Goal: Task Accomplishment & Management: Manage account settings

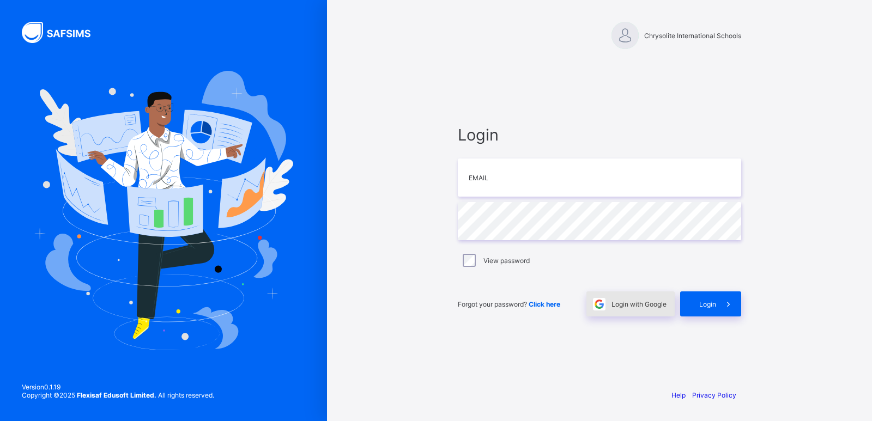
click at [647, 313] on div "Login with Google" at bounding box center [631, 304] width 88 height 25
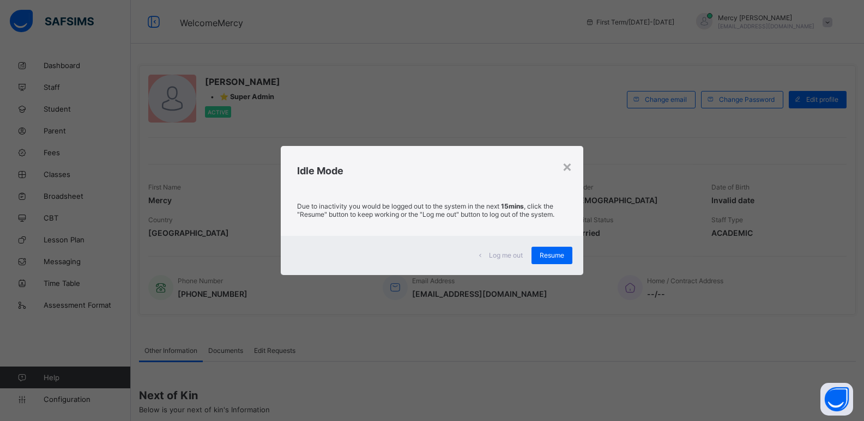
scroll to position [124, 0]
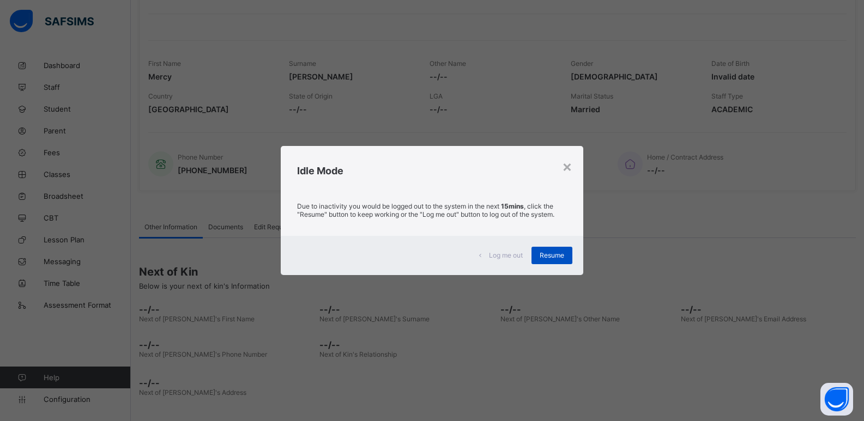
click at [559, 257] on span "Resume" at bounding box center [552, 255] width 25 height 8
click at [558, 252] on span "Resume" at bounding box center [552, 255] width 25 height 8
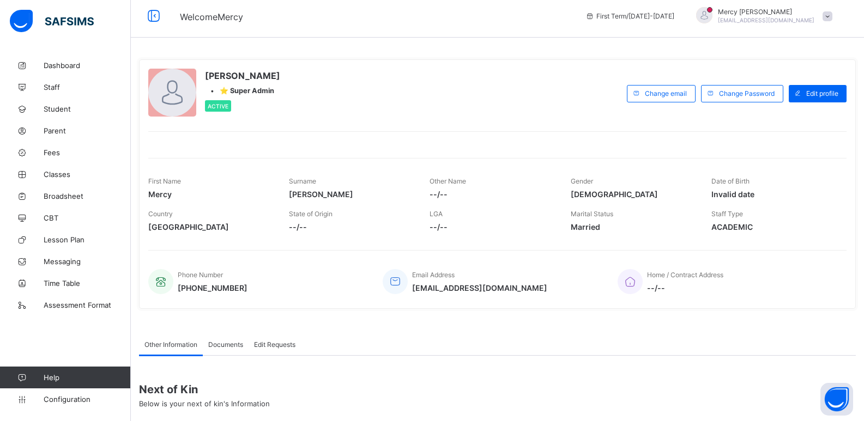
scroll to position [0, 0]
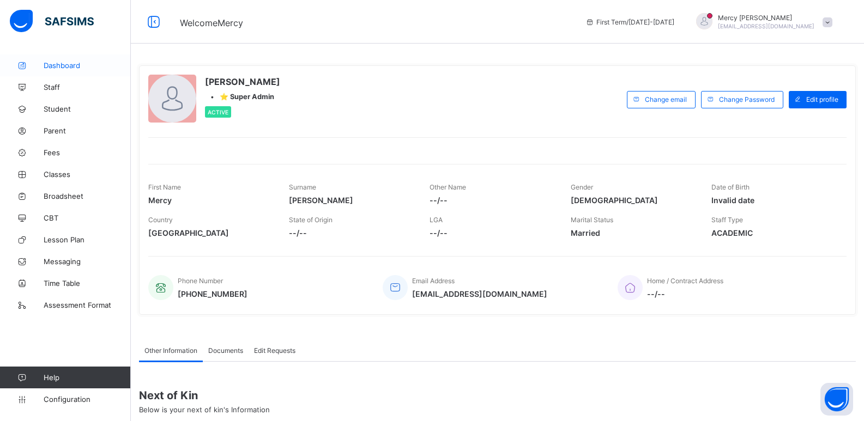
click at [78, 65] on span "Dashboard" at bounding box center [87, 65] width 87 height 9
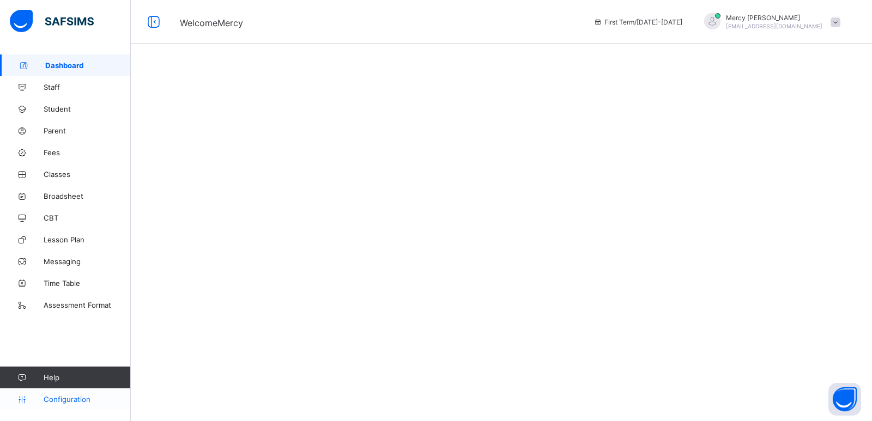
click at [70, 395] on span "Configuration" at bounding box center [87, 399] width 87 height 9
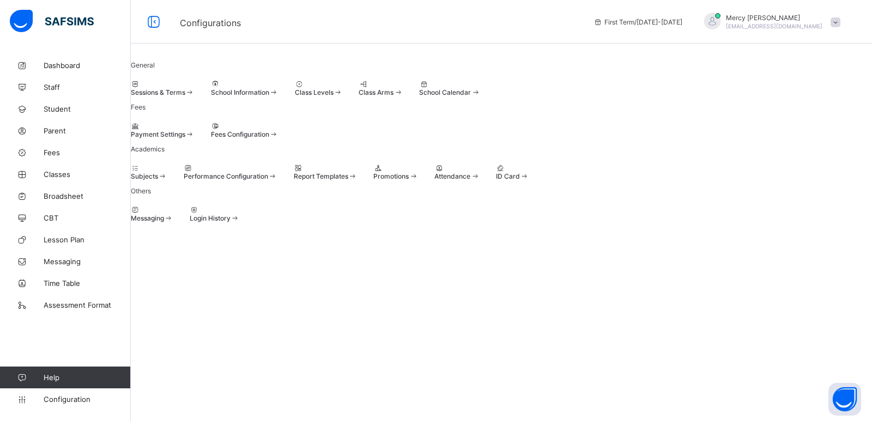
click at [279, 97] on div "School Information" at bounding box center [245, 88] width 68 height 16
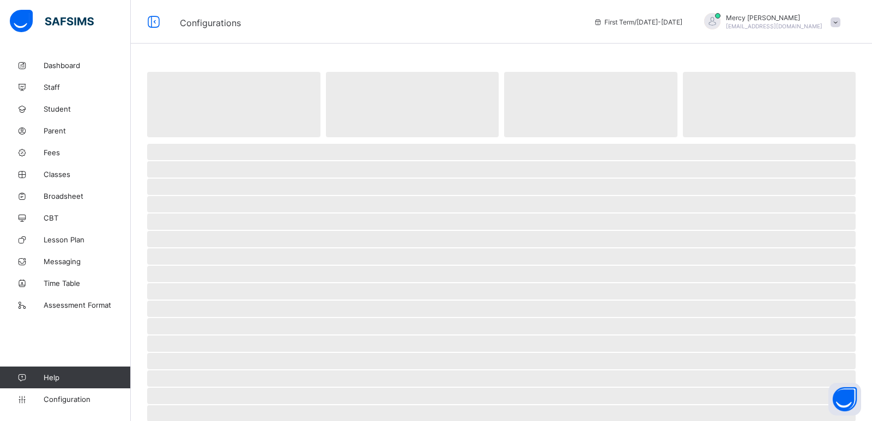
click at [342, 122] on span "‌" at bounding box center [412, 104] width 173 height 65
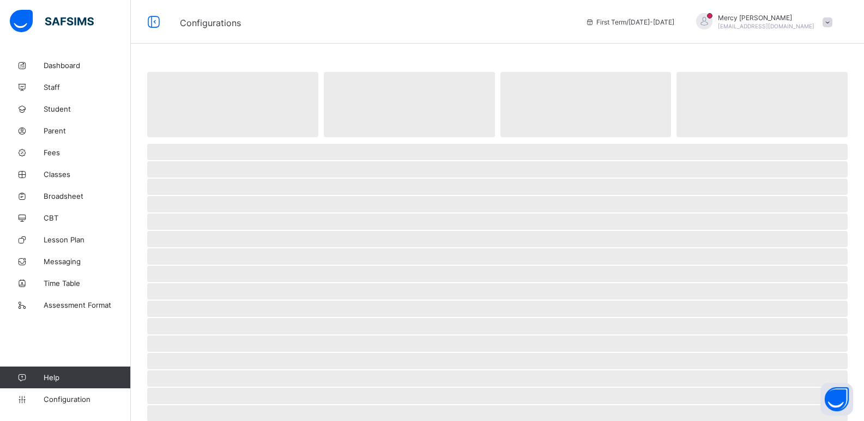
select select "**"
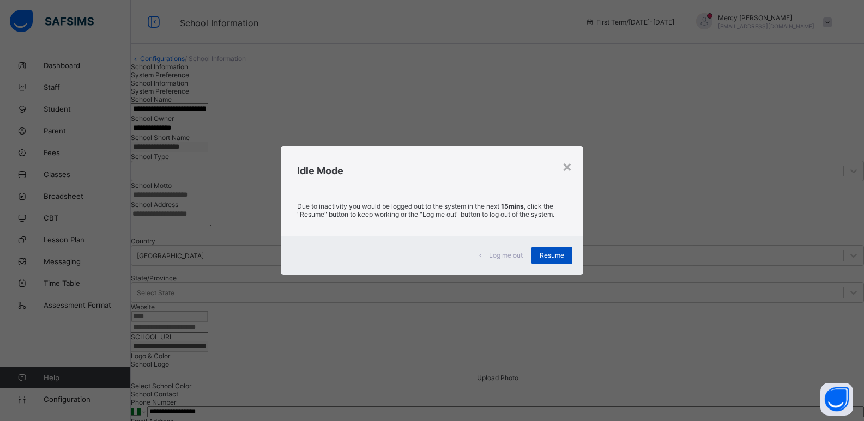
click at [543, 249] on div "Resume" at bounding box center [552, 255] width 41 height 17
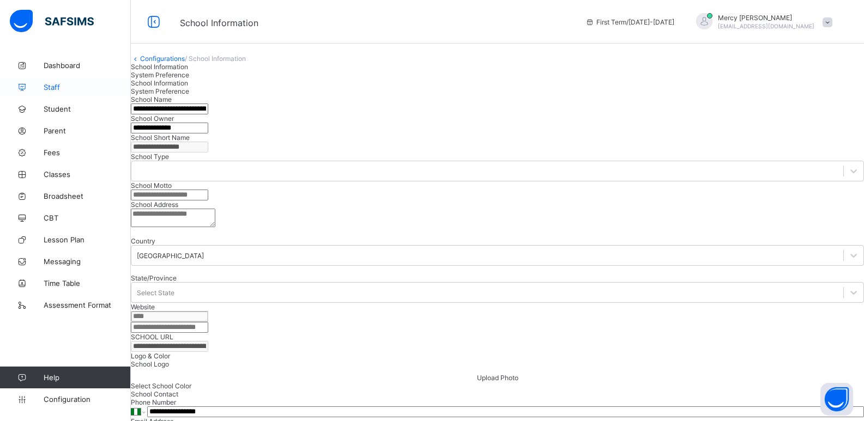
click at [71, 96] on link "Staff" at bounding box center [65, 87] width 131 height 22
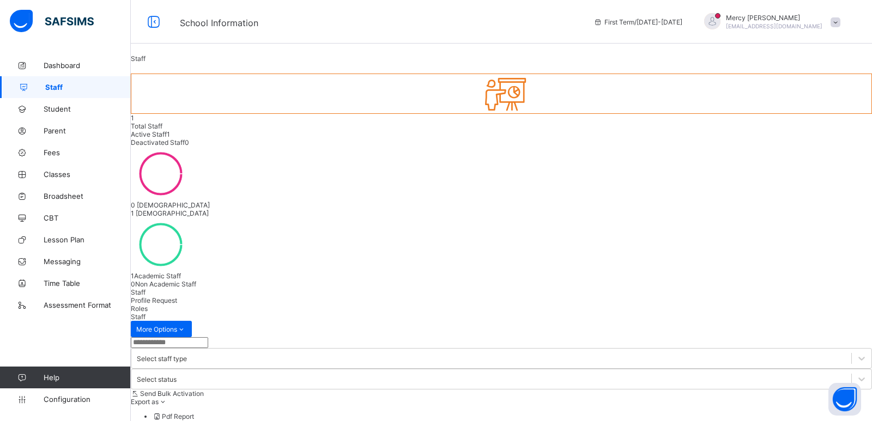
click at [177, 297] on span "Profile Request" at bounding box center [154, 301] width 46 height 8
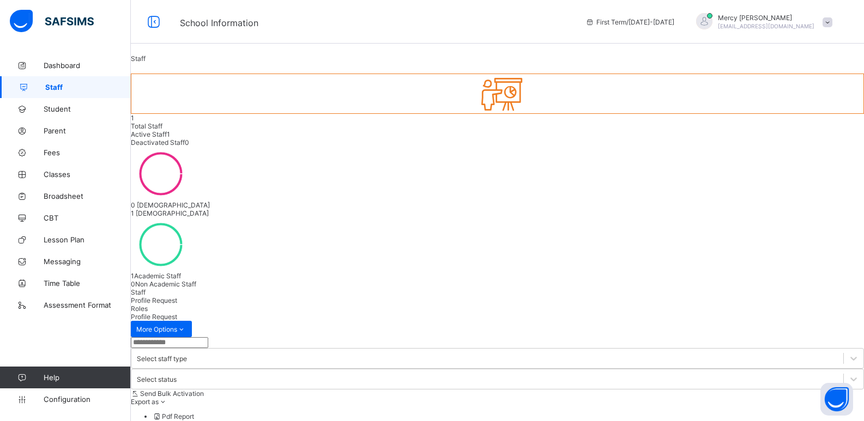
type input "**********"
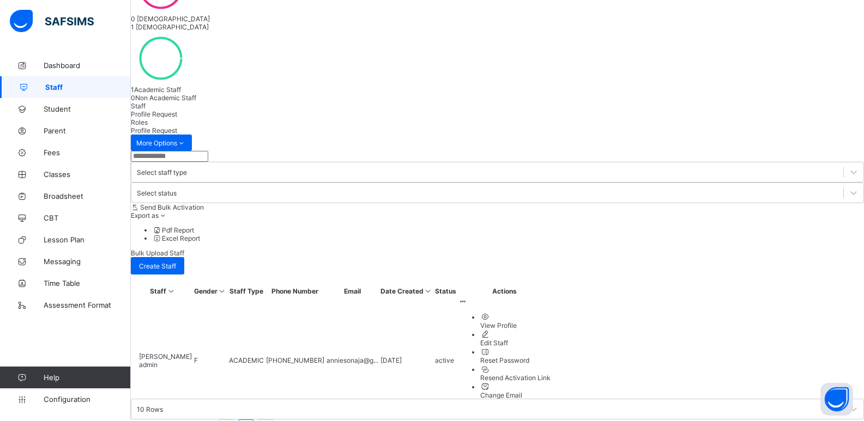
scroll to position [188, 0]
click at [101, 85] on span "Staff" at bounding box center [88, 87] width 86 height 9
click at [163, 101] on div "Staff" at bounding box center [497, 105] width 733 height 8
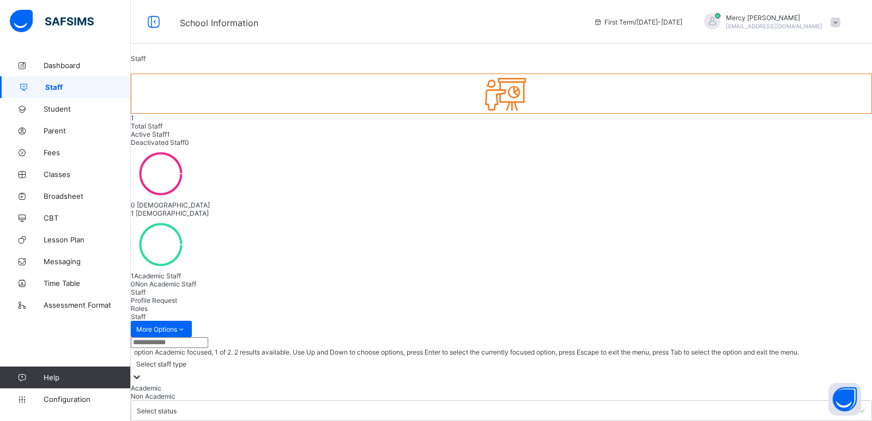
click at [186, 360] on div "Select staff type" at bounding box center [161, 364] width 50 height 8
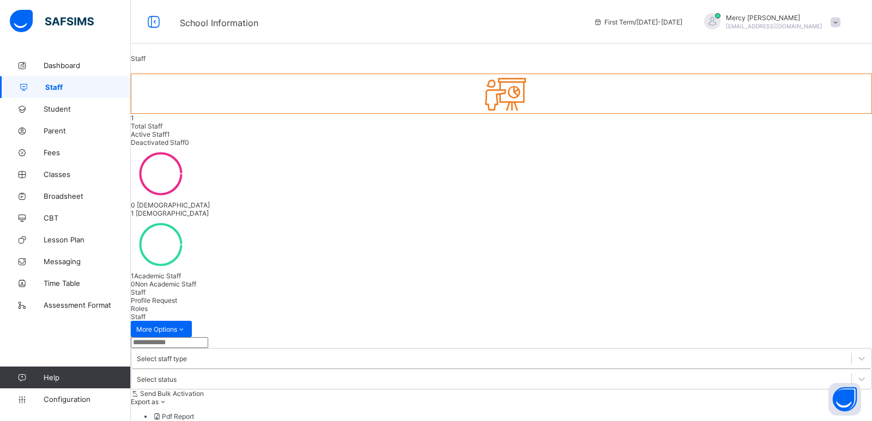
click at [148, 305] on span "Roles" at bounding box center [139, 309] width 17 height 8
click at [177, 297] on span "Profile Request" at bounding box center [154, 301] width 46 height 8
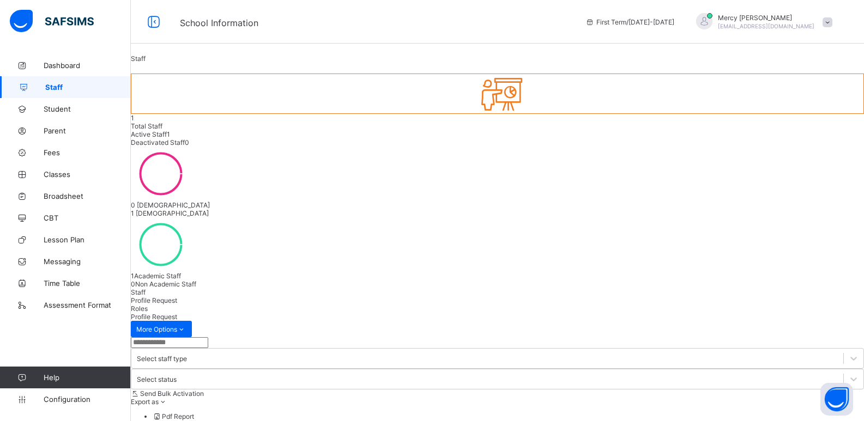
click at [146, 288] on span "Staff" at bounding box center [138, 292] width 15 height 8
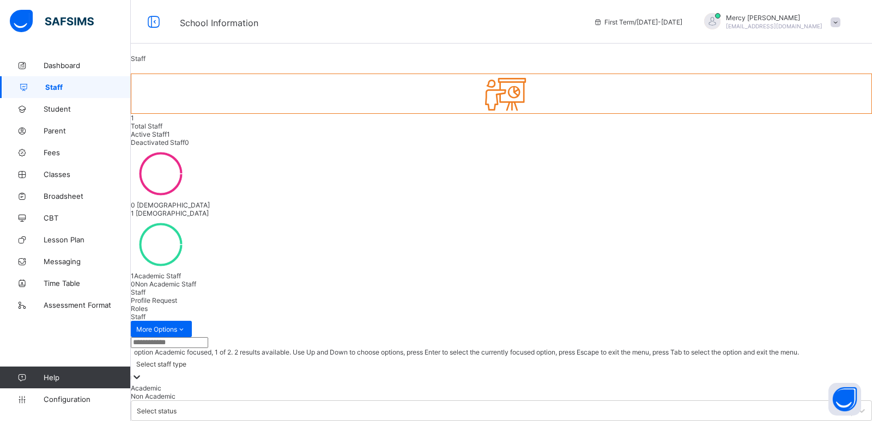
click at [342, 372] on div at bounding box center [502, 378] width 742 height 13
click at [336, 384] on div "Academic" at bounding box center [502, 388] width 742 height 8
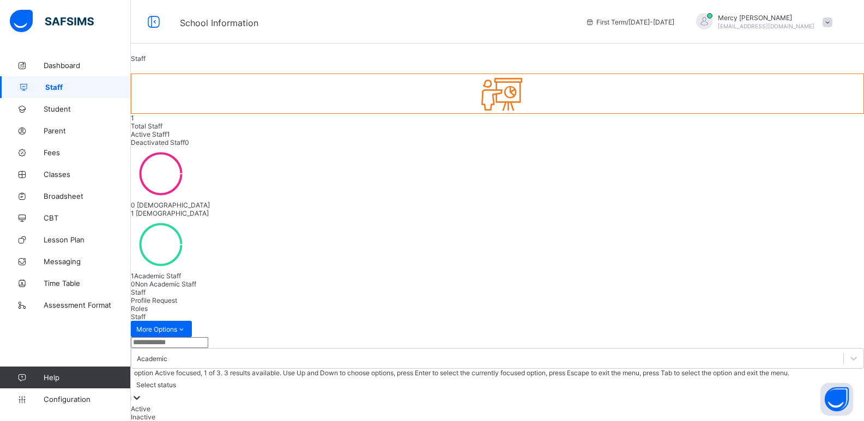
click at [176, 381] on div "Select status" at bounding box center [156, 385] width 40 height 8
click at [405, 405] on div "Active" at bounding box center [497, 409] width 733 height 8
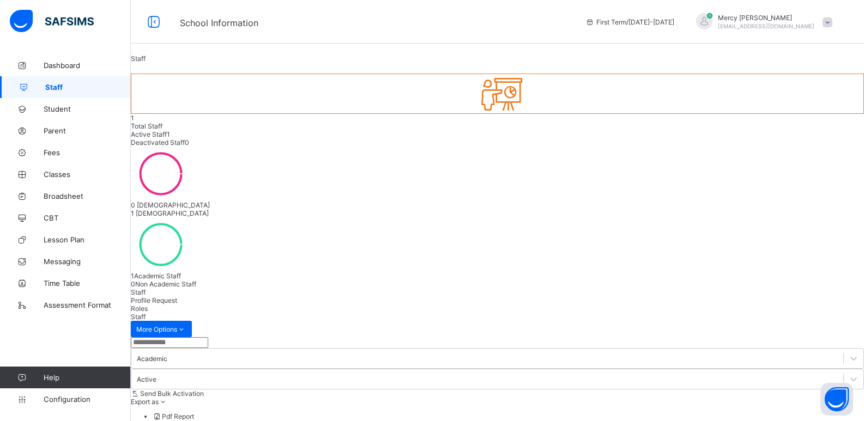
click at [177, 297] on span "Profile Request" at bounding box center [154, 301] width 46 height 8
click at [148, 305] on span "Roles" at bounding box center [139, 309] width 17 height 8
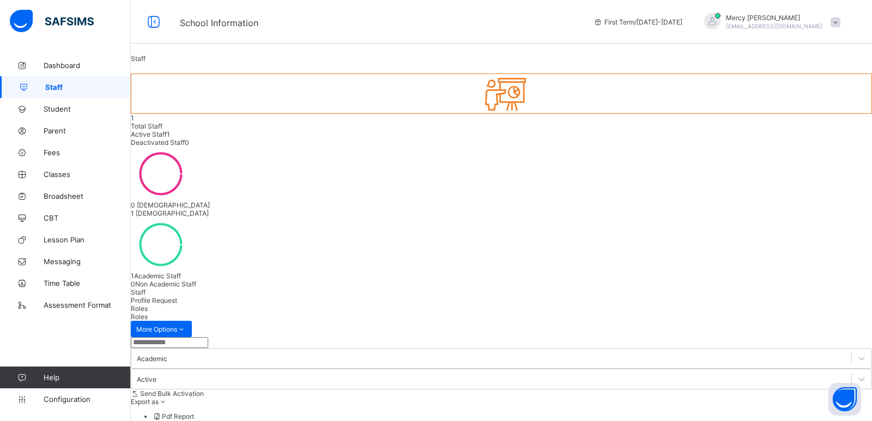
click at [479, 113] on icon at bounding box center [502, 93] width 46 height 39
click at [171, 288] on div "Staff" at bounding box center [502, 292] width 742 height 8
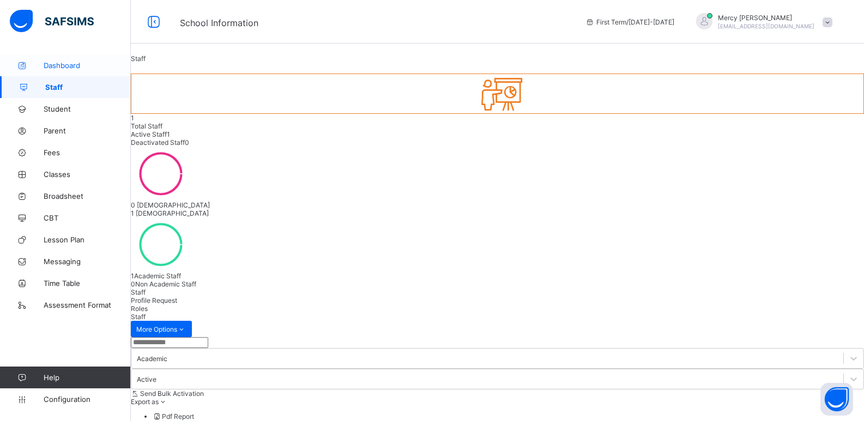
click at [86, 65] on span "Dashboard" at bounding box center [87, 65] width 87 height 9
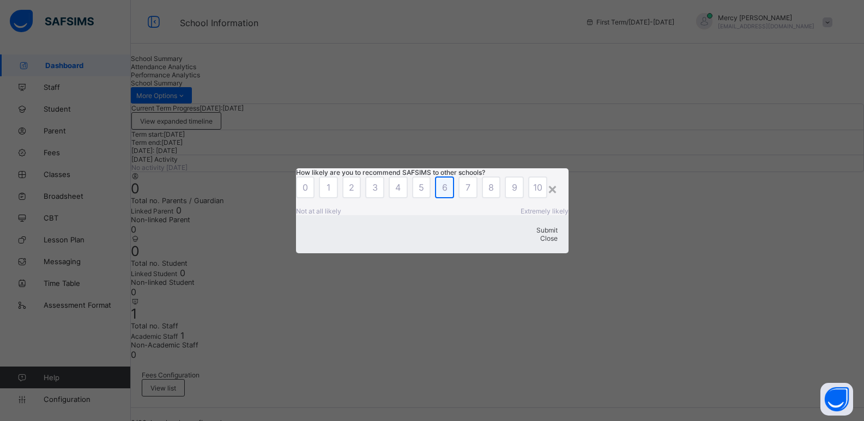
scroll to position [120, 0]
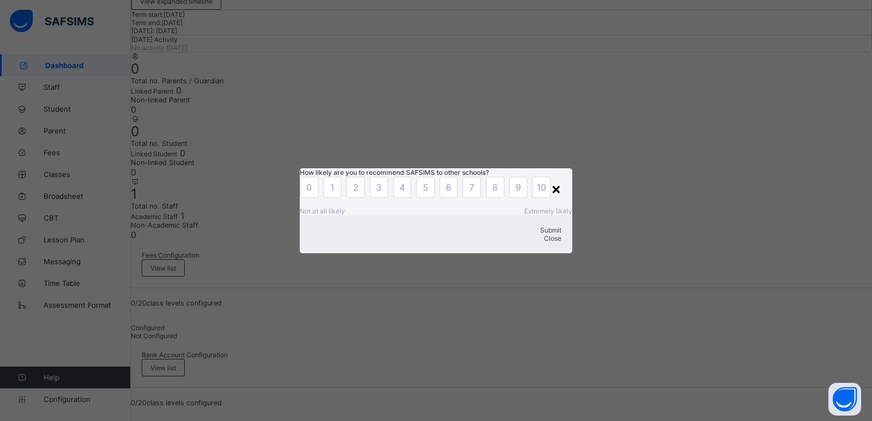
click at [553, 179] on div "×" at bounding box center [556, 188] width 10 height 19
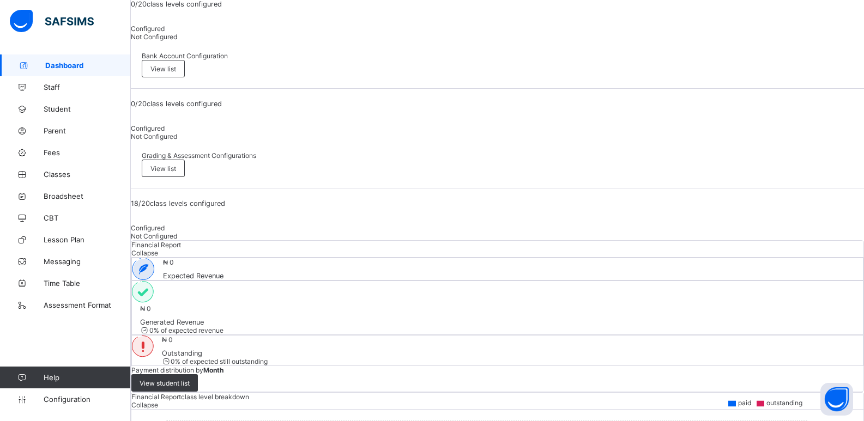
scroll to position [418, 0]
click at [72, 89] on span "Staff" at bounding box center [87, 87] width 87 height 9
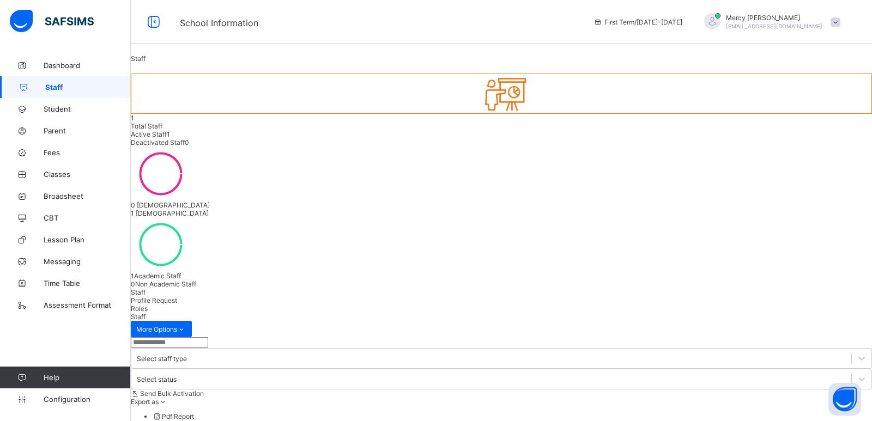
click at [208, 338] on input "text" at bounding box center [169, 343] width 77 height 11
click at [187, 355] on div "Select staff type" at bounding box center [162, 359] width 50 height 8
click at [186, 360] on div "Select staff type" at bounding box center [161, 364] width 50 height 8
click at [374, 387] on div "Select status" at bounding box center [491, 394] width 720 height 15
click at [374, 377] on div "Select status" at bounding box center [502, 384] width 742 height 15
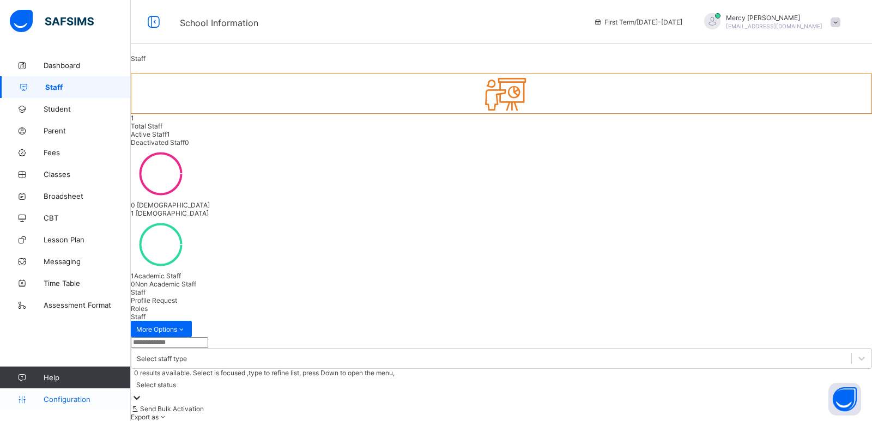
click at [69, 402] on span "Configuration" at bounding box center [87, 399] width 87 height 9
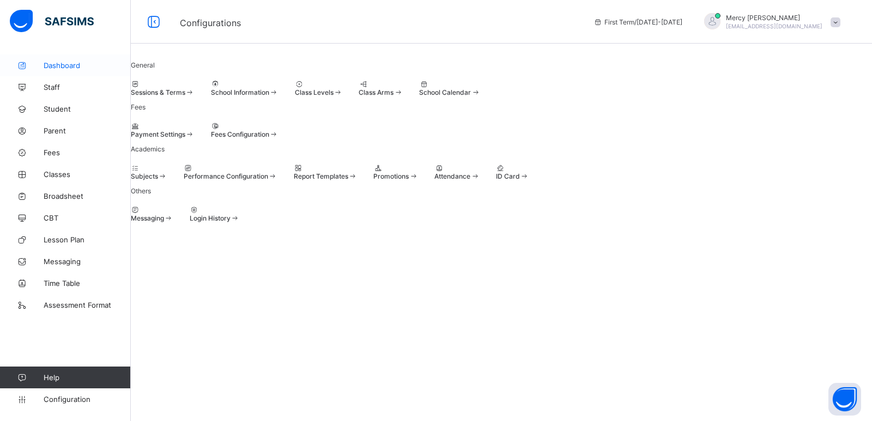
click at [62, 69] on span "Dashboard" at bounding box center [87, 65] width 87 height 9
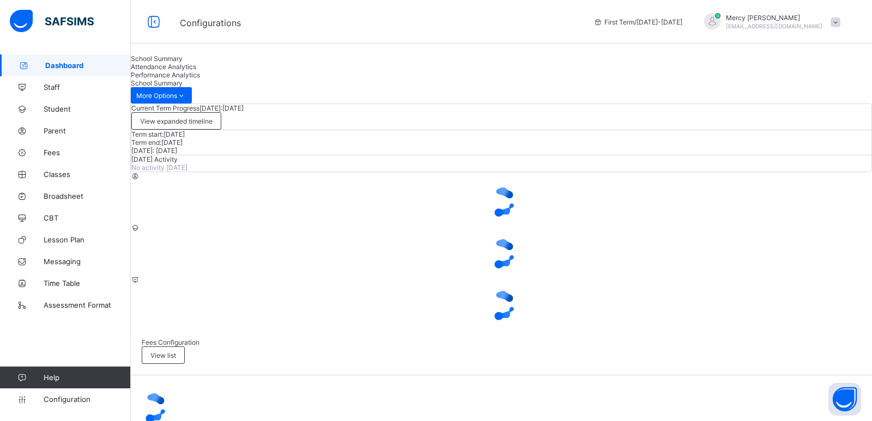
click at [65, 66] on span "Dashboard" at bounding box center [88, 65] width 86 height 9
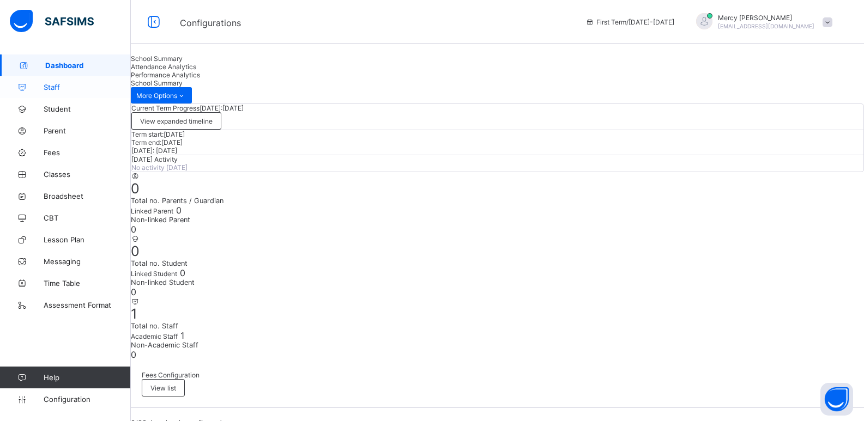
click at [93, 91] on span "Staff" at bounding box center [87, 87] width 87 height 9
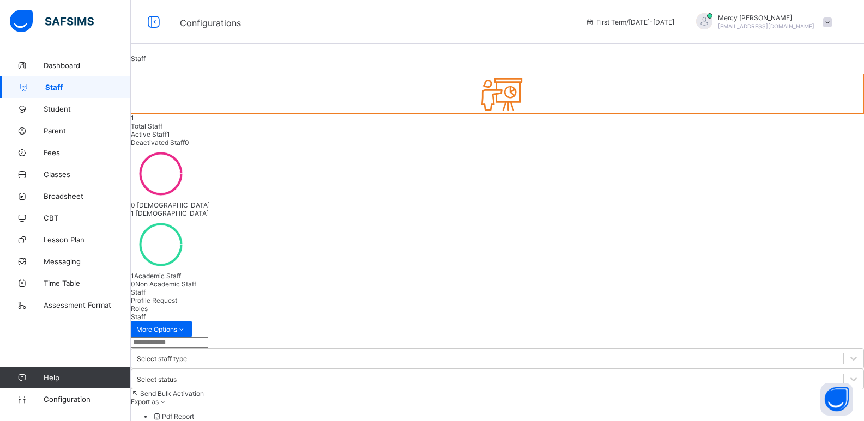
select select "**"
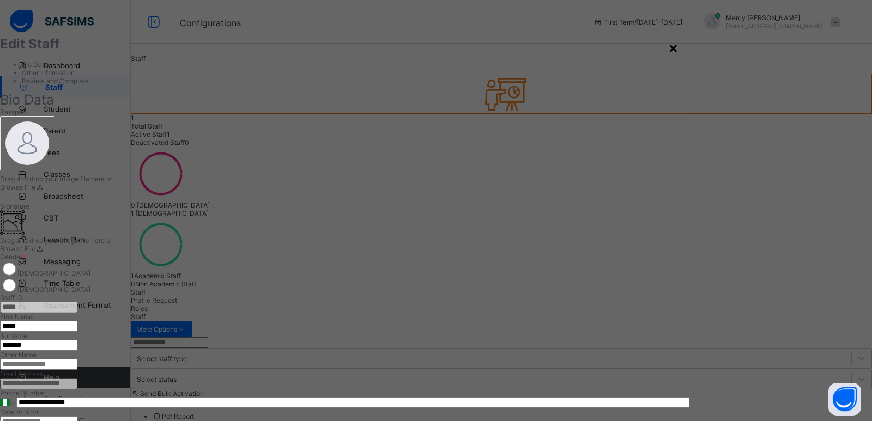
click at [679, 45] on div "×" at bounding box center [673, 47] width 10 height 19
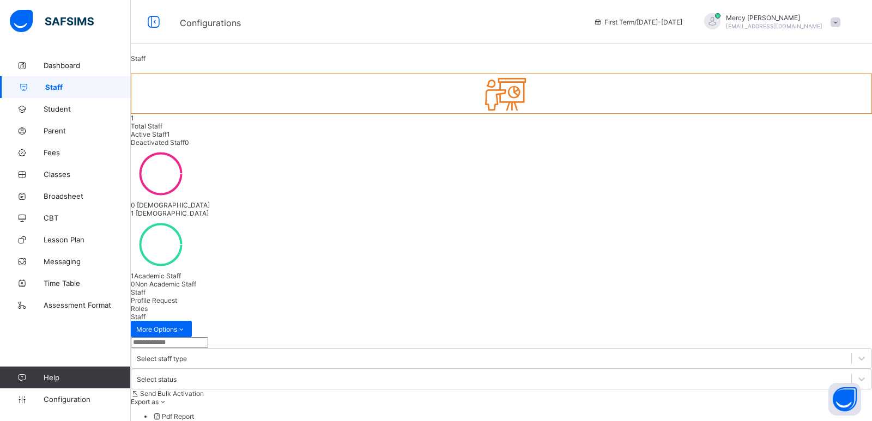
select select "**"
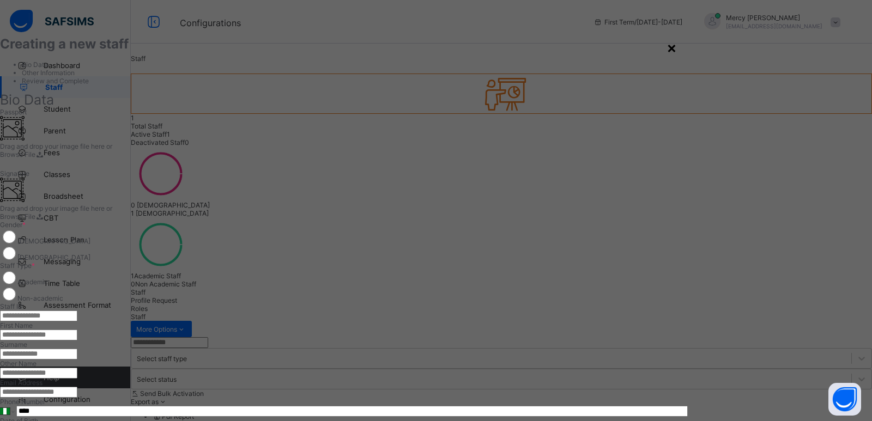
click at [677, 45] on div "×" at bounding box center [672, 47] width 10 height 19
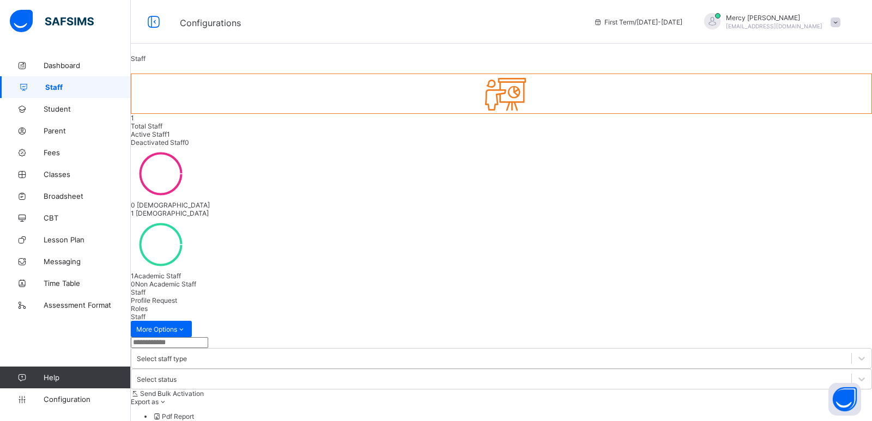
click at [177, 297] on span "Profile Request" at bounding box center [154, 301] width 46 height 8
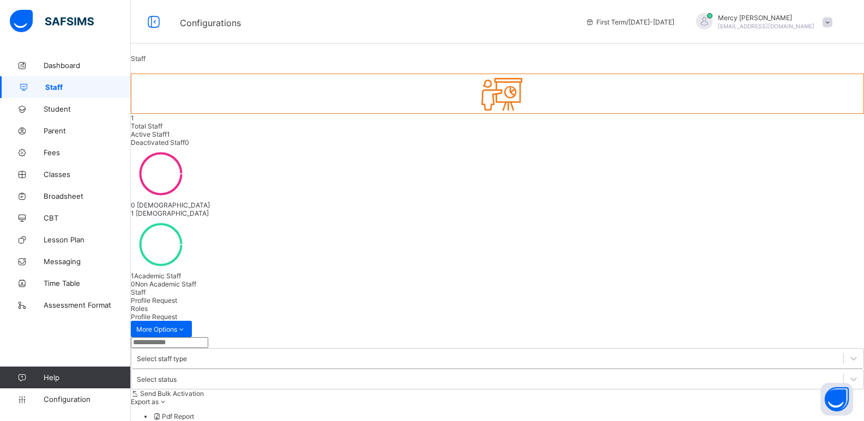
click at [241, 305] on div "Roles" at bounding box center [497, 309] width 733 height 8
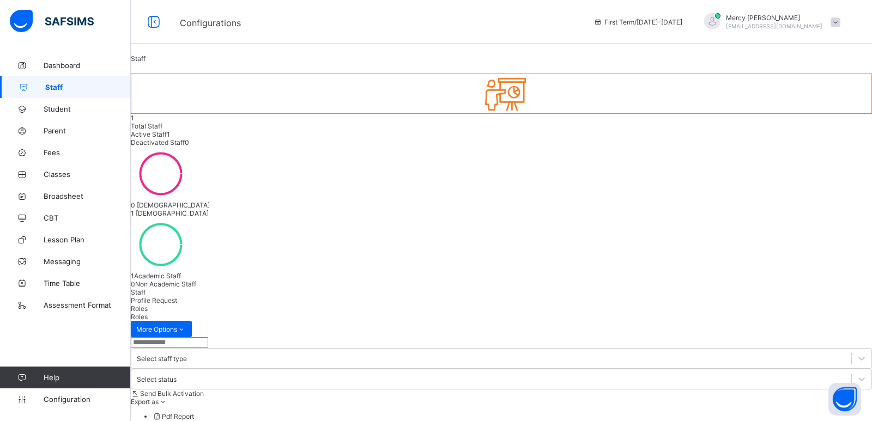
type input "*"
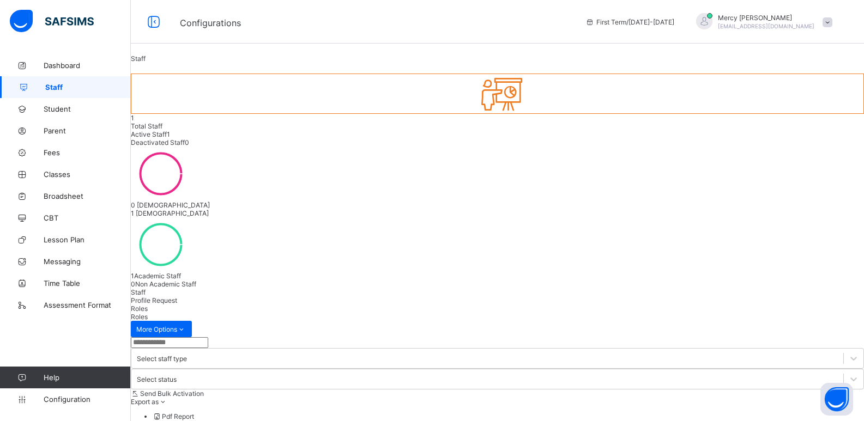
type input "*"
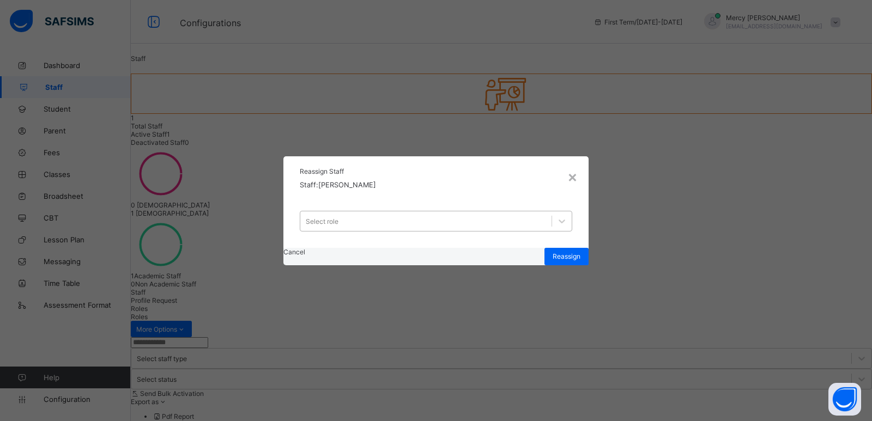
click at [535, 214] on div "Select role" at bounding box center [425, 221] width 251 height 15
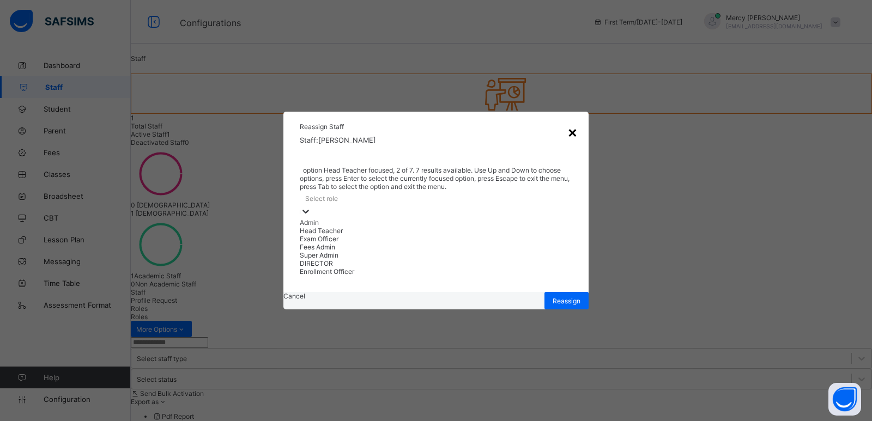
click at [575, 141] on div "×" at bounding box center [573, 132] width 10 height 19
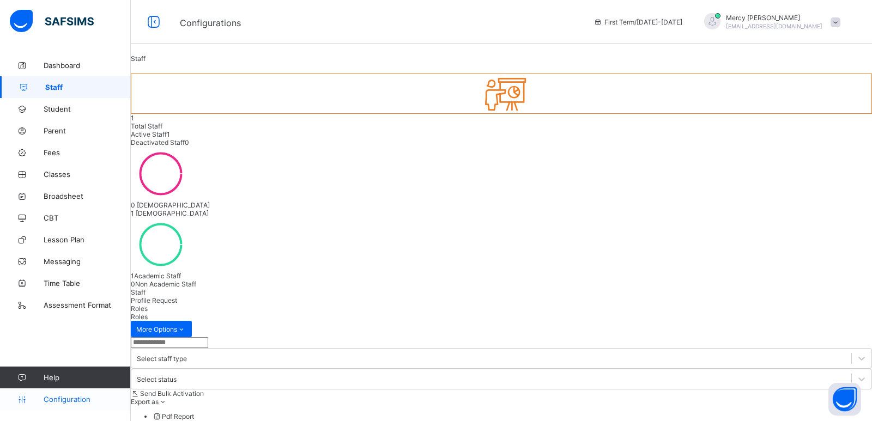
click at [74, 398] on span "Configuration" at bounding box center [87, 399] width 87 height 9
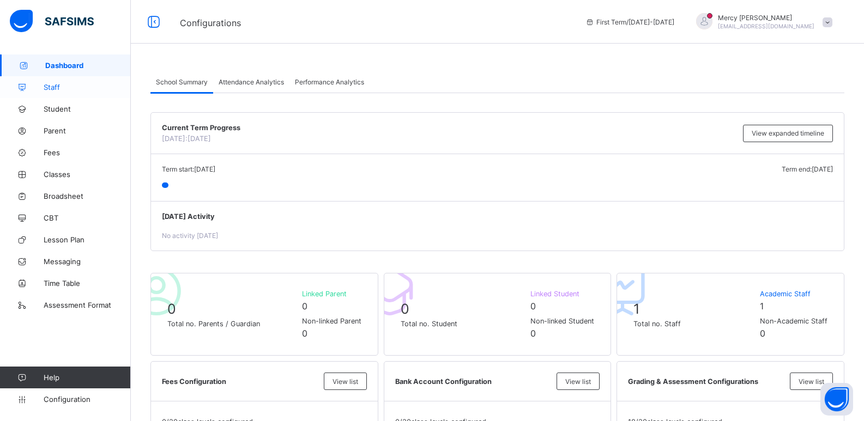
click at [88, 80] on link "Staff" at bounding box center [65, 87] width 131 height 22
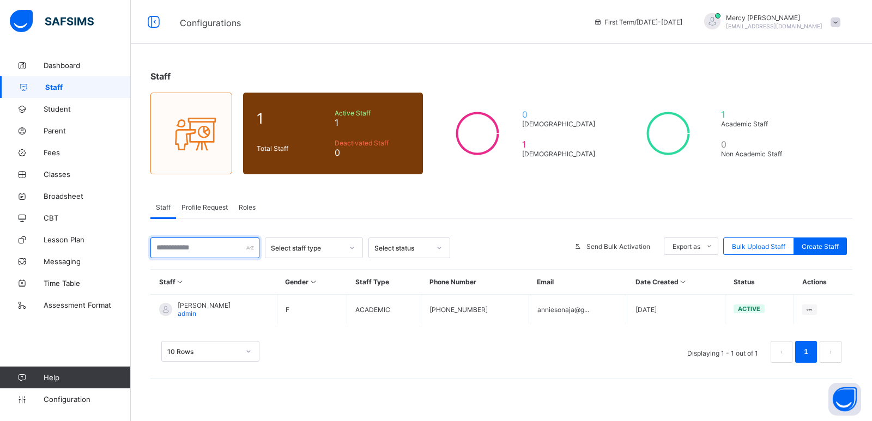
click at [245, 250] on input "text" at bounding box center [204, 248] width 109 height 21
type input "**********"
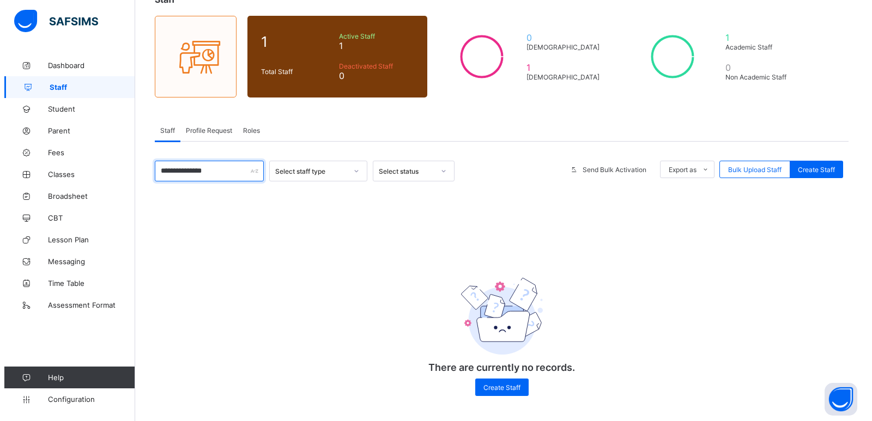
scroll to position [76, 0]
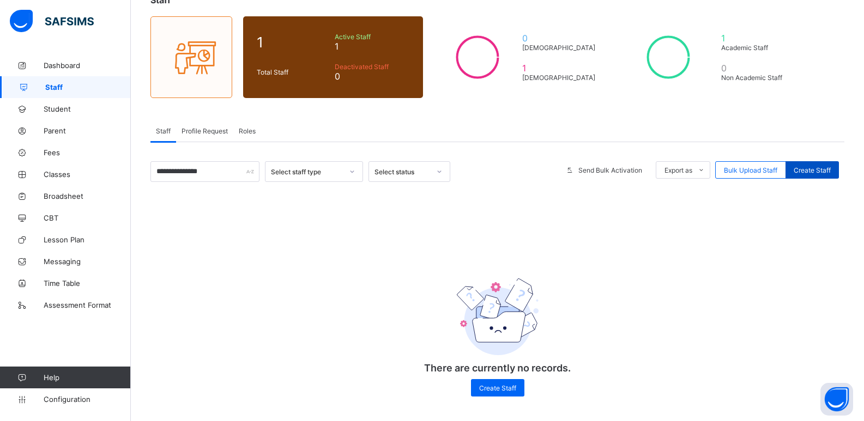
click at [829, 174] on span "Create Staff" at bounding box center [812, 170] width 37 height 8
click at [490, 387] on span "Create Staff" at bounding box center [497, 388] width 37 height 8
select select "**"
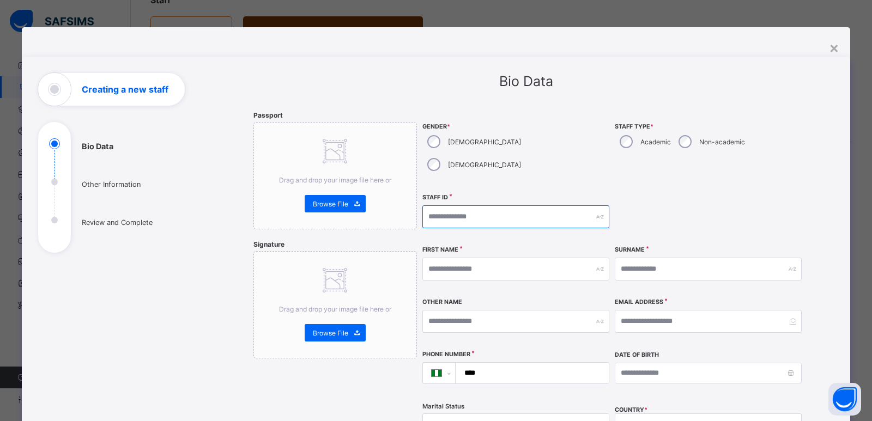
click at [484, 206] on input "text" at bounding box center [516, 217] width 187 height 23
type input "*********"
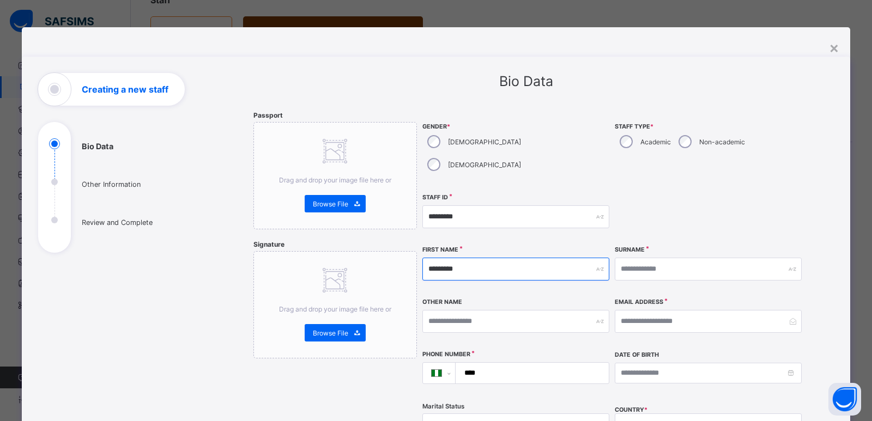
type input "********"
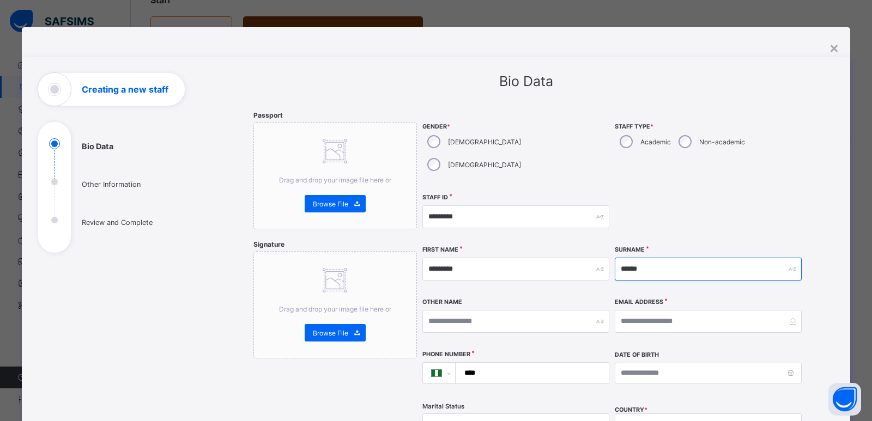
type input "******"
click at [474, 310] on input "text" at bounding box center [516, 321] width 187 height 23
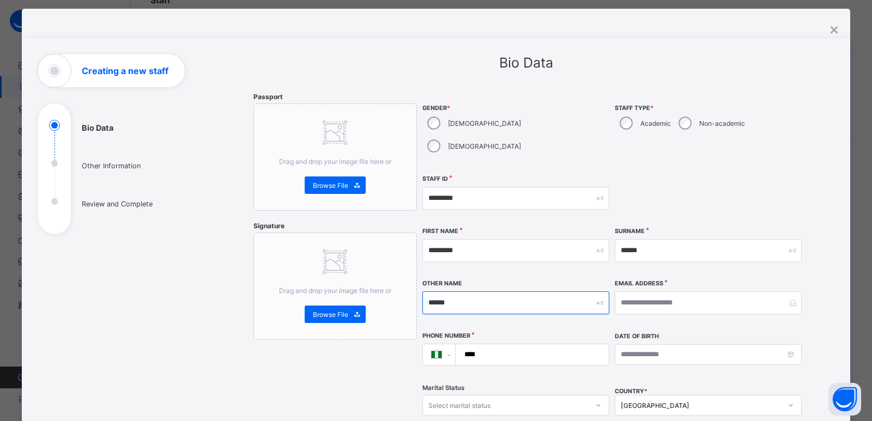
scroll to position [26, 0]
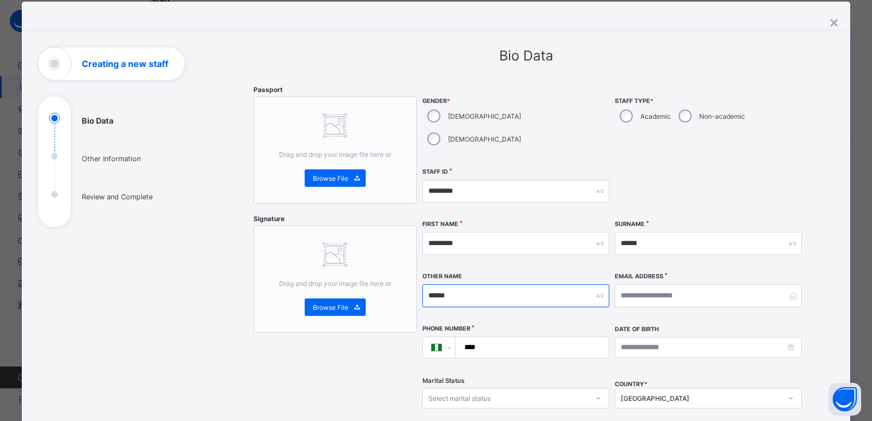
type input "******"
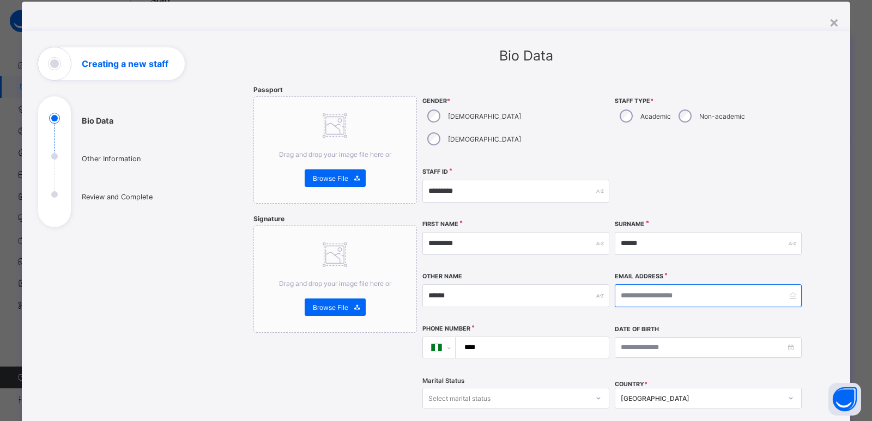
click at [642, 285] on input "email" at bounding box center [708, 296] width 187 height 23
click at [577, 338] on input "****" at bounding box center [530, 348] width 144 height 21
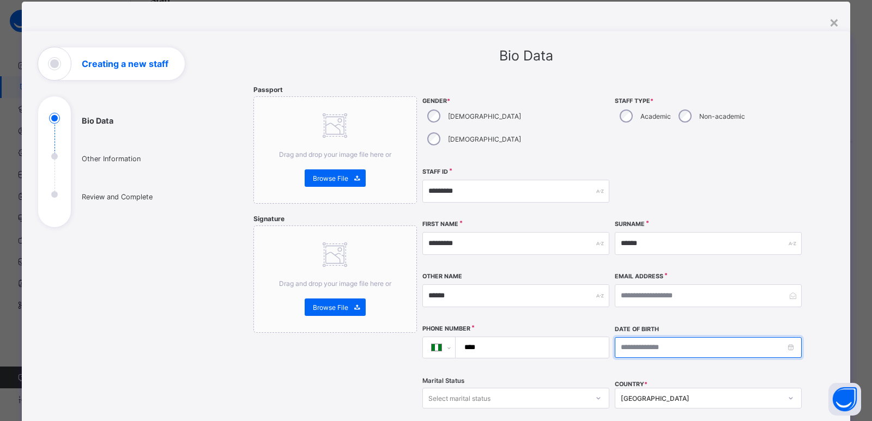
click at [689, 338] on input at bounding box center [708, 348] width 187 height 21
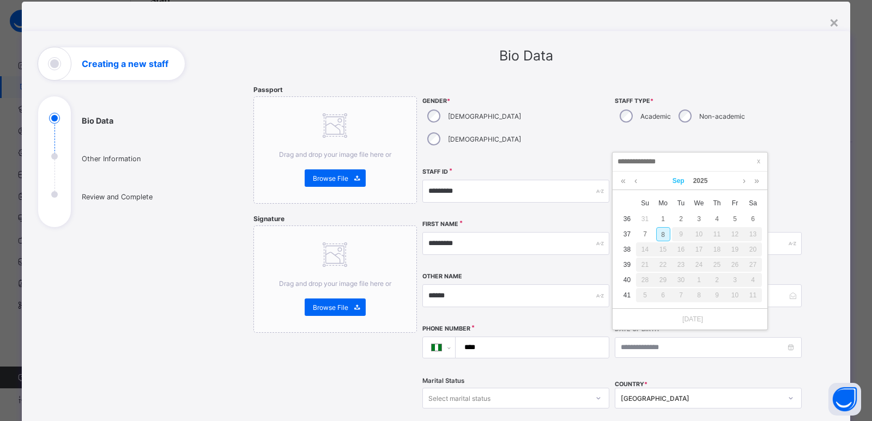
click at [680, 183] on link "Sep" at bounding box center [678, 181] width 21 height 19
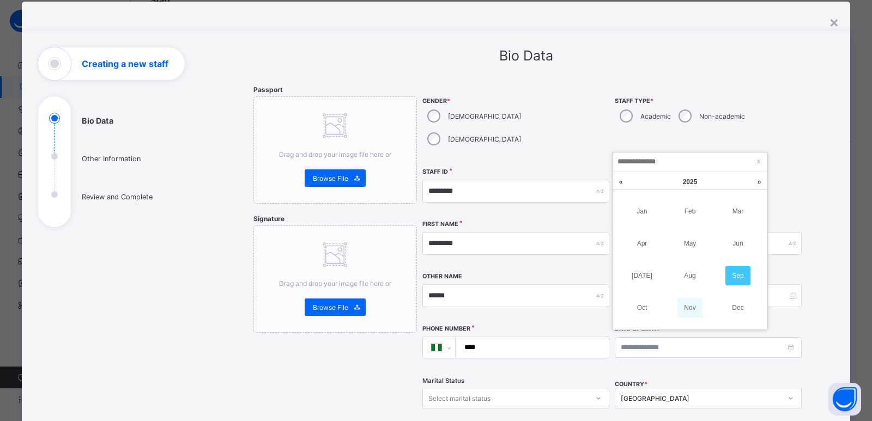
click at [693, 306] on link "Nov" at bounding box center [690, 308] width 25 height 20
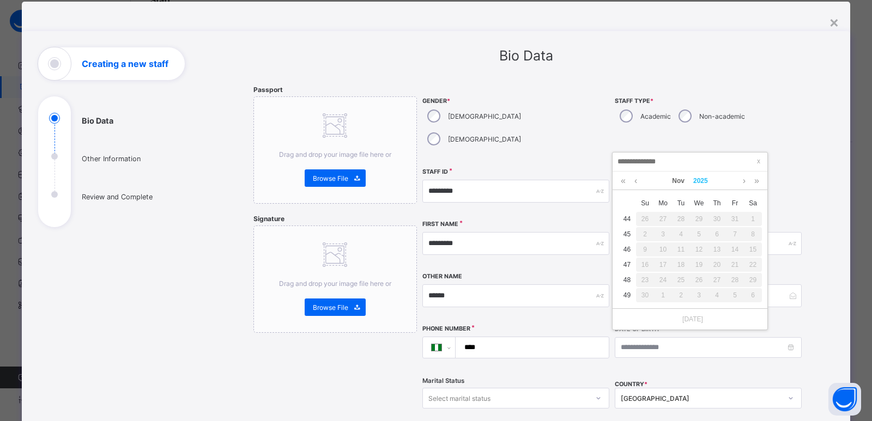
click at [698, 188] on link "2025" at bounding box center [700, 181] width 23 height 19
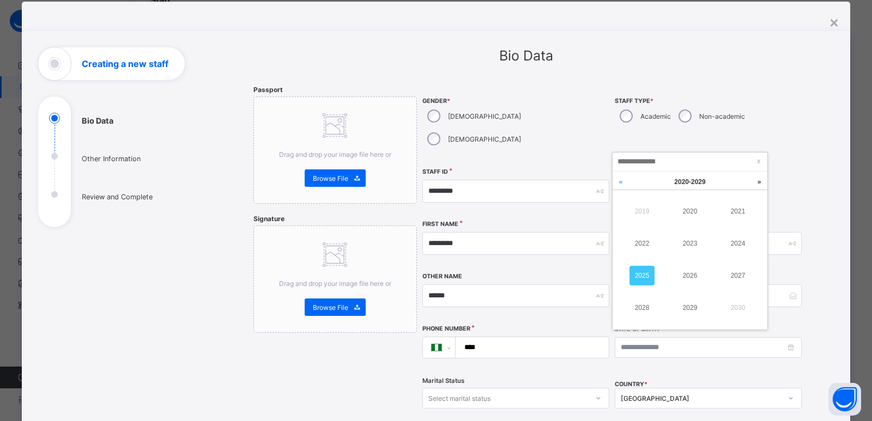
click at [619, 182] on link at bounding box center [621, 182] width 16 height 21
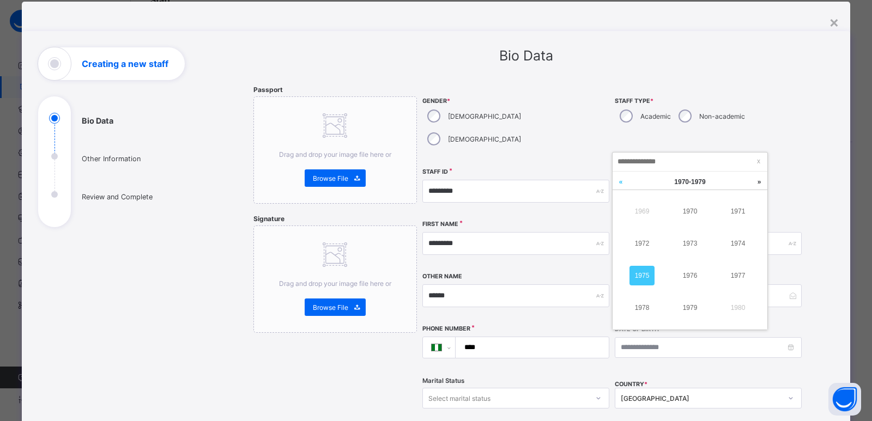
click at [619, 182] on link at bounding box center [621, 182] width 16 height 21
click at [735, 243] on link "1954" at bounding box center [738, 244] width 25 height 20
click at [648, 280] on div "28" at bounding box center [645, 280] width 14 height 14
type input "**********"
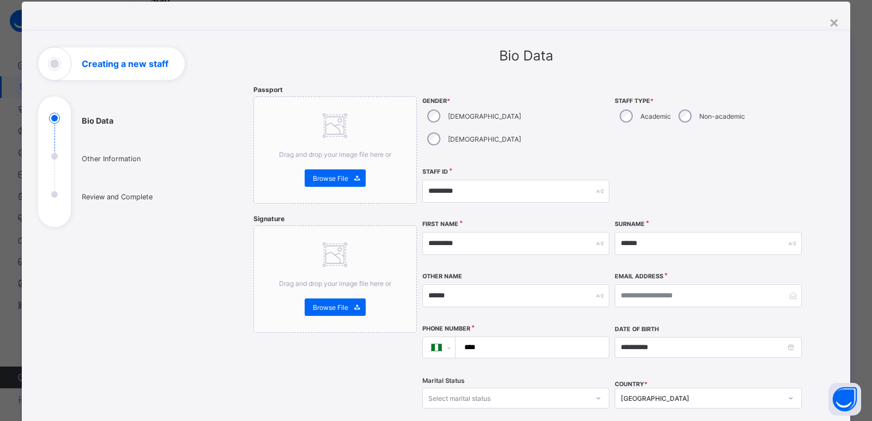
click at [513, 338] on input "****" at bounding box center [530, 348] width 144 height 21
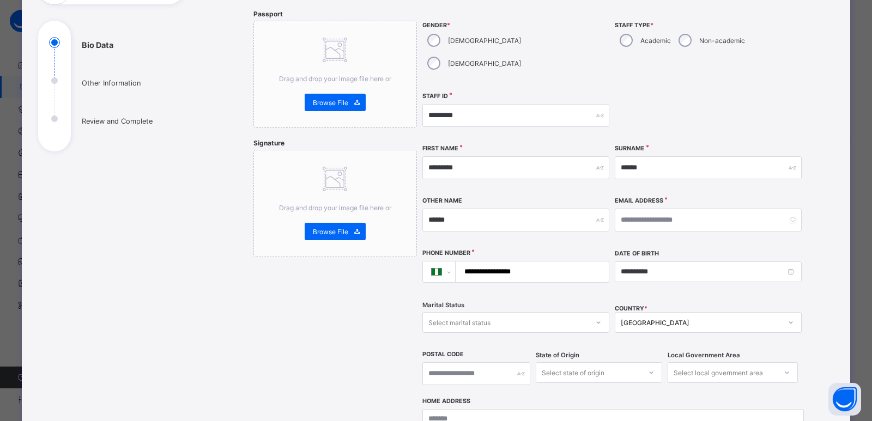
scroll to position [102, 0]
type input "**********"
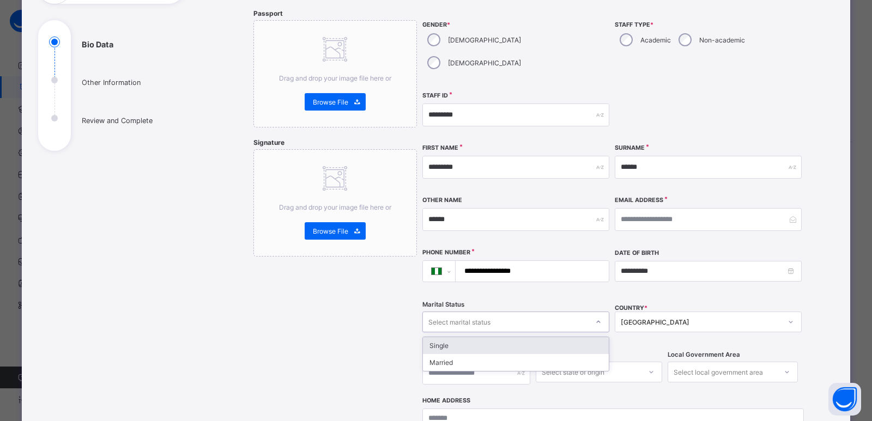
click at [592, 314] on div at bounding box center [598, 322] width 19 height 17
click at [538, 354] on div "Married" at bounding box center [516, 362] width 186 height 17
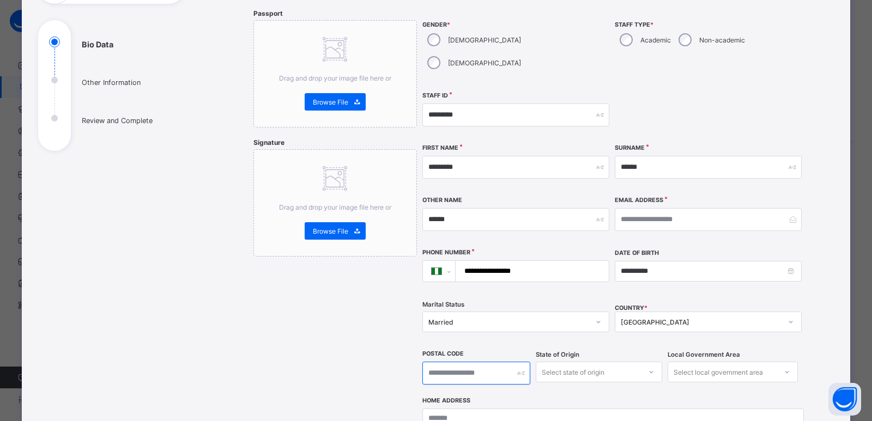
click at [480, 362] on input "text" at bounding box center [477, 373] width 108 height 23
type input "******"
click at [608, 362] on div "Select state of origin" at bounding box center [599, 372] width 126 height 21
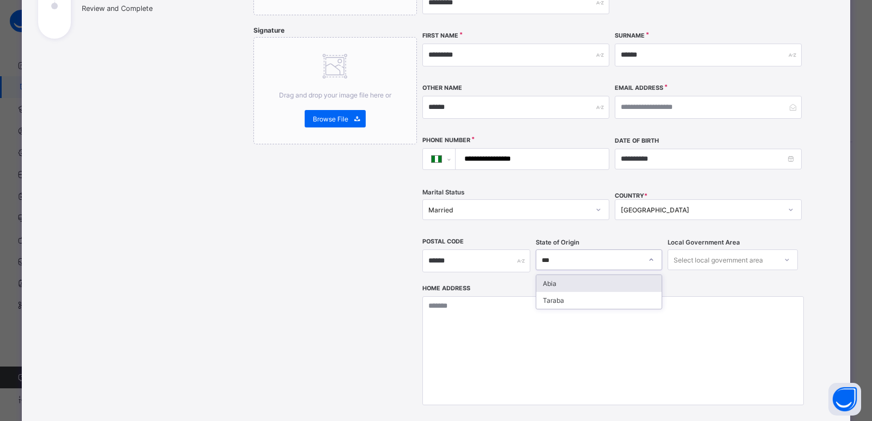
type input "****"
click at [744, 250] on div "Select local government area" at bounding box center [718, 260] width 89 height 21
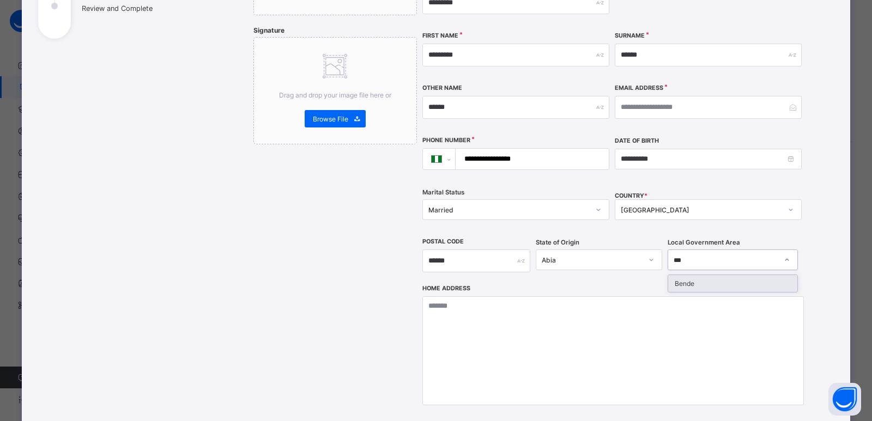
type input "****"
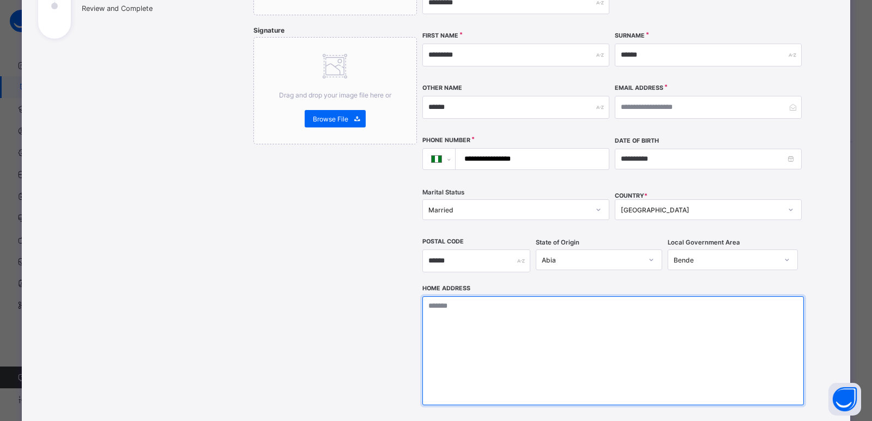
click at [577, 324] on textarea at bounding box center [614, 351] width 382 height 109
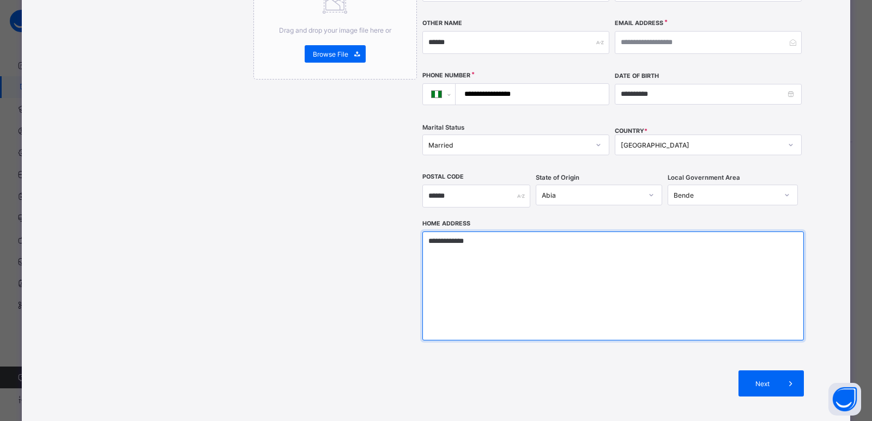
scroll to position [280, 0]
type textarea "**********"
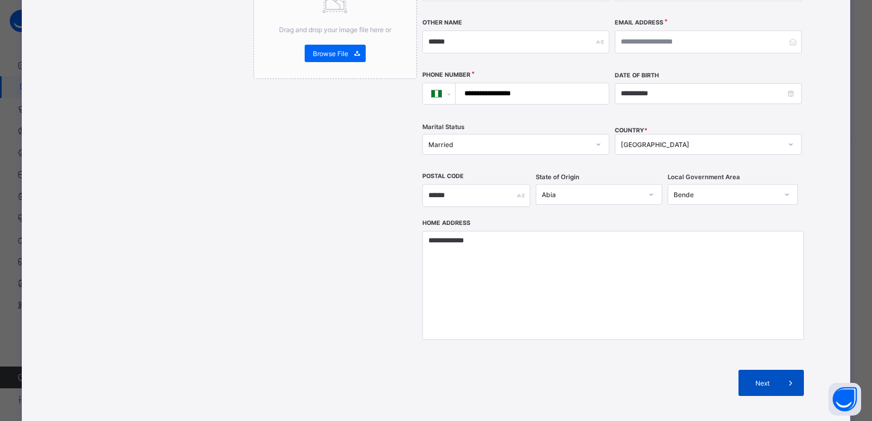
click at [752, 379] on span "Next" at bounding box center [762, 383] width 31 height 8
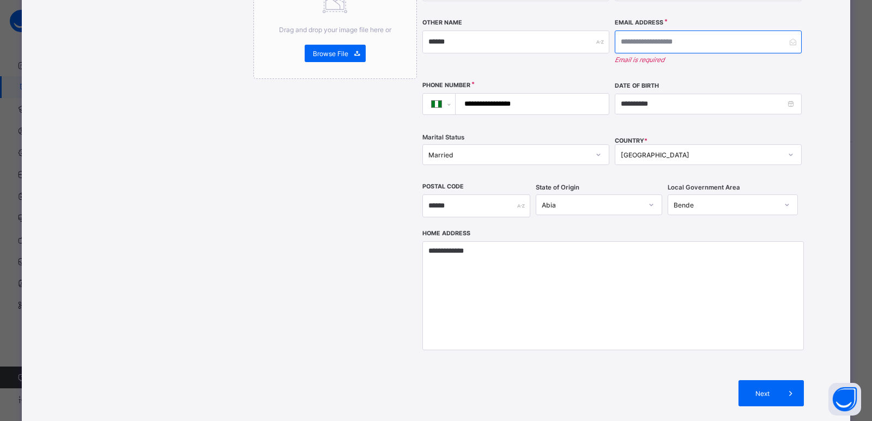
click at [666, 31] on input "email" at bounding box center [708, 42] width 187 height 23
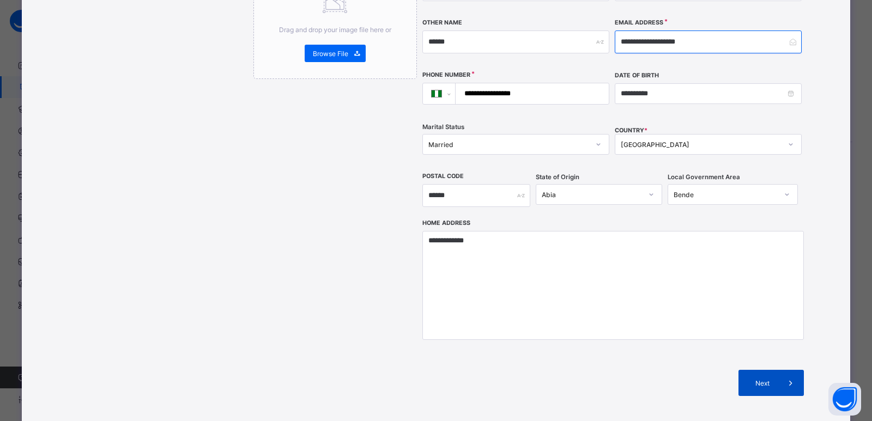
type input "**********"
click at [749, 379] on span "Next" at bounding box center [762, 383] width 31 height 8
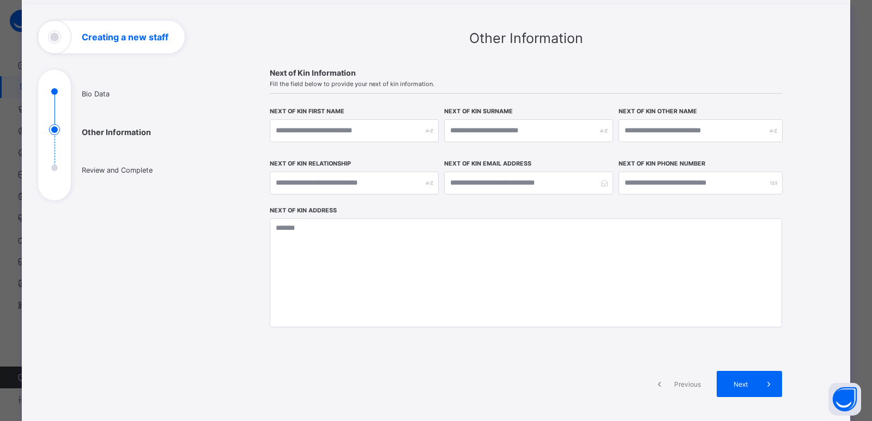
scroll to position [52, 0]
click at [322, 130] on input "text" at bounding box center [354, 131] width 169 height 23
type input "***"
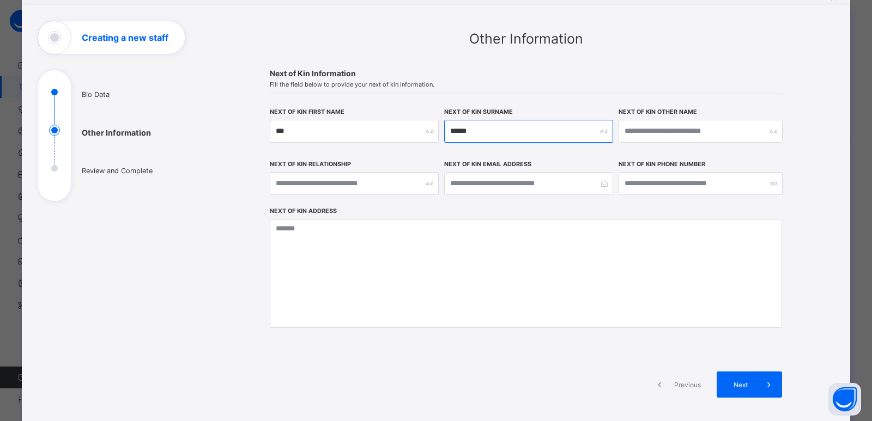
click at [481, 137] on input "******" at bounding box center [528, 131] width 169 height 23
type input "******"
type input "********"
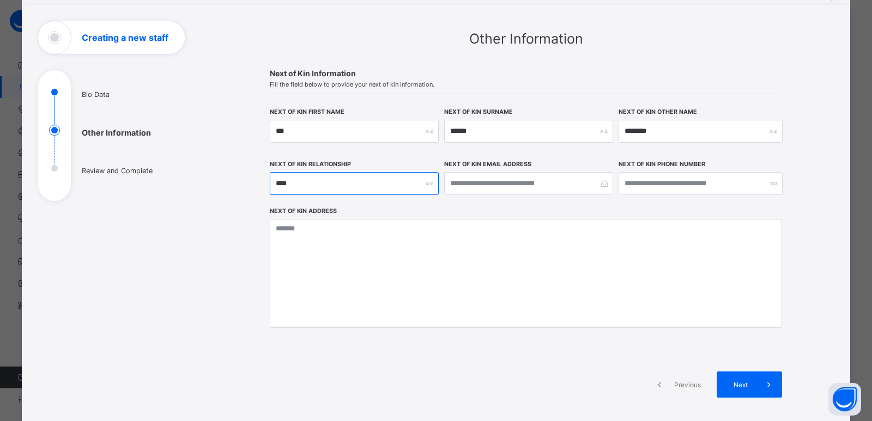
type input "****"
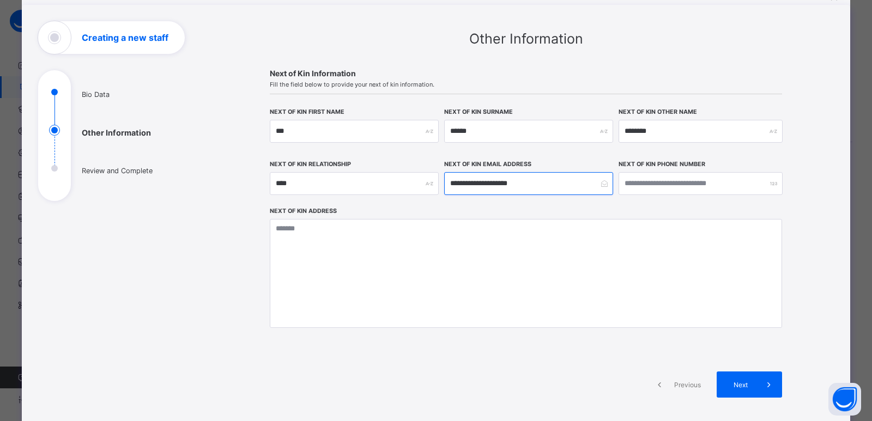
type input "**********"
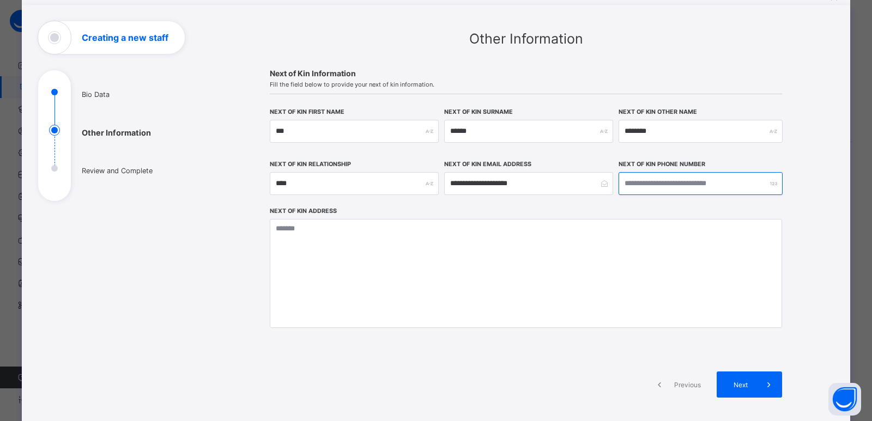
type input "**********"
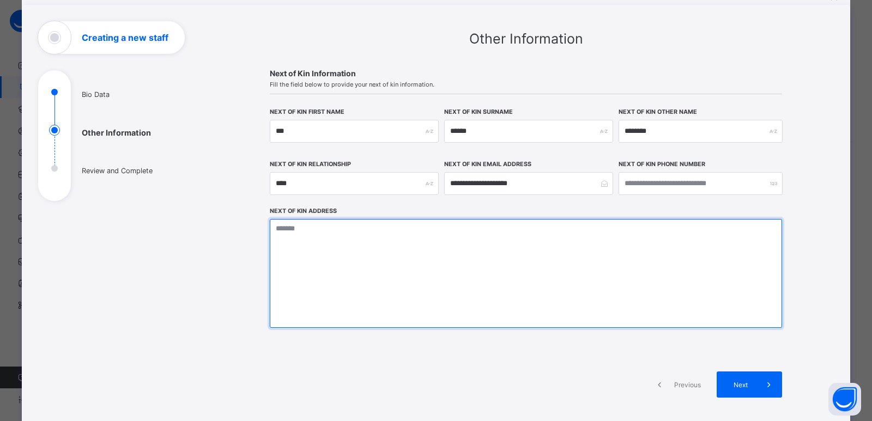
click at [472, 252] on textarea at bounding box center [526, 273] width 513 height 109
type textarea "**********"
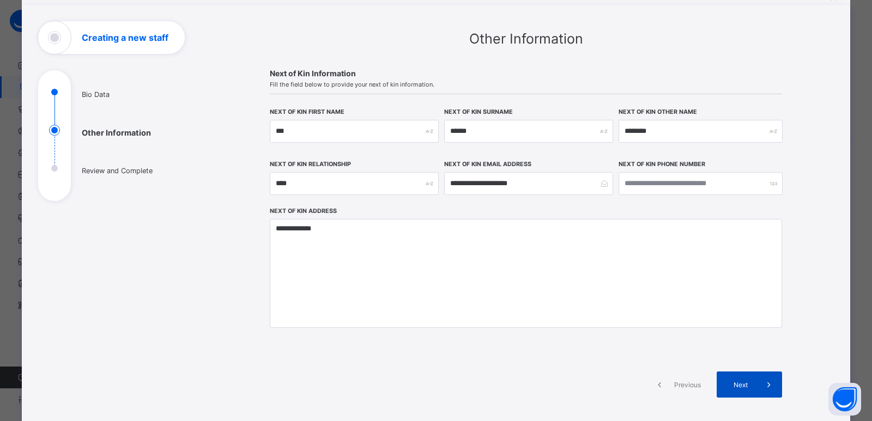
click at [730, 378] on div "Next" at bounding box center [749, 385] width 65 height 26
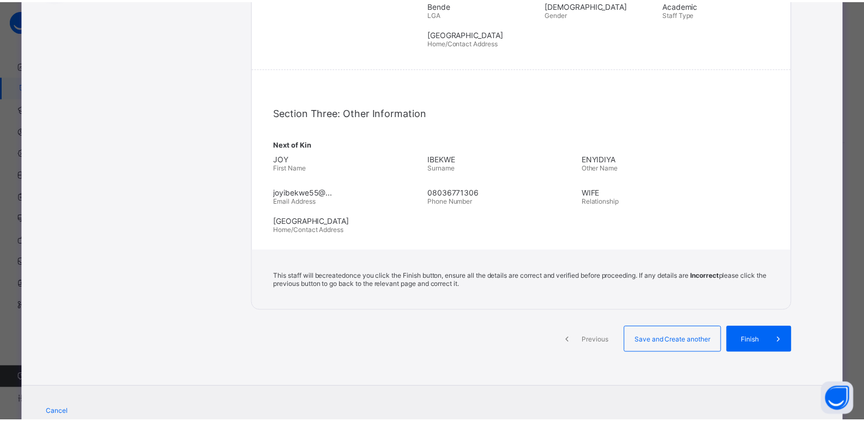
scroll to position [259, 0]
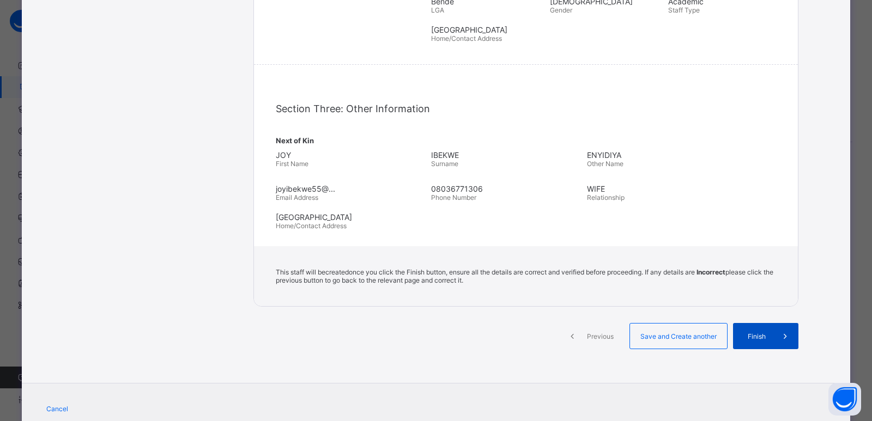
click at [753, 336] on span "Finish" at bounding box center [757, 337] width 31 height 8
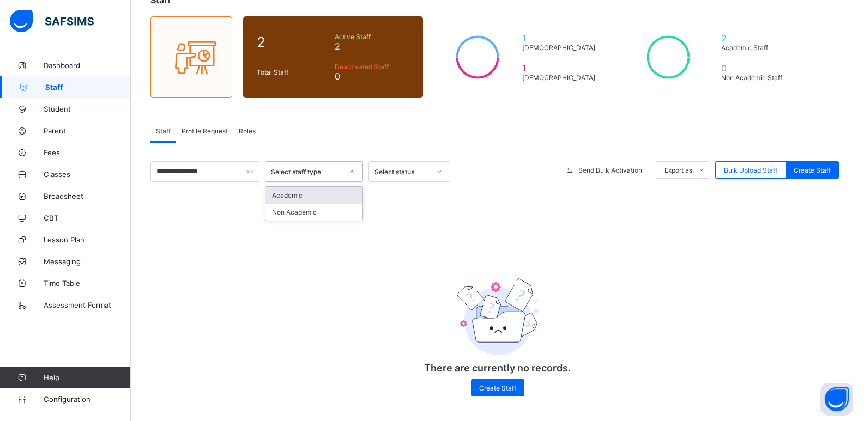
click at [296, 175] on div "Select staff type" at bounding box center [307, 172] width 72 height 8
click at [292, 189] on div "Academic" at bounding box center [314, 195] width 97 height 17
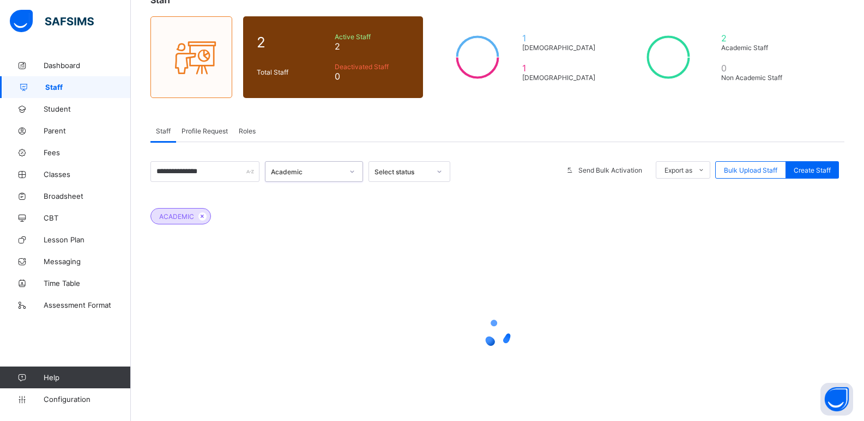
scroll to position [17, 0]
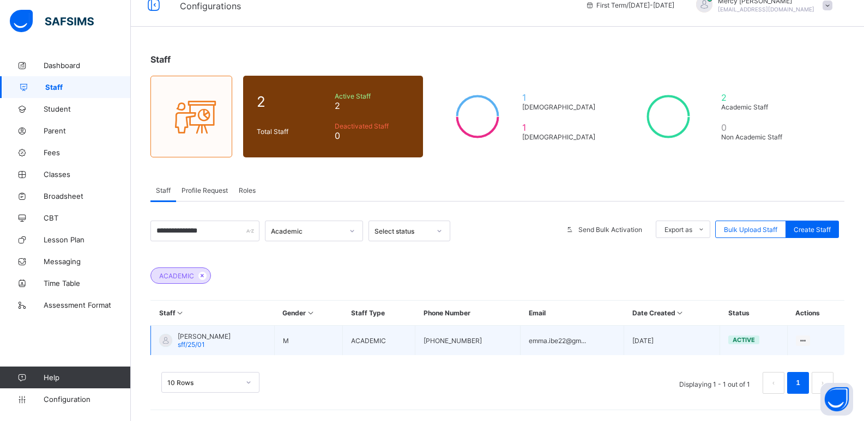
click at [275, 340] on td "[PERSON_NAME] sff/25/01" at bounding box center [213, 341] width 124 height 30
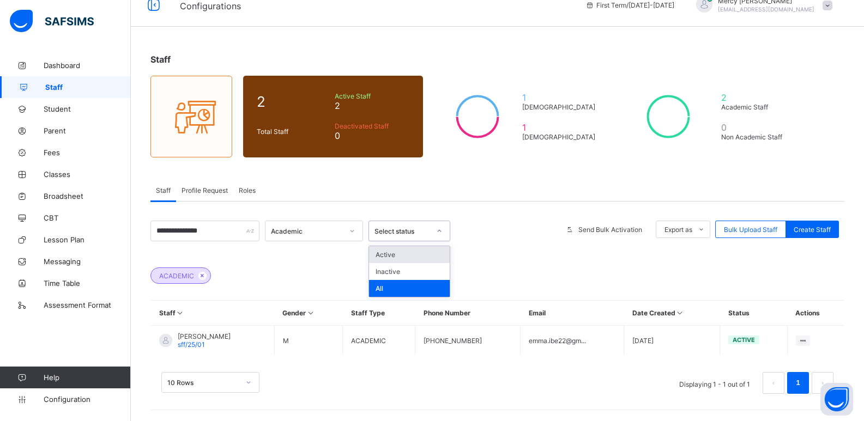
click at [429, 228] on div "Select status" at bounding box center [403, 231] width 56 height 8
click at [401, 253] on div "Active" at bounding box center [409, 254] width 81 height 17
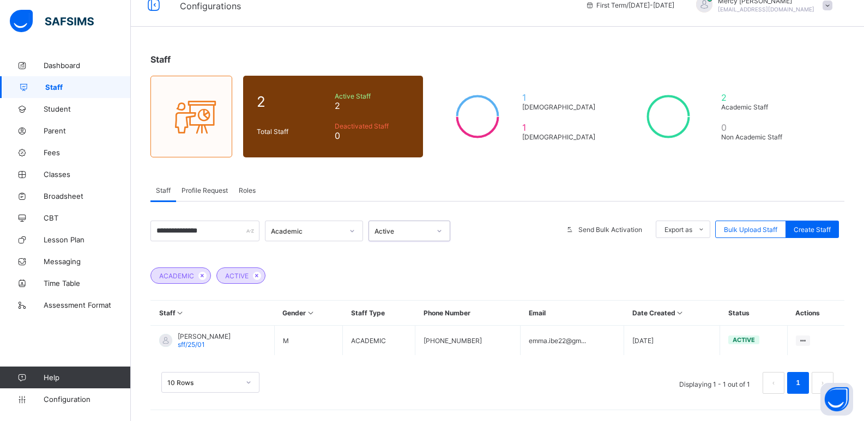
scroll to position [45, 0]
click at [231, 381] on div "10 Rows" at bounding box center [210, 382] width 98 height 21
click at [482, 355] on div "10 Rows Displaying 1 - 1 out of 1 1" at bounding box center [497, 378] width 694 height 55
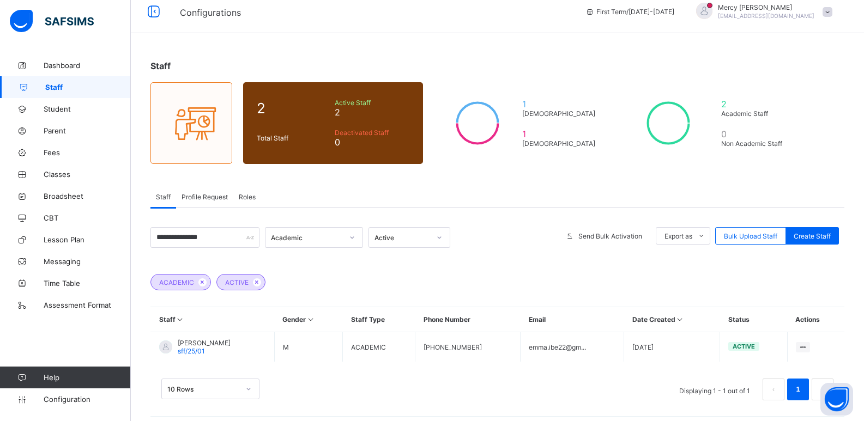
scroll to position [0, 0]
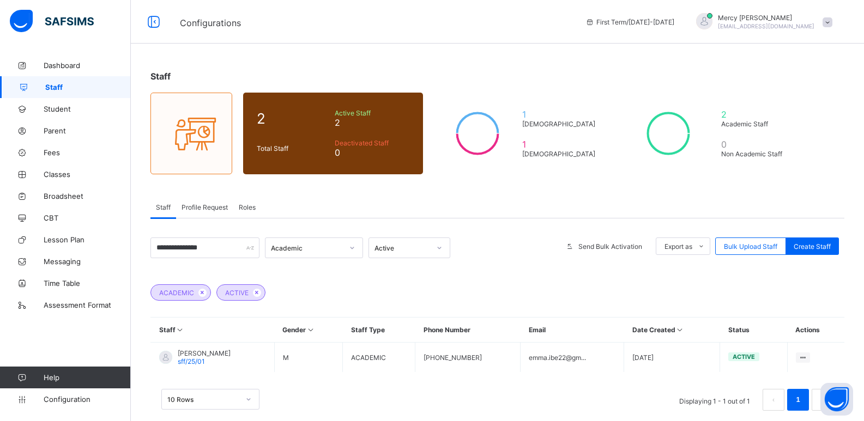
click at [213, 204] on span "Profile Request" at bounding box center [205, 207] width 46 height 8
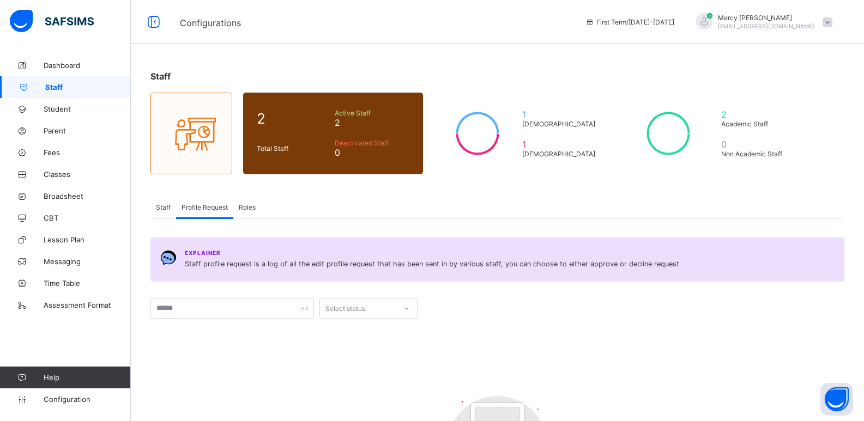
click at [243, 213] on div "Roles" at bounding box center [247, 207] width 28 height 22
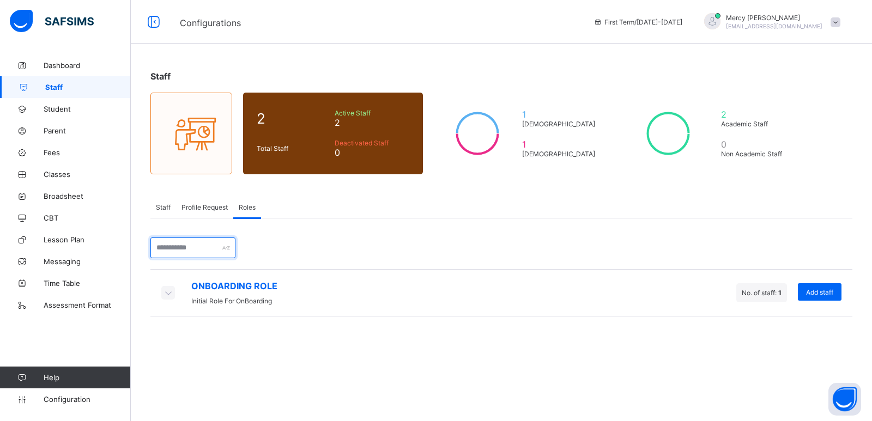
click at [183, 249] on input "text" at bounding box center [192, 248] width 85 height 21
type input "**********"
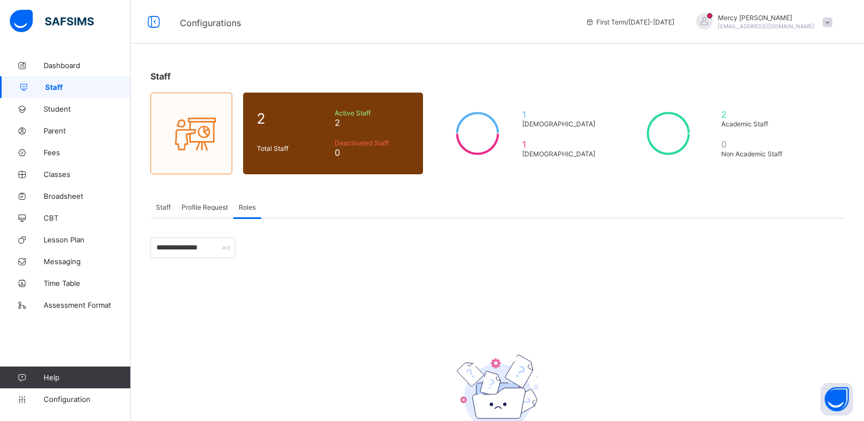
click at [165, 204] on span "Staff" at bounding box center [163, 207] width 15 height 8
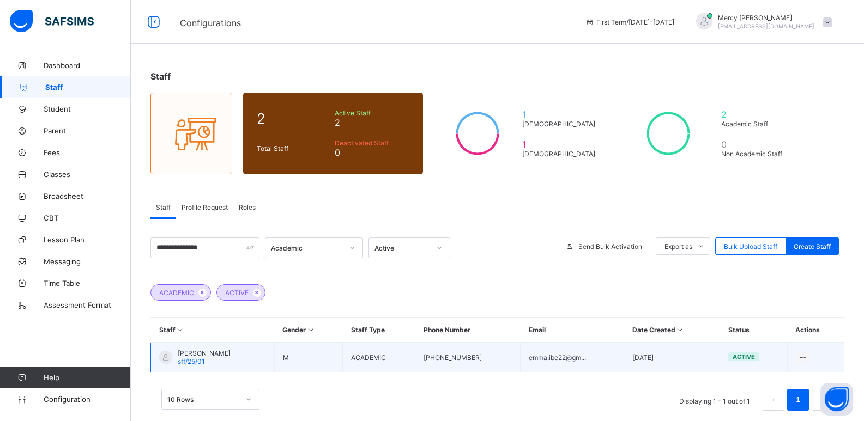
click at [231, 359] on div "[PERSON_NAME] sff/25/01" at bounding box center [204, 357] width 53 height 16
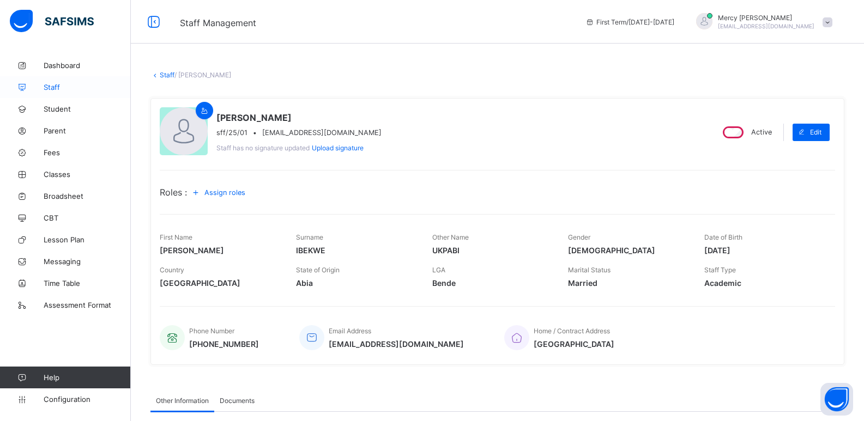
click at [73, 83] on span "Staff" at bounding box center [87, 87] width 87 height 9
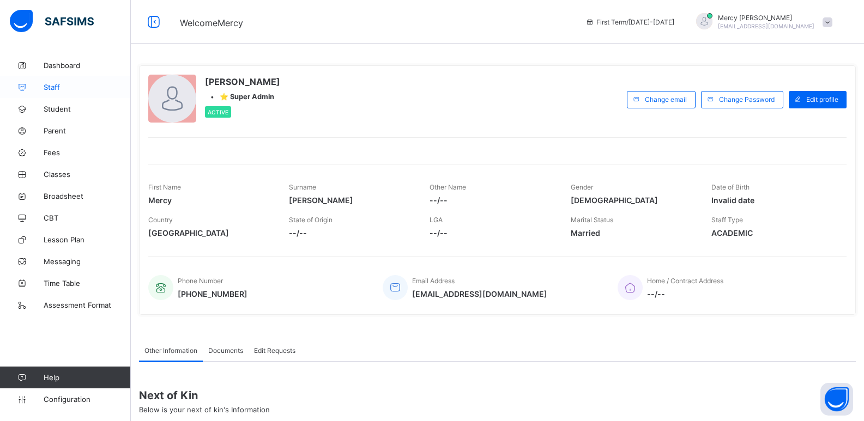
click at [52, 85] on span "Staff" at bounding box center [87, 87] width 87 height 9
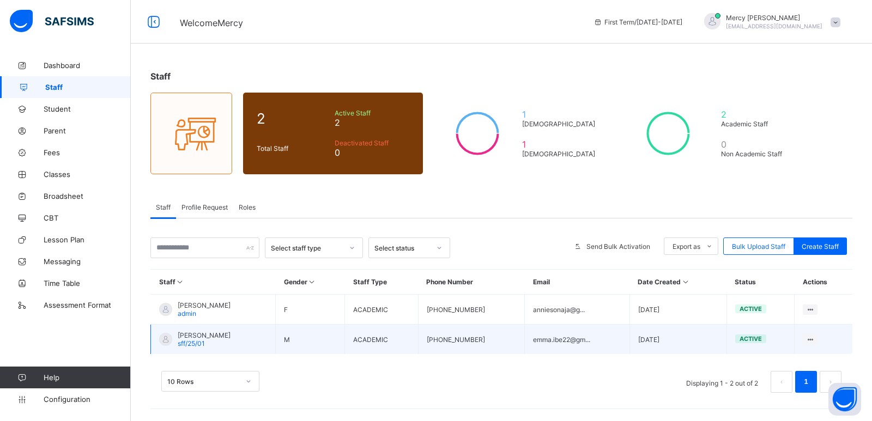
click at [231, 335] on span "[PERSON_NAME]" at bounding box center [204, 336] width 53 height 8
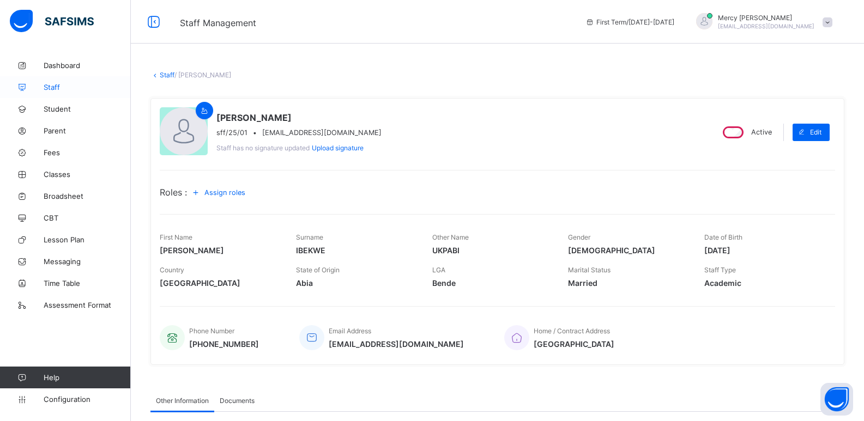
click at [70, 90] on span "Staff" at bounding box center [87, 87] width 87 height 9
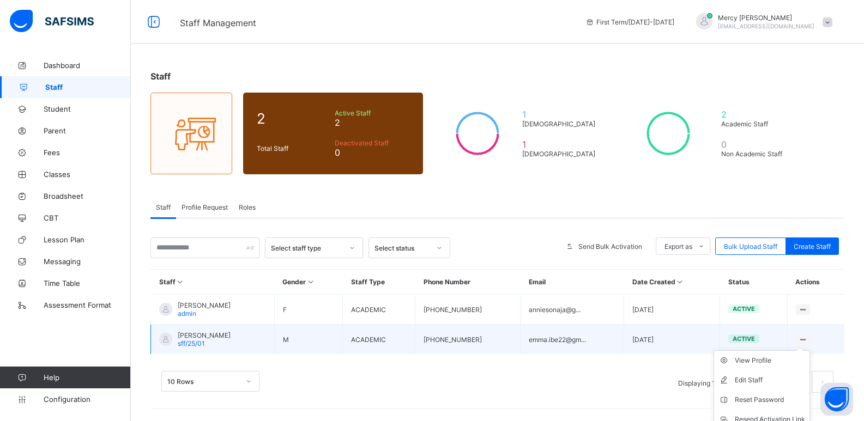
click at [810, 351] on ul "View Profile Edit Staff Reset Password Resend Activation Link Change Email Dele…" at bounding box center [762, 410] width 97 height 119
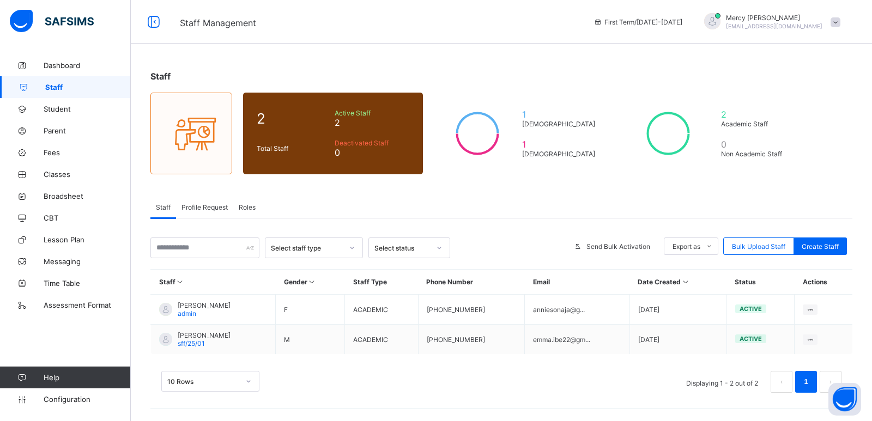
click at [237, 203] on div "Roles" at bounding box center [247, 207] width 28 height 22
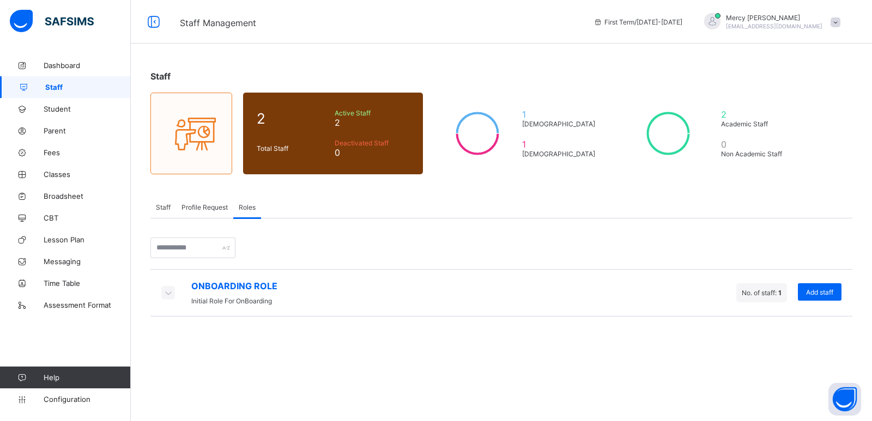
click at [208, 203] on span "Profile Request" at bounding box center [205, 207] width 46 height 8
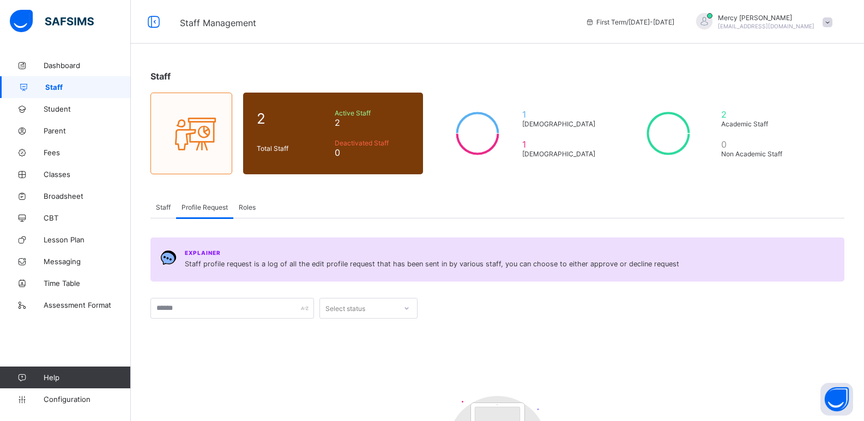
click at [172, 210] on div "Staff" at bounding box center [163, 207] width 26 height 22
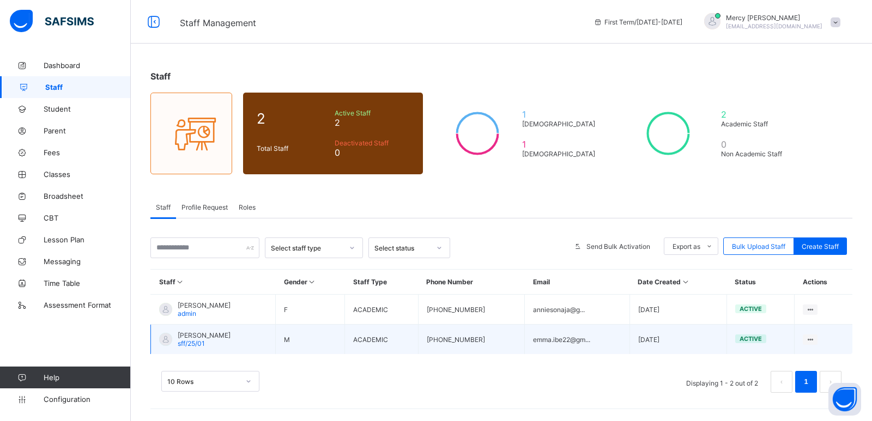
click at [220, 340] on div "[PERSON_NAME] sff/25/01" at bounding box center [204, 340] width 53 height 16
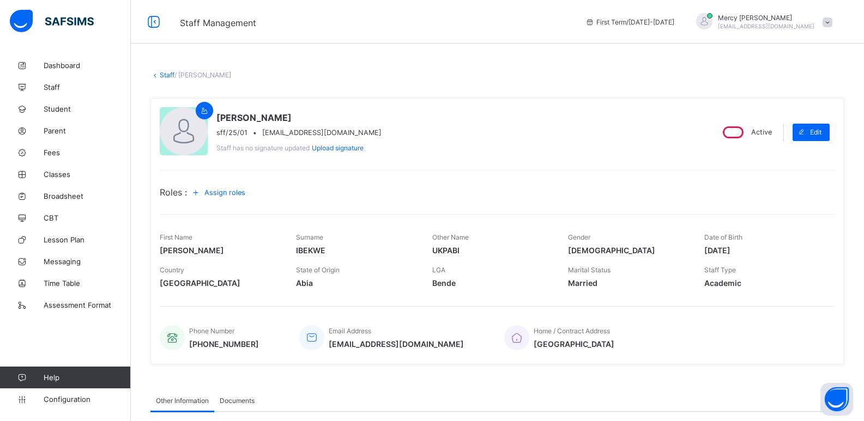
click at [235, 194] on span "Assign roles" at bounding box center [224, 193] width 41 height 8
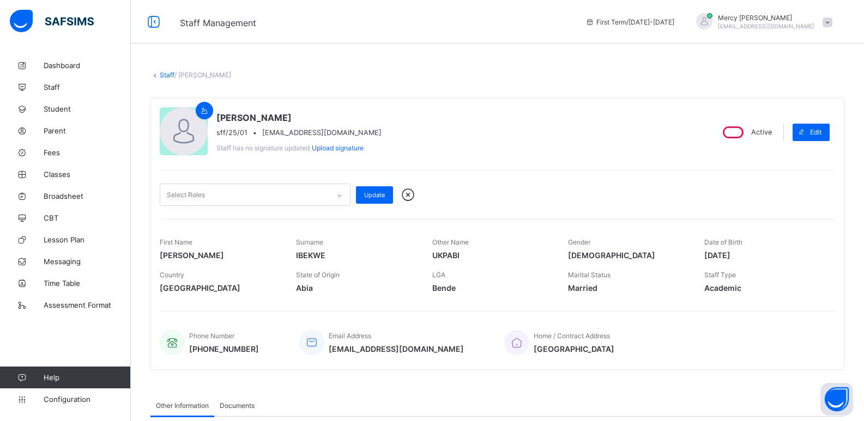
click at [261, 198] on div "Select Roles" at bounding box center [244, 194] width 169 height 21
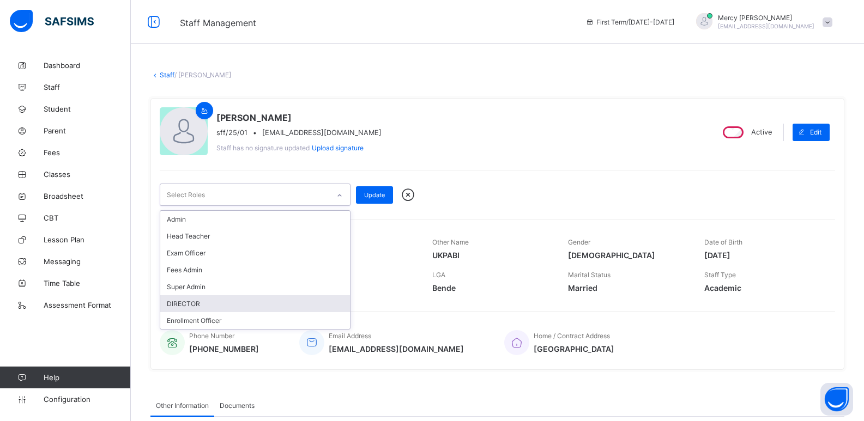
click at [209, 305] on div "DIRECTOR" at bounding box center [255, 304] width 190 height 17
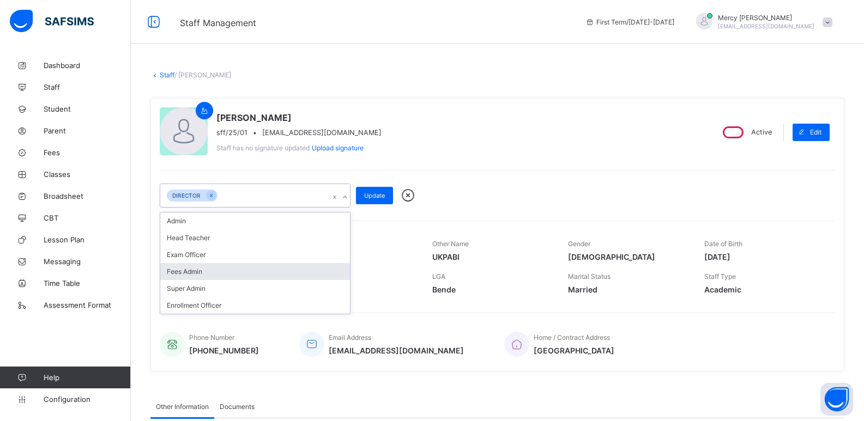
click at [256, 278] on div "Fees Admin" at bounding box center [255, 271] width 190 height 17
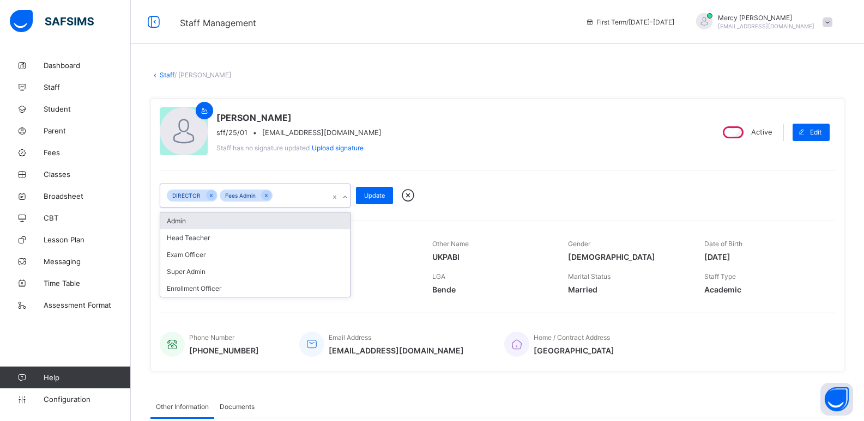
click at [222, 227] on div "Admin" at bounding box center [255, 221] width 190 height 17
click at [383, 200] on div "Update" at bounding box center [374, 195] width 37 height 17
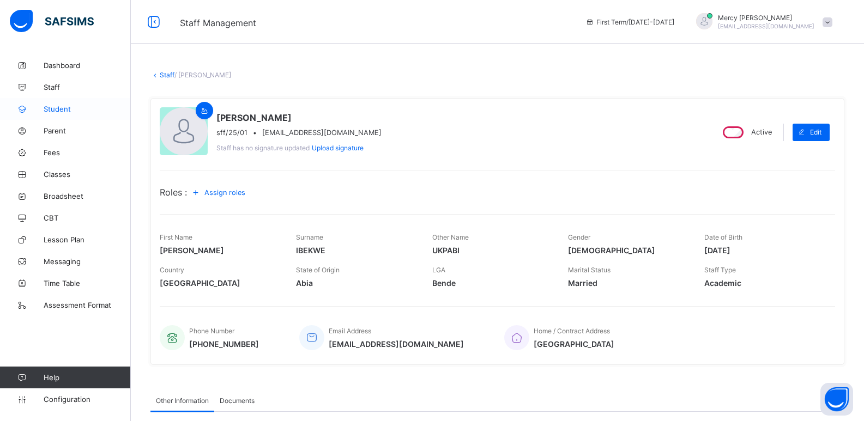
click at [92, 116] on link "Student" at bounding box center [65, 109] width 131 height 22
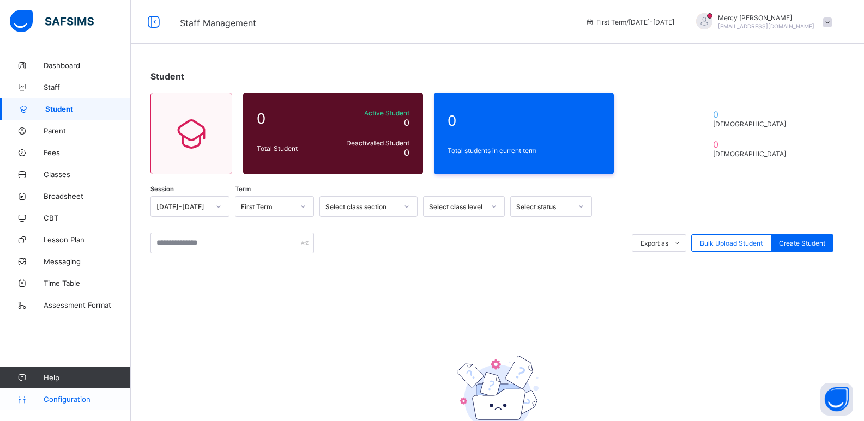
click at [52, 396] on span "Configuration" at bounding box center [87, 399] width 87 height 9
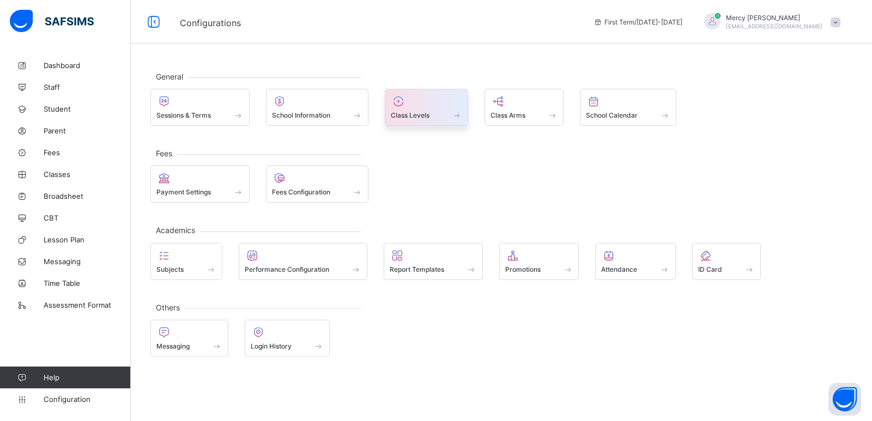
click at [429, 118] on span "Class Levels" at bounding box center [410, 115] width 39 height 8
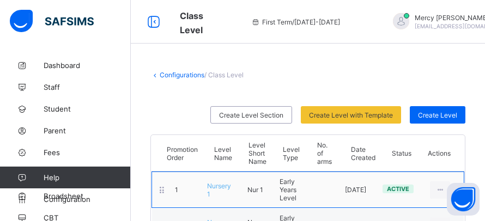
click at [254, 191] on span "Nur 1" at bounding box center [256, 190] width 16 height 8
click at [443, 192] on div at bounding box center [440, 190] width 20 height 17
click at [413, 216] on div "View Class Level" at bounding box center [410, 214] width 71 height 11
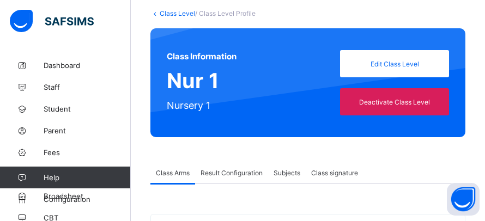
scroll to position [58, 0]
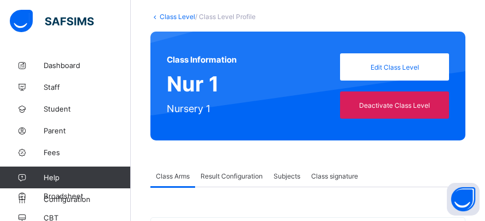
click at [284, 176] on span "Subjects" at bounding box center [287, 176] width 27 height 8
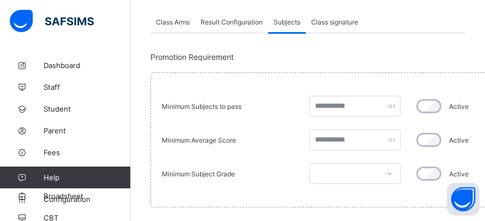
scroll to position [218, 0]
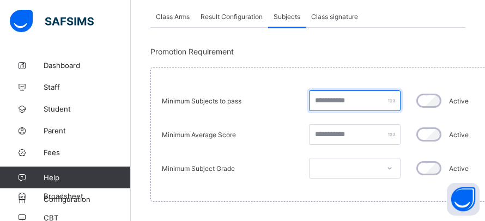
click at [331, 108] on input "number" at bounding box center [355, 101] width 92 height 21
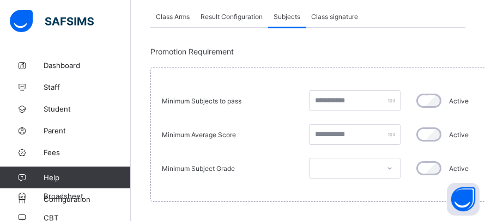
click at [390, 104] on div at bounding box center [355, 101] width 92 height 21
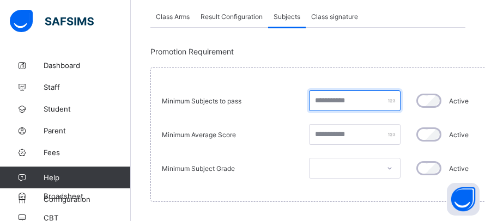
click at [346, 107] on input "number" at bounding box center [355, 101] width 92 height 21
click at [333, 99] on input "number" at bounding box center [355, 101] width 92 height 21
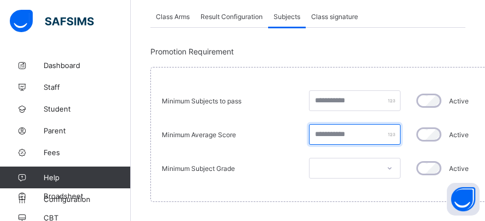
click at [322, 134] on input "number" at bounding box center [355, 134] width 92 height 21
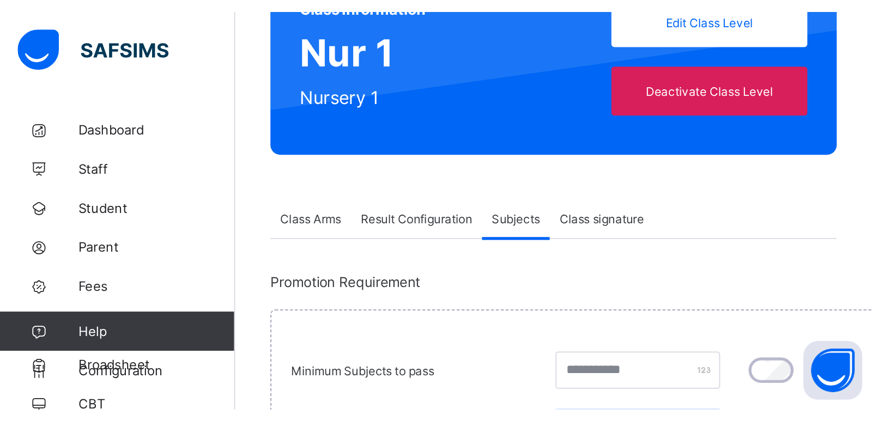
scroll to position [0, 0]
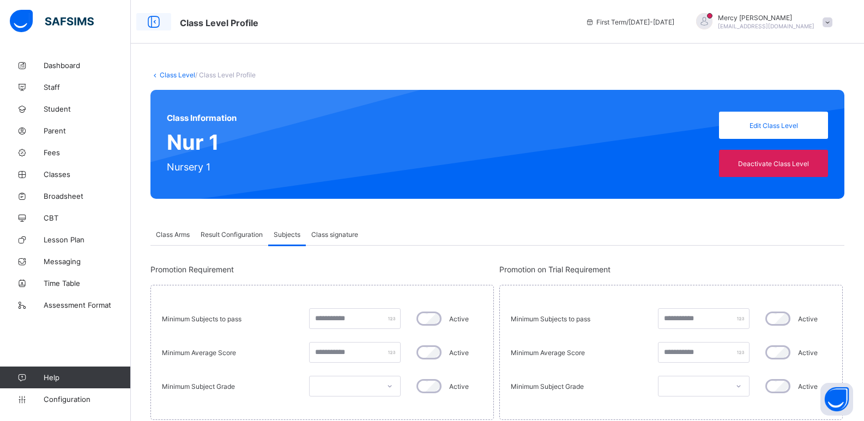
click at [159, 19] on icon at bounding box center [153, 22] width 19 height 16
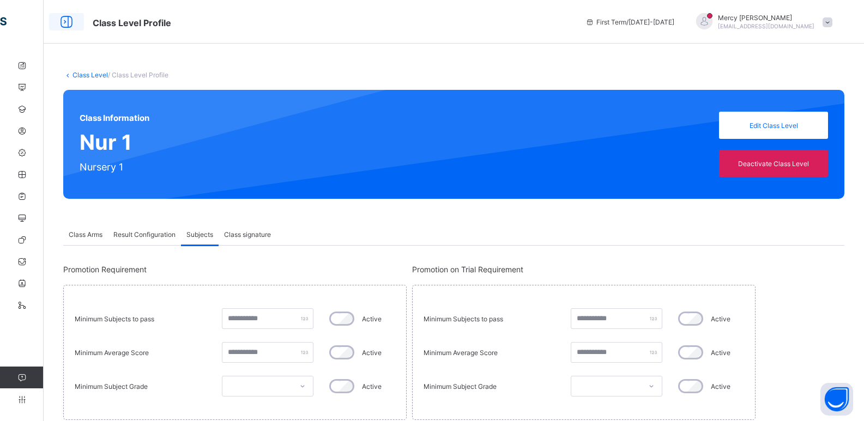
click at [73, 20] on icon at bounding box center [66, 22] width 19 height 16
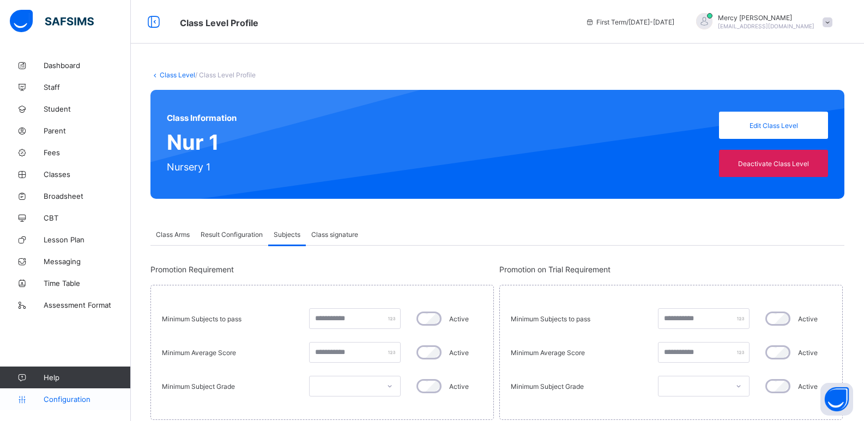
click at [72, 403] on span "Configuration" at bounding box center [87, 399] width 87 height 9
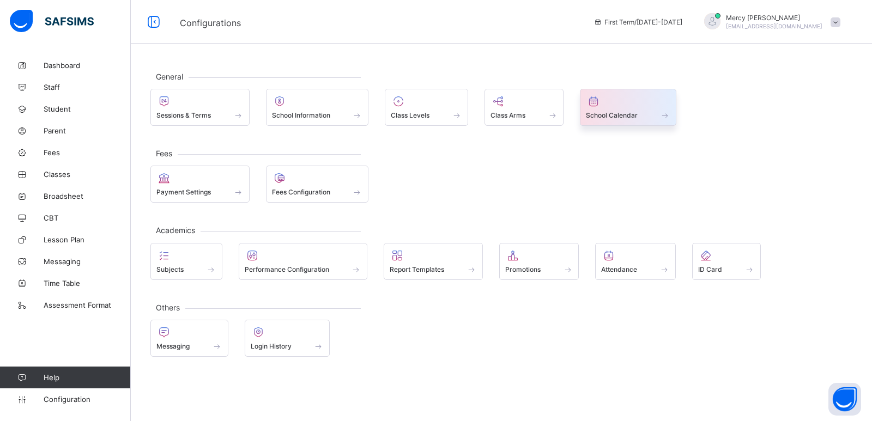
click at [603, 110] on span at bounding box center [628, 109] width 85 height 3
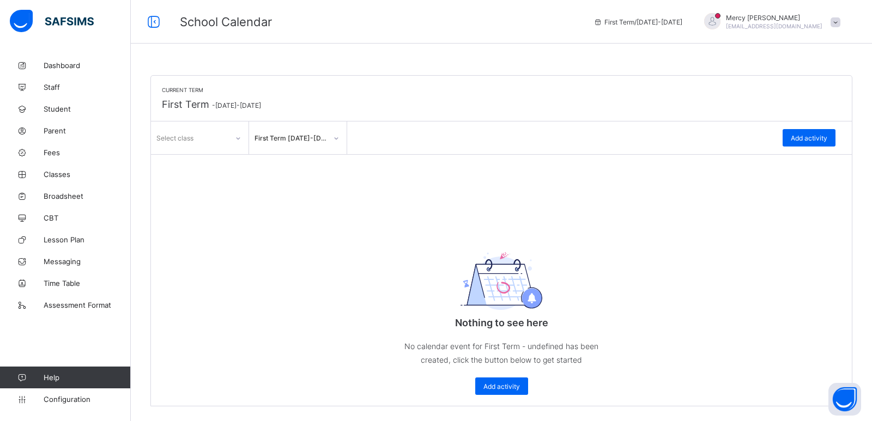
click at [242, 141] on div at bounding box center [238, 138] width 19 height 17
click at [813, 132] on div "Add activity" at bounding box center [809, 137] width 53 height 17
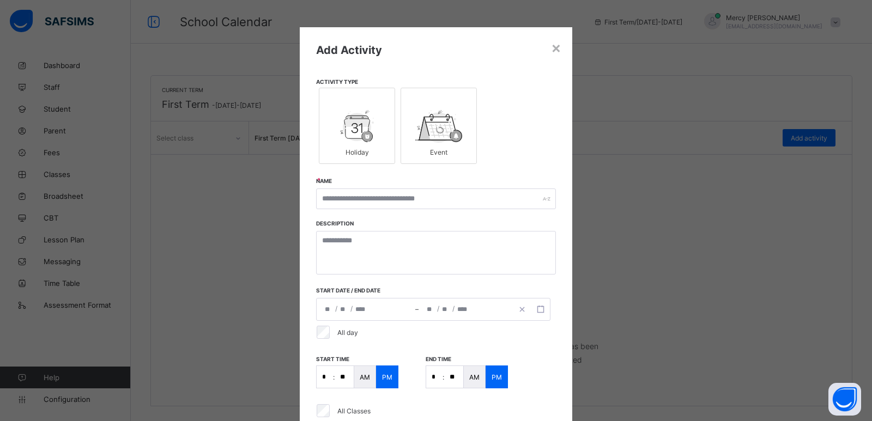
click at [396, 314] on div "**********" at bounding box center [366, 310] width 99 height 22
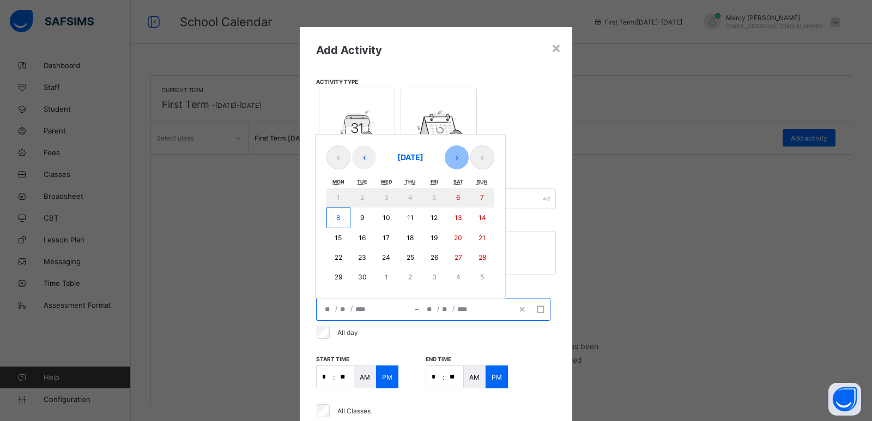
click at [453, 165] on button "›" at bounding box center [457, 158] width 24 height 24
click at [385, 199] on abbr "1" at bounding box center [386, 199] width 3 height 8
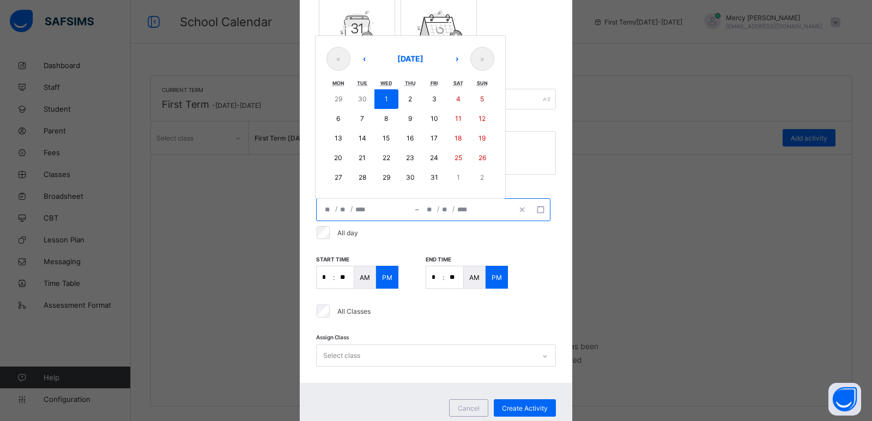
scroll to position [124, 0]
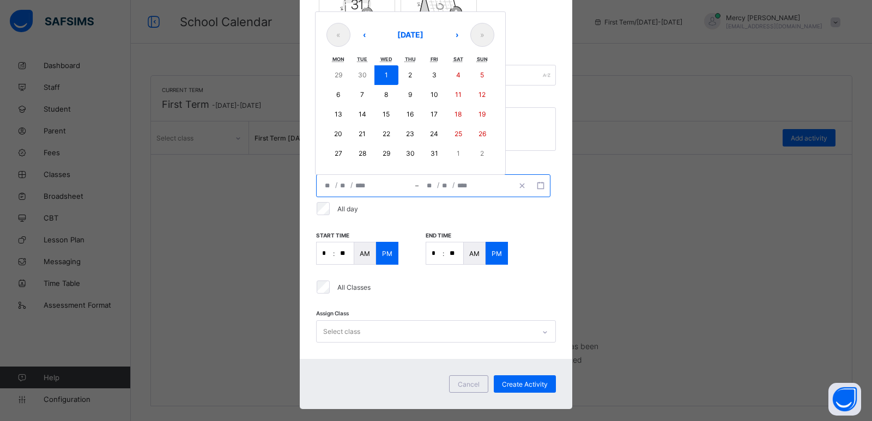
click at [445, 183] on input "number" at bounding box center [446, 186] width 9 height 22
click at [537, 190] on button "button" at bounding box center [541, 186] width 19 height 12
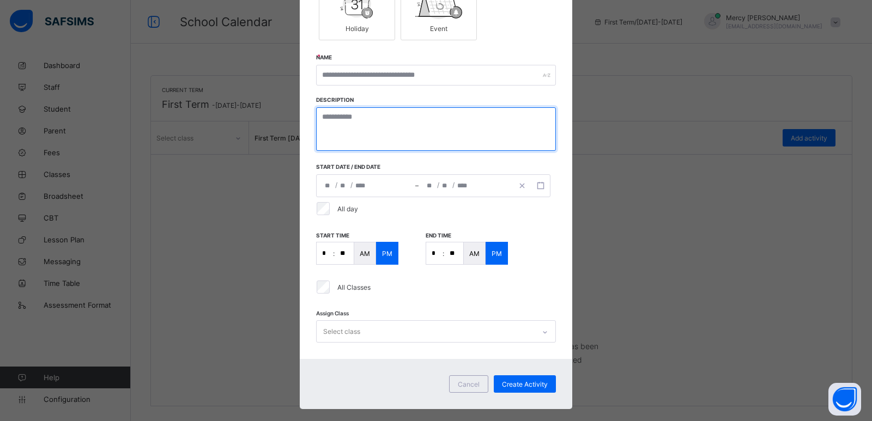
click at [429, 131] on textarea at bounding box center [436, 129] width 240 height 44
type textarea "**********"
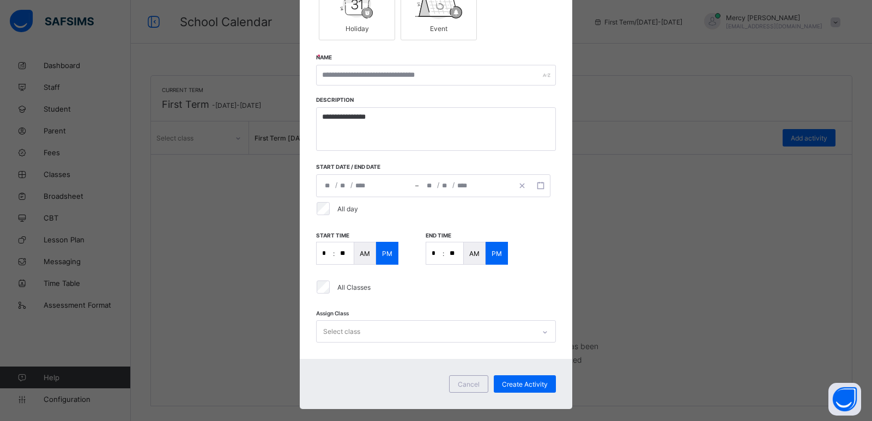
click at [618, 130] on div "**********" at bounding box center [436, 210] width 872 height 421
click at [326, 256] on input "*" at bounding box center [325, 254] width 16 height 22
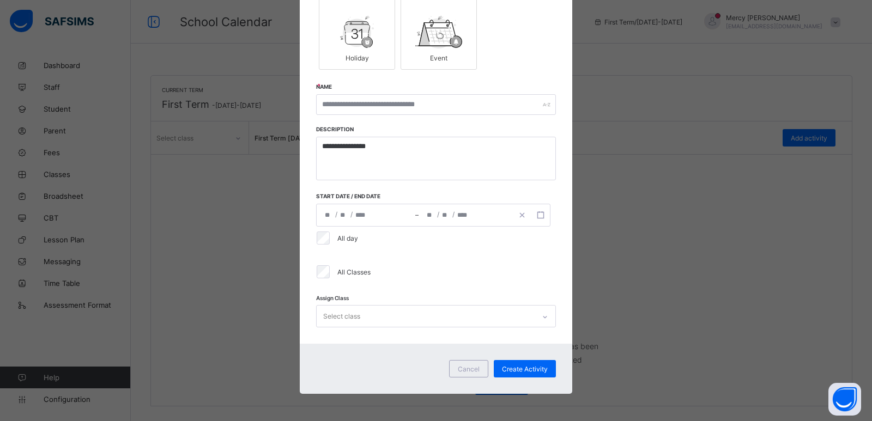
scroll to position [94, 0]
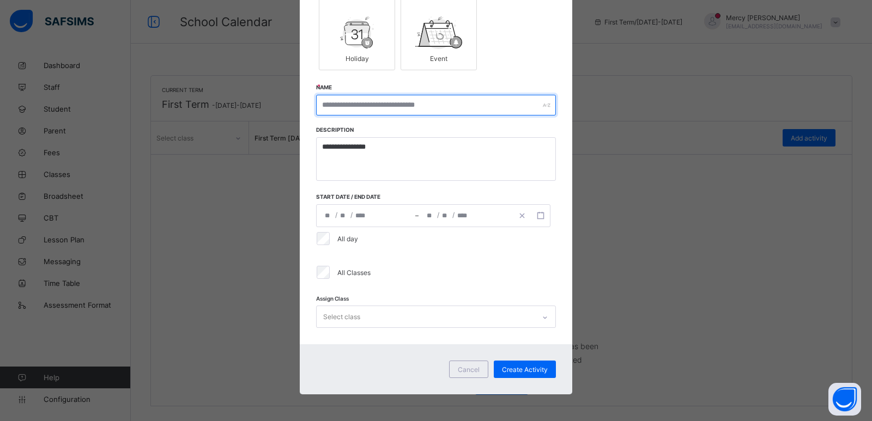
click at [413, 105] on input "text" at bounding box center [436, 105] width 240 height 21
click at [605, 173] on div "**********" at bounding box center [436, 210] width 872 height 421
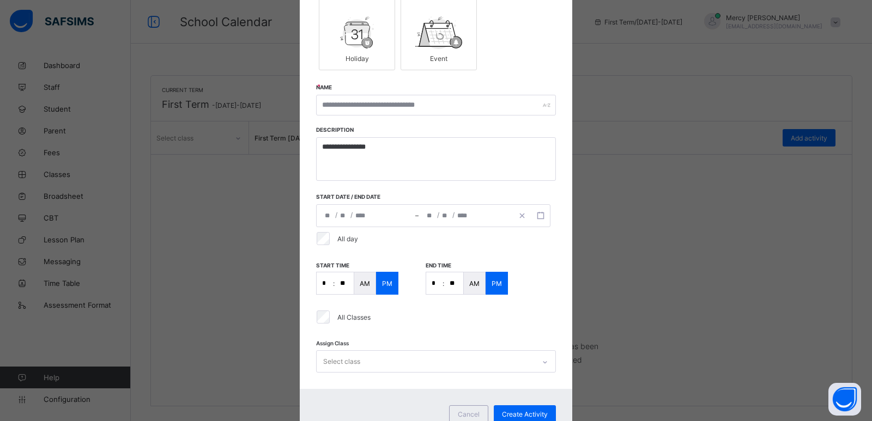
click at [324, 286] on input "*" at bounding box center [325, 284] width 16 height 22
type input "*"
type input "**"
click at [433, 284] on input "*" at bounding box center [434, 284] width 16 height 22
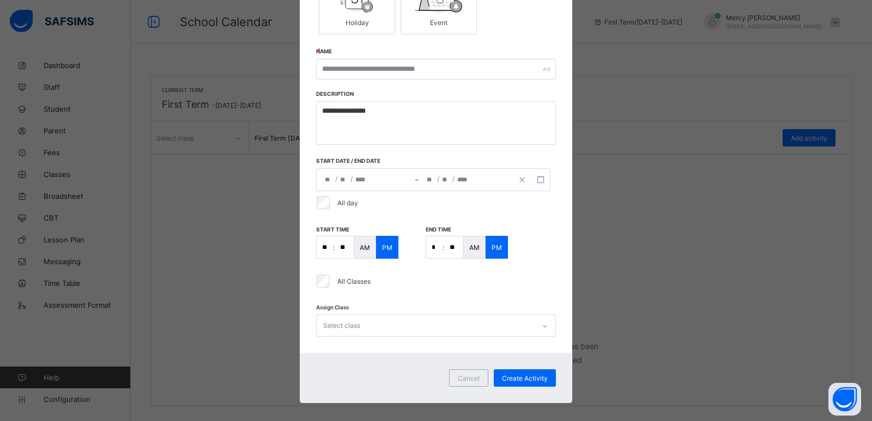
scroll to position [138, 0]
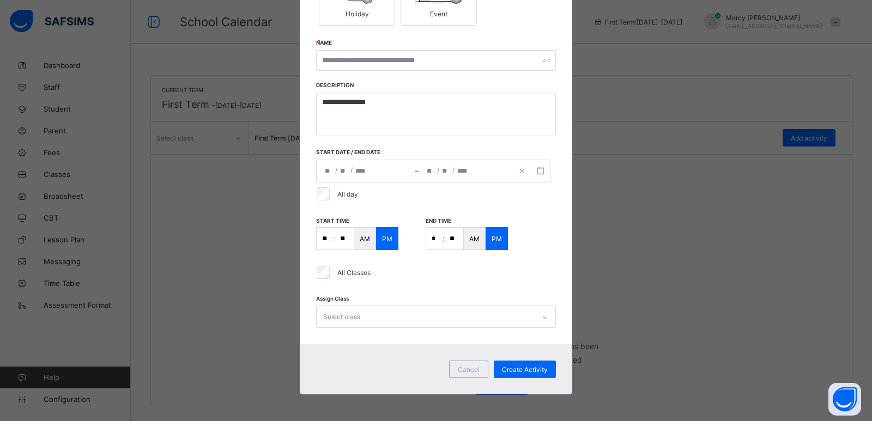
type input "*"
click at [414, 308] on div "Select class" at bounding box center [436, 317] width 240 height 22
click at [558, 243] on div "**********" at bounding box center [436, 116] width 273 height 456
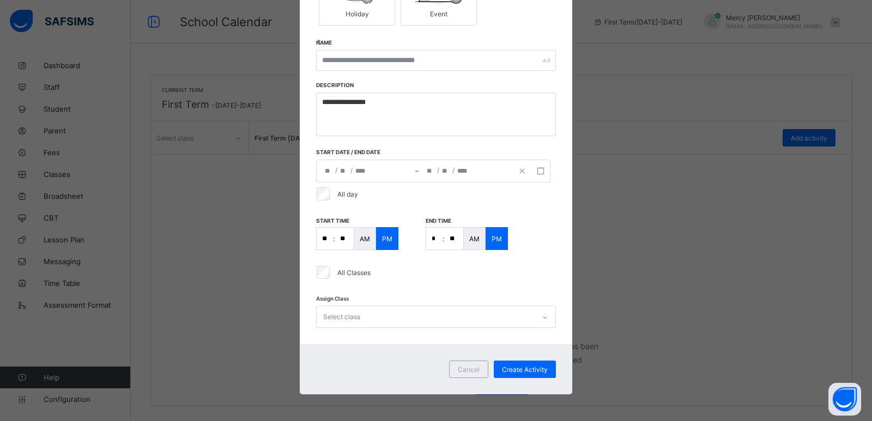
click at [535, 252] on div "All Classes" at bounding box center [436, 267] width 240 height 34
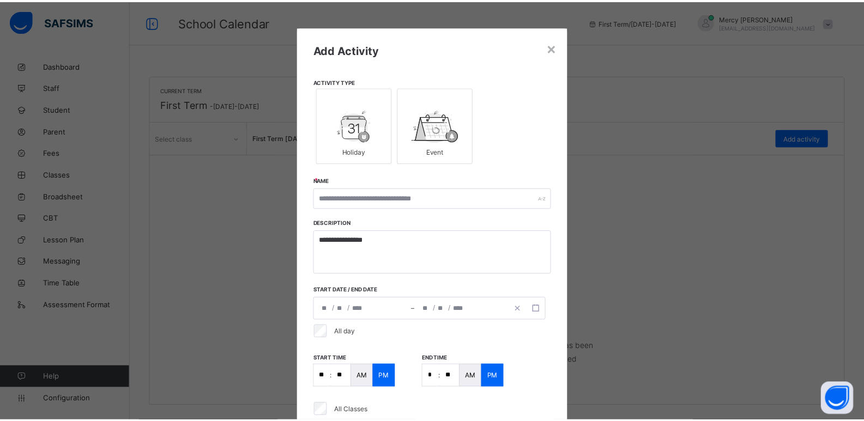
scroll to position [0, 0]
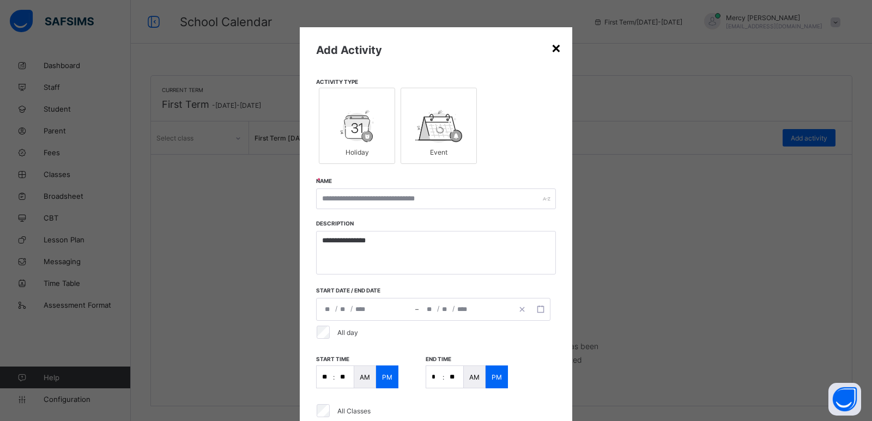
click at [554, 45] on div "×" at bounding box center [556, 47] width 10 height 19
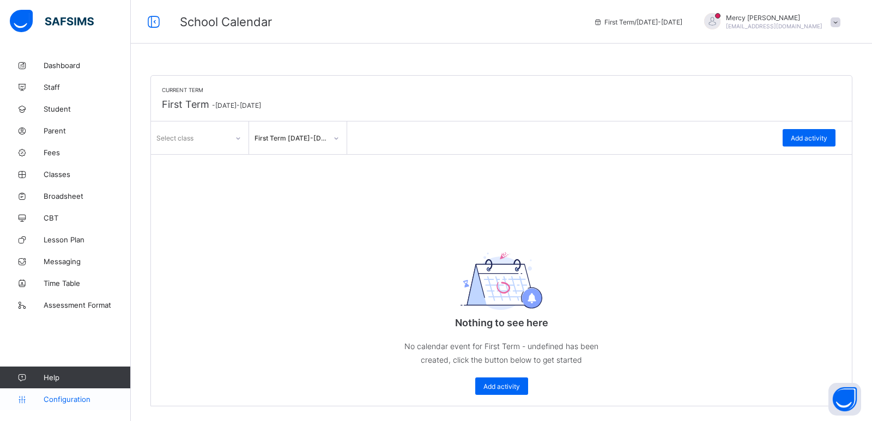
click at [73, 401] on span "Configuration" at bounding box center [87, 399] width 87 height 9
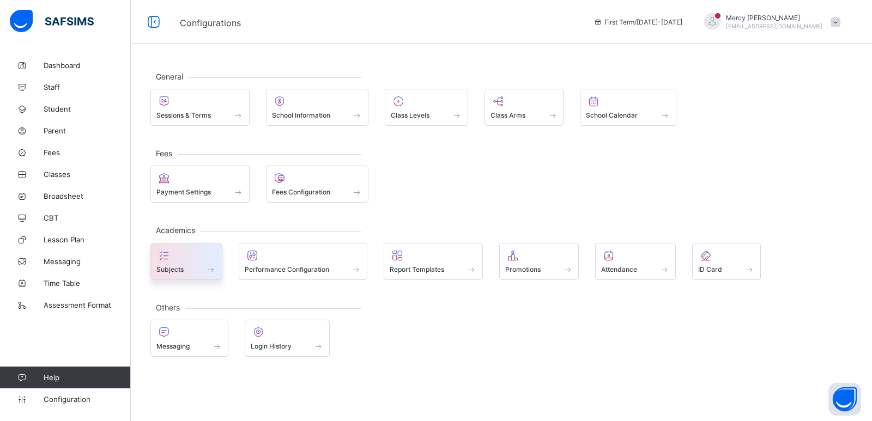
click at [186, 268] on div "Subjects" at bounding box center [186, 269] width 60 height 9
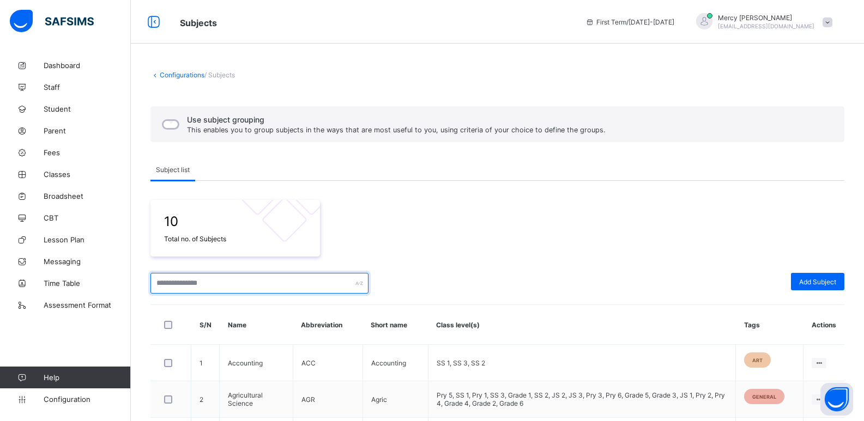
click at [229, 282] on input "text" at bounding box center [259, 283] width 218 height 21
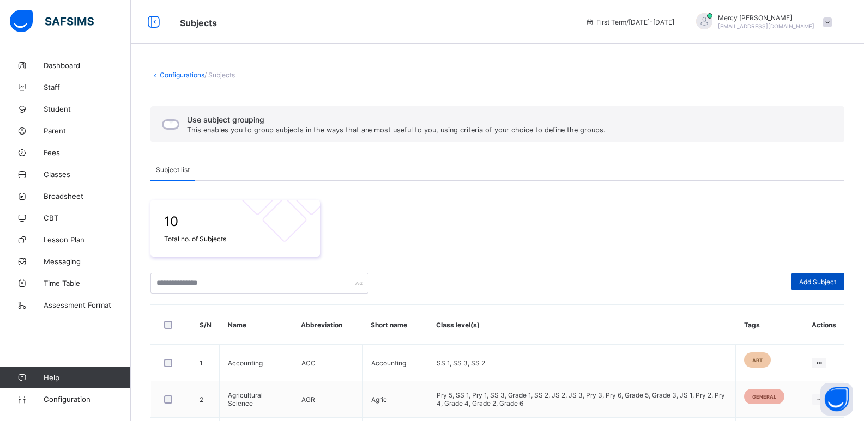
click at [810, 280] on span "Add Subject" at bounding box center [817, 282] width 37 height 8
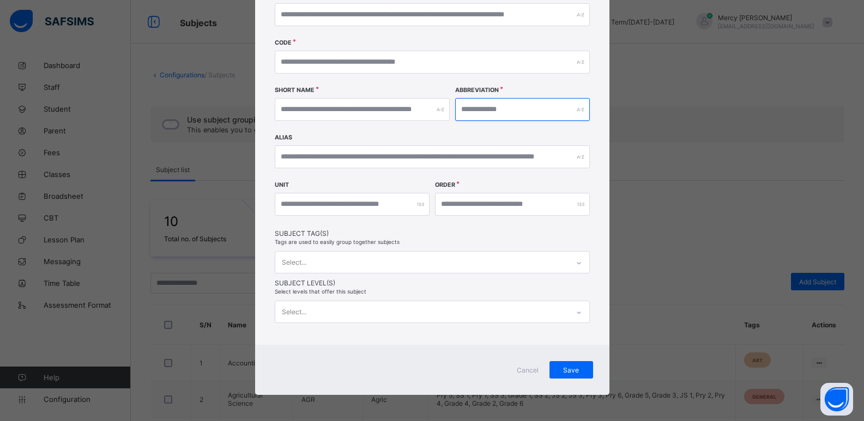
click at [529, 110] on input "text" at bounding box center [522, 109] width 135 height 23
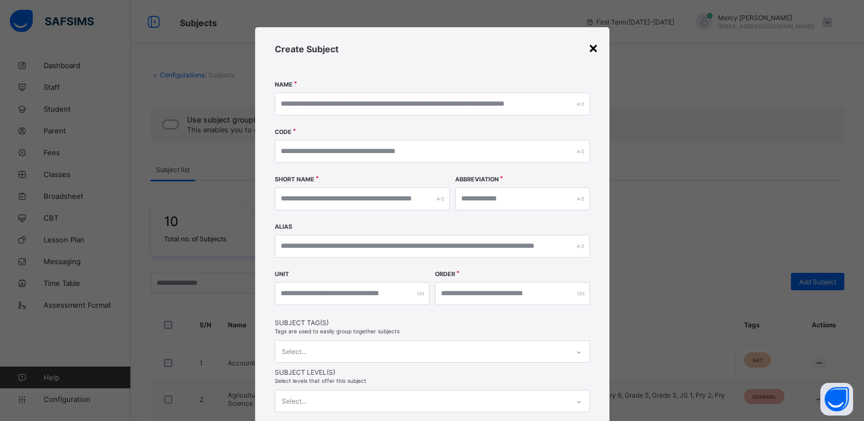
click at [591, 53] on div "×" at bounding box center [593, 47] width 10 height 19
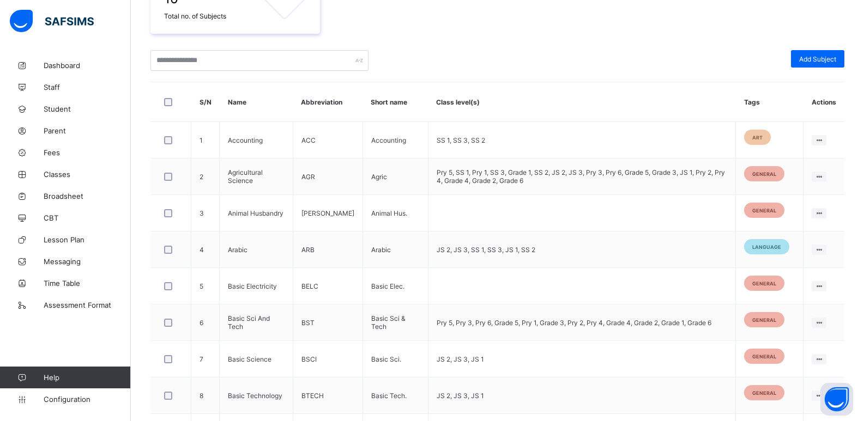
scroll to position [244, 0]
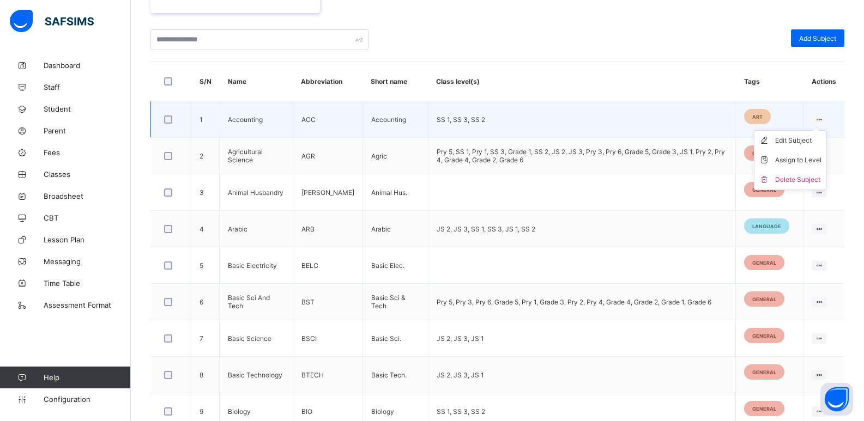
click at [825, 130] on ul "Edit Subject Assign to Level Delete Subject" at bounding box center [790, 160] width 73 height 60
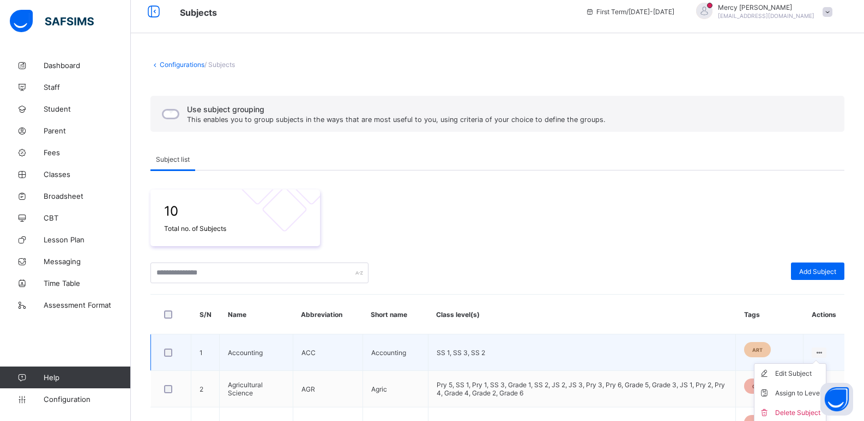
scroll to position [0, 0]
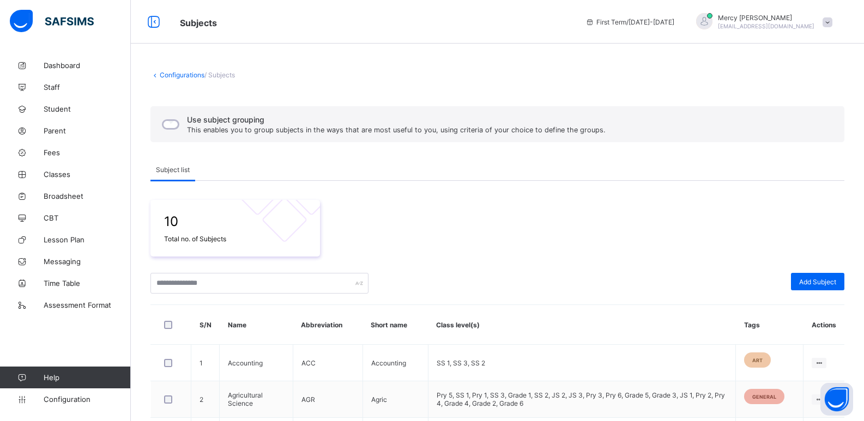
click at [228, 79] on span "/ Subjects" at bounding box center [219, 75] width 31 height 8
click at [213, 75] on span "/ Subjects" at bounding box center [219, 75] width 31 height 8
click at [90, 406] on link "Configuration" at bounding box center [65, 400] width 130 height 22
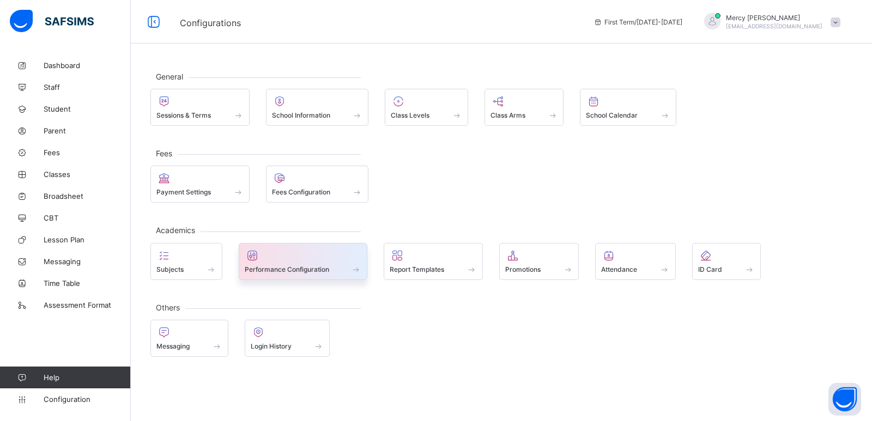
click at [292, 270] on span "Performance Configuration" at bounding box center [287, 270] width 85 height 8
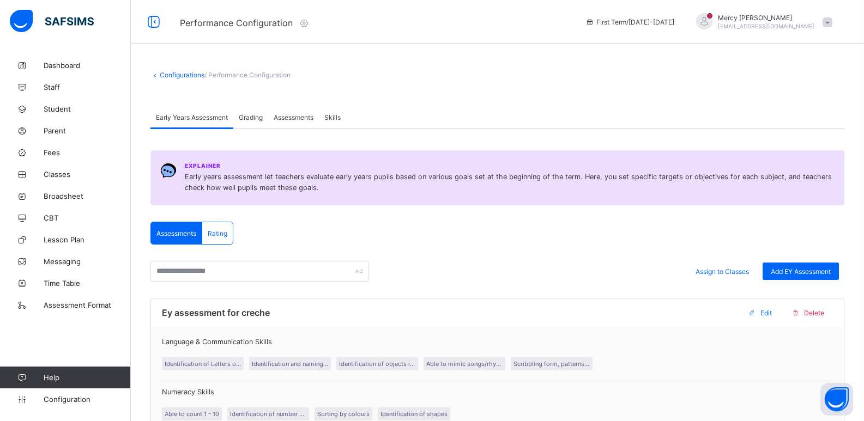
click at [256, 117] on span "Grading" at bounding box center [251, 117] width 24 height 8
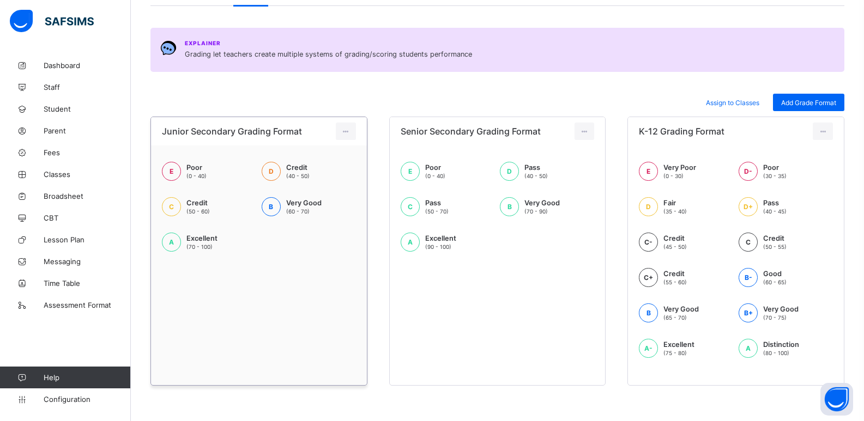
scroll to position [124, 0]
click at [191, 173] on span "(0 - 40)" at bounding box center [196, 175] width 20 height 7
click at [344, 131] on icon at bounding box center [345, 130] width 9 height 8
click at [356, 266] on div "E Poor (0 - 40) D Credit (40 - 50) C Credit (50 - 60) B Very Good (60 - 70) A E…" at bounding box center [259, 211] width 216 height 134
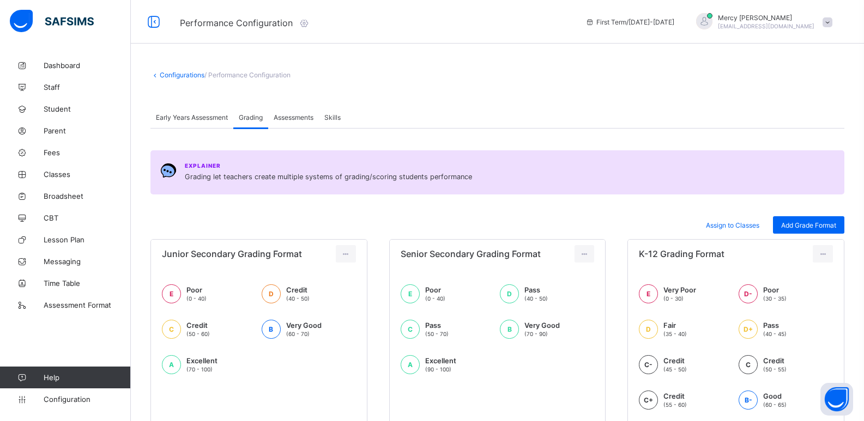
click at [294, 119] on span "Assessments" at bounding box center [294, 117] width 40 height 8
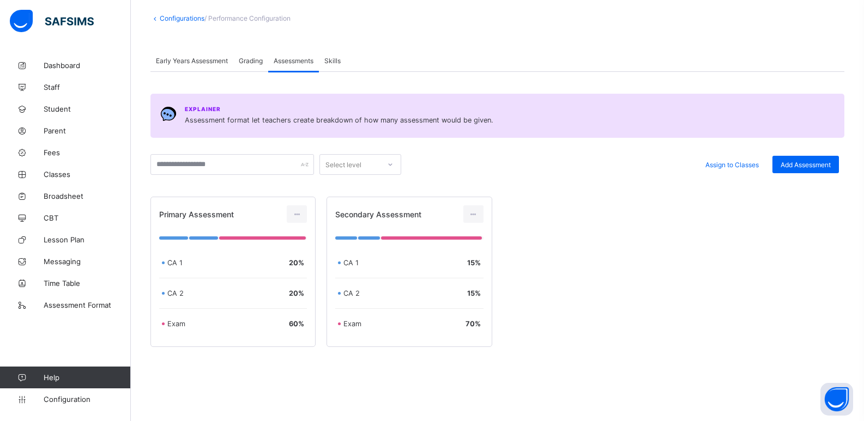
scroll to position [64, 0]
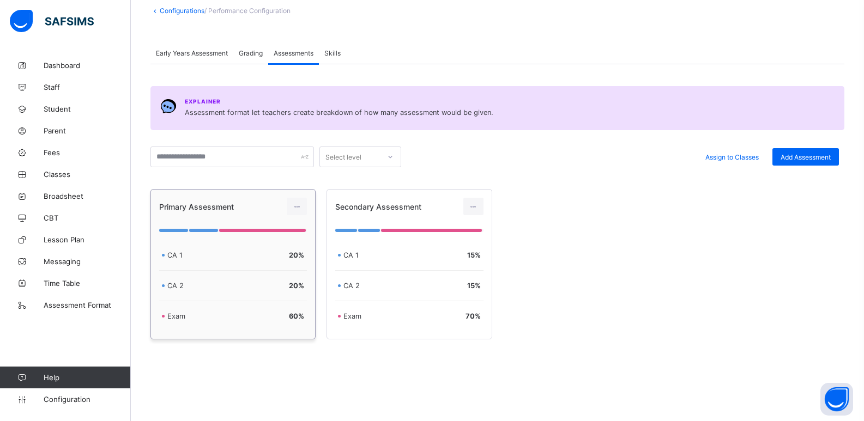
click at [298, 257] on span "20 %" at bounding box center [296, 255] width 15 height 8
click at [301, 205] on icon at bounding box center [296, 207] width 9 height 8
click at [716, 161] on span "Assign to Classes" at bounding box center [732, 157] width 53 height 8
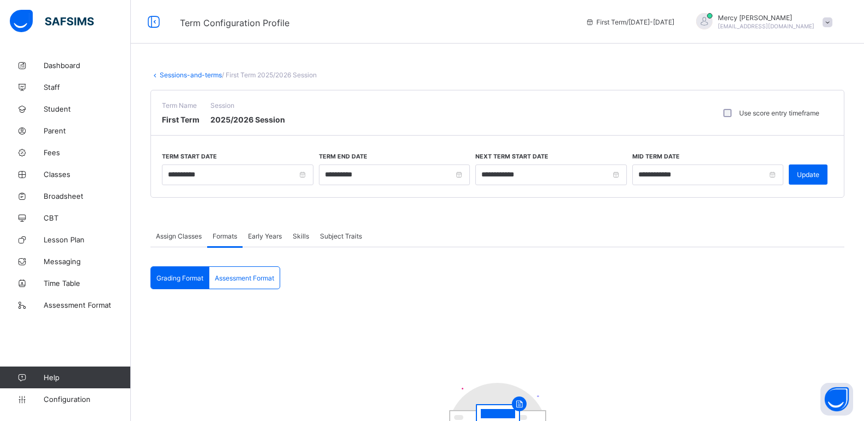
type input "**********"
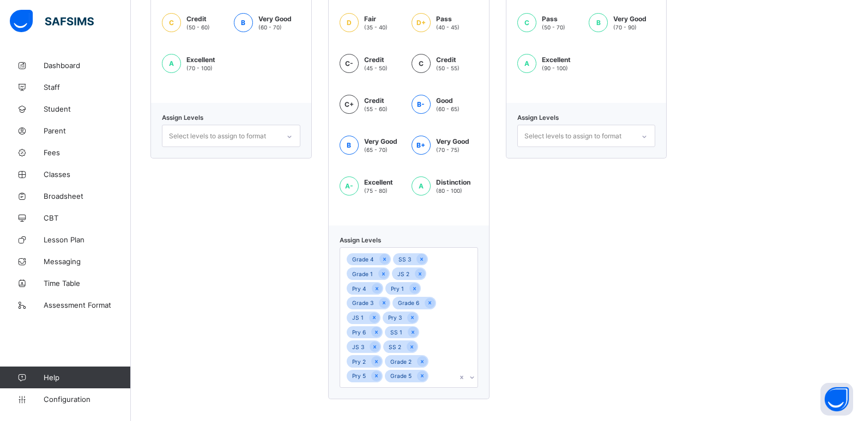
scroll to position [306, 0]
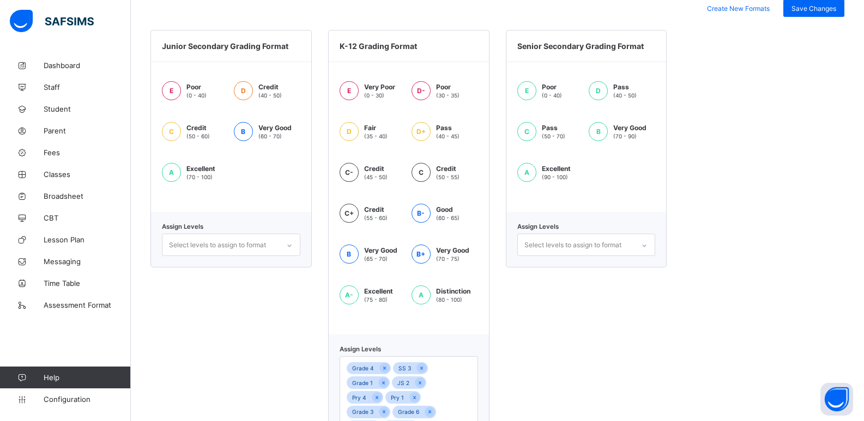
click at [255, 243] on div "Select levels to assign to format" at bounding box center [217, 245] width 97 height 21
click at [286, 246] on div at bounding box center [289, 245] width 19 height 17
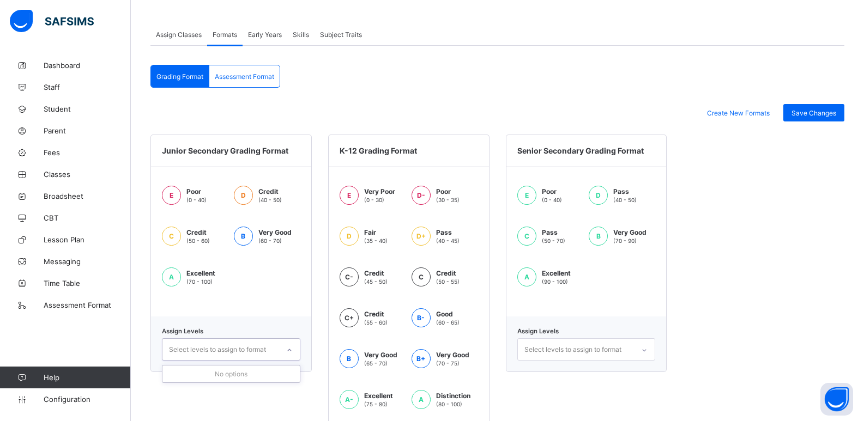
scroll to position [186, 0]
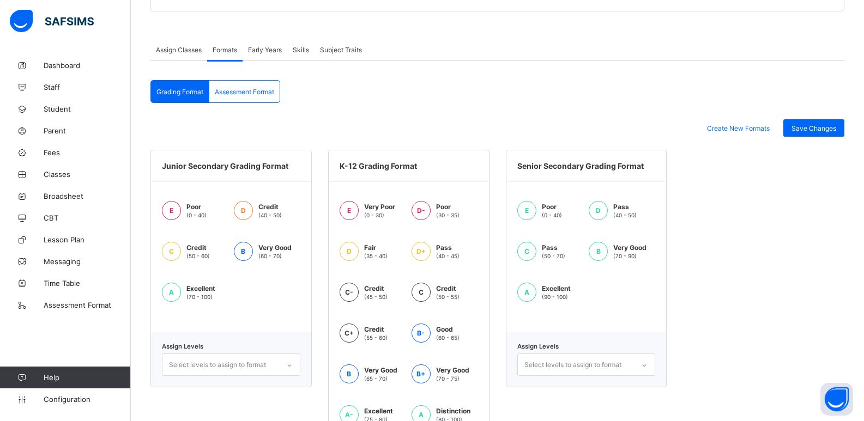
click at [250, 101] on div "Assessment Format" at bounding box center [244, 92] width 70 height 22
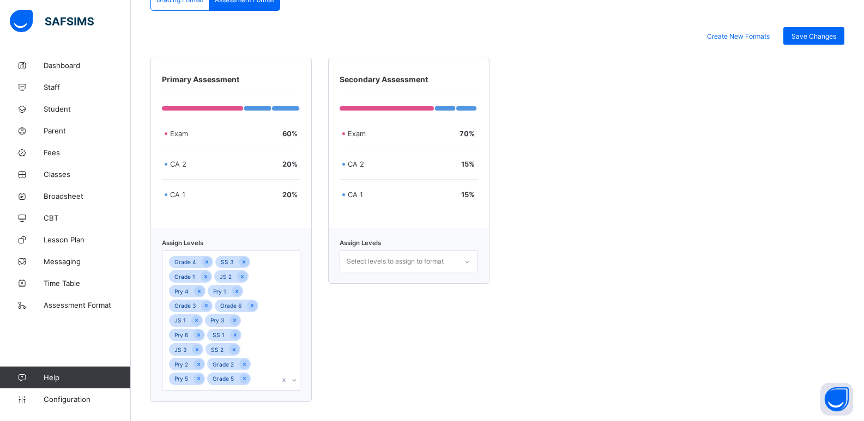
scroll to position [278, 0]
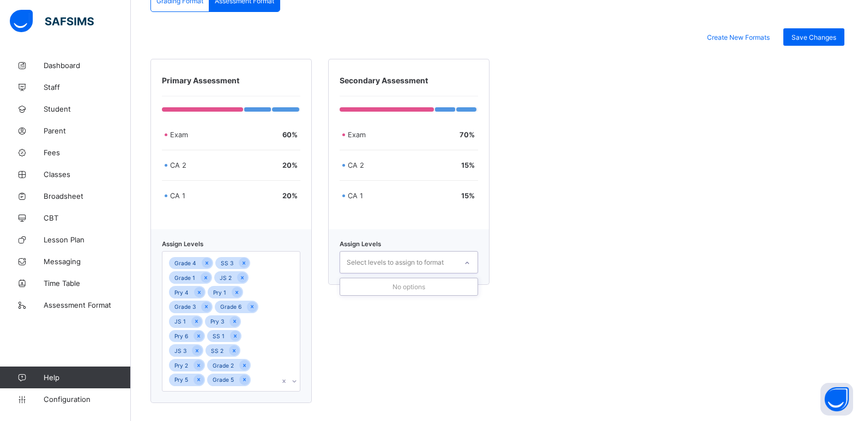
click at [419, 267] on div "Select levels to assign to format" at bounding box center [395, 262] width 97 height 21
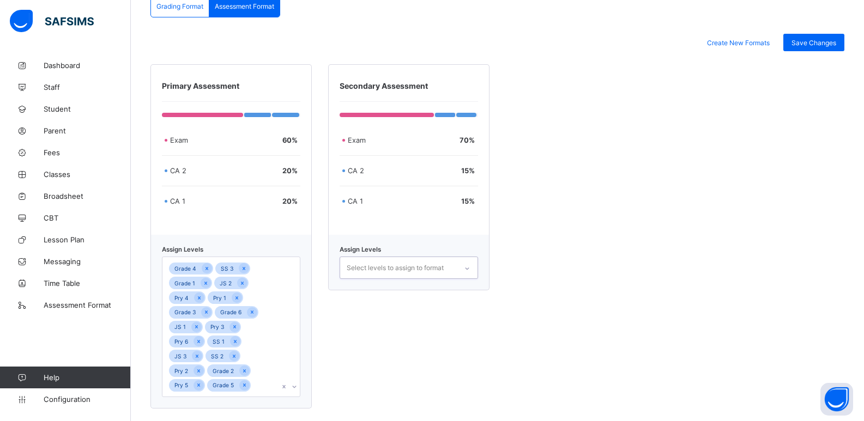
scroll to position [281, 0]
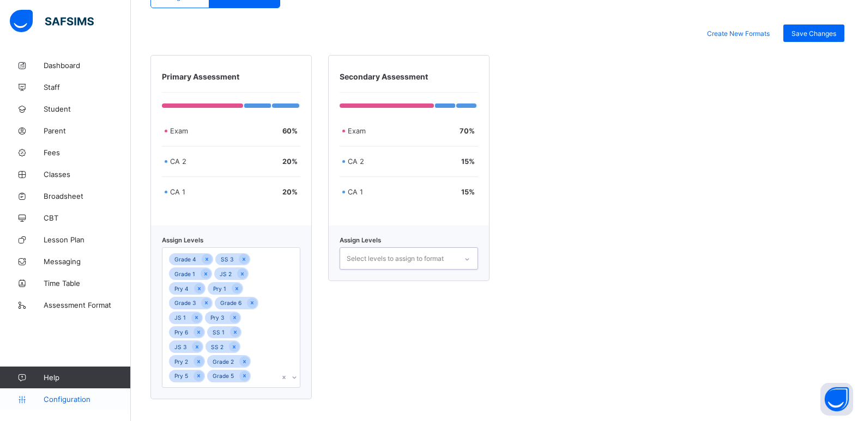
click at [71, 404] on link "Configuration" at bounding box center [65, 400] width 130 height 22
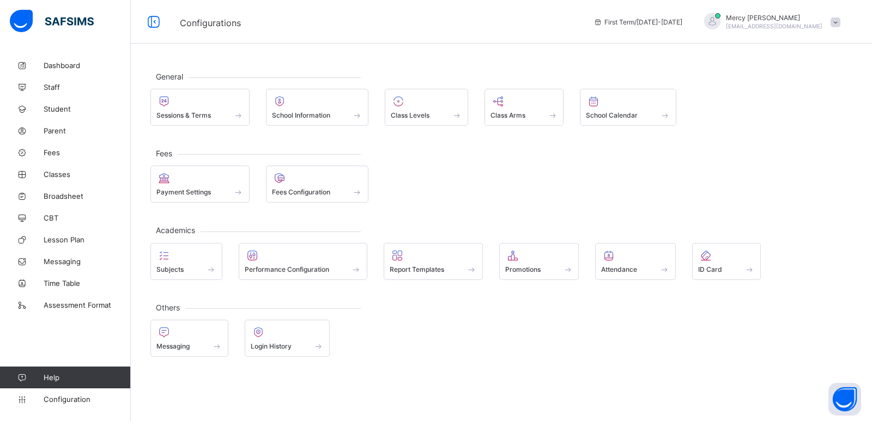
click at [466, 332] on div "Messaging Login History" at bounding box center [501, 338] width 702 height 37
click at [61, 222] on span "CBT" at bounding box center [87, 218] width 87 height 9
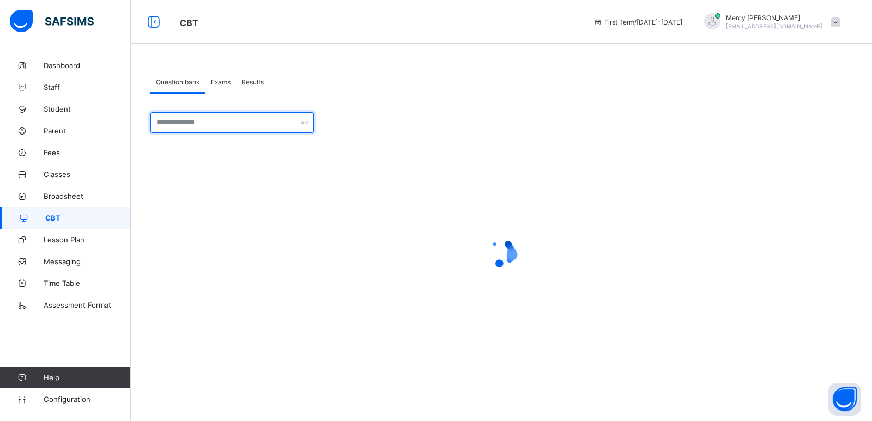
click at [236, 125] on input "text" at bounding box center [232, 122] width 164 height 21
click at [226, 87] on div "Exams" at bounding box center [221, 82] width 31 height 22
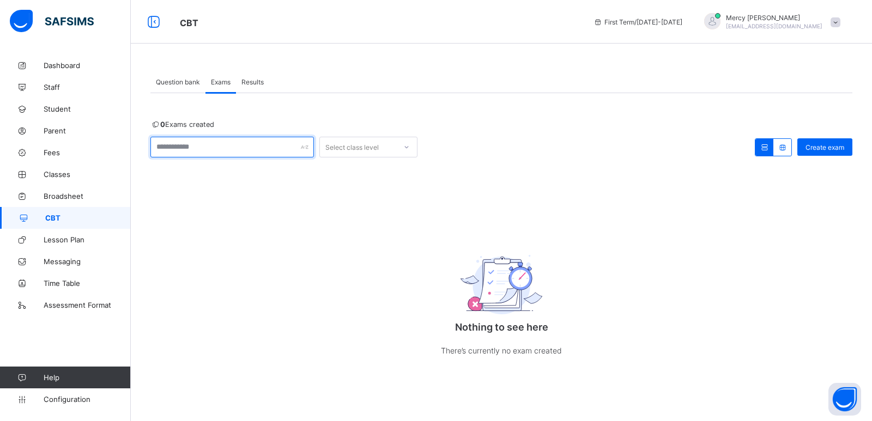
click at [183, 150] on input "text" at bounding box center [232, 147] width 164 height 21
click at [338, 153] on div "Select class level" at bounding box center [352, 147] width 53 height 21
click at [191, 87] on div "Question bank" at bounding box center [177, 82] width 55 height 22
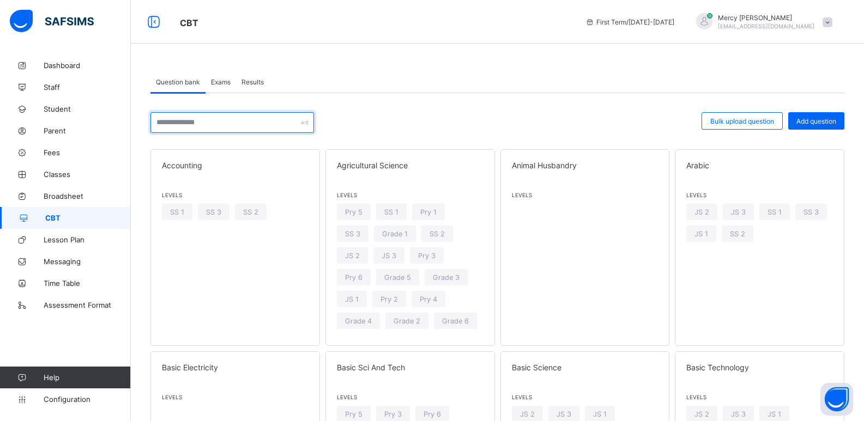
click at [256, 122] on input "text" at bounding box center [232, 122] width 164 height 21
type input "********"
click at [263, 172] on span at bounding box center [235, 172] width 147 height 5
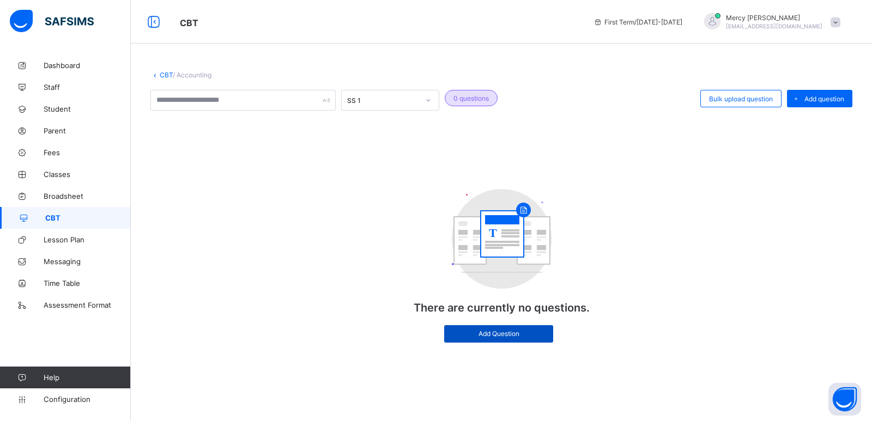
click at [485, 333] on span "Add Question" at bounding box center [499, 334] width 93 height 8
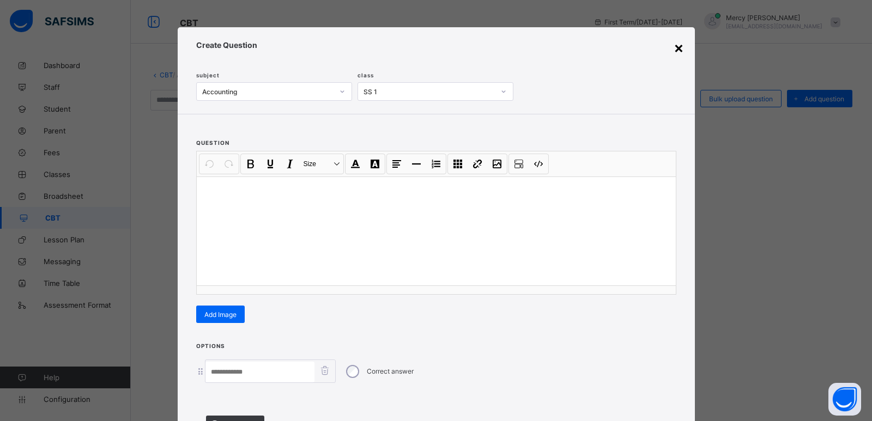
click at [679, 44] on div "×" at bounding box center [679, 47] width 10 height 19
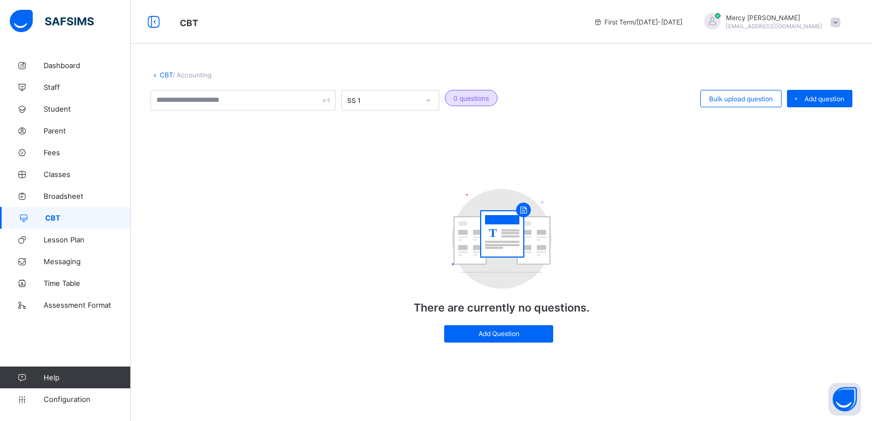
click at [160, 76] on link "CBT" at bounding box center [166, 75] width 13 height 8
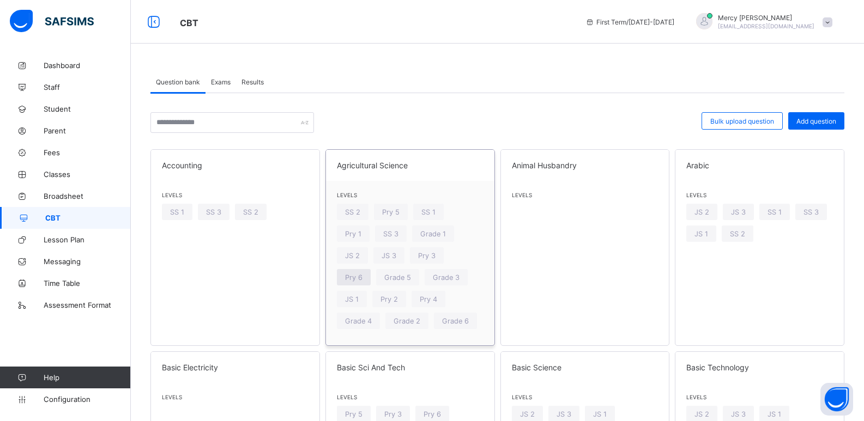
click at [361, 270] on div "Pry 6" at bounding box center [354, 277] width 34 height 16
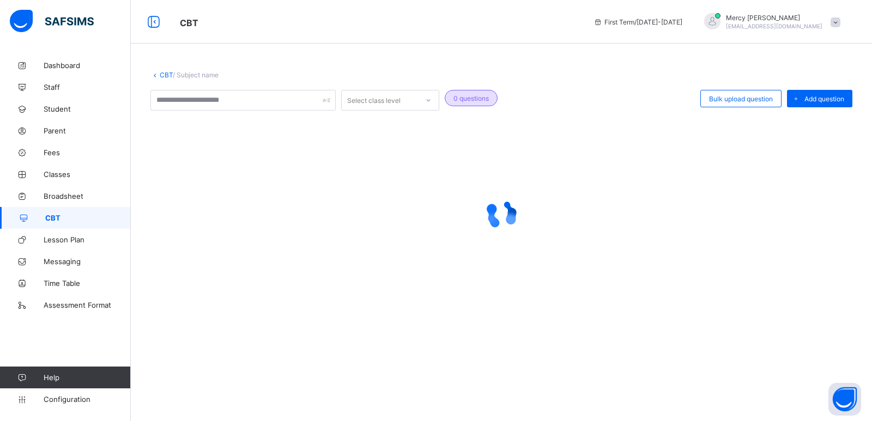
click at [156, 74] on icon at bounding box center [154, 75] width 9 height 8
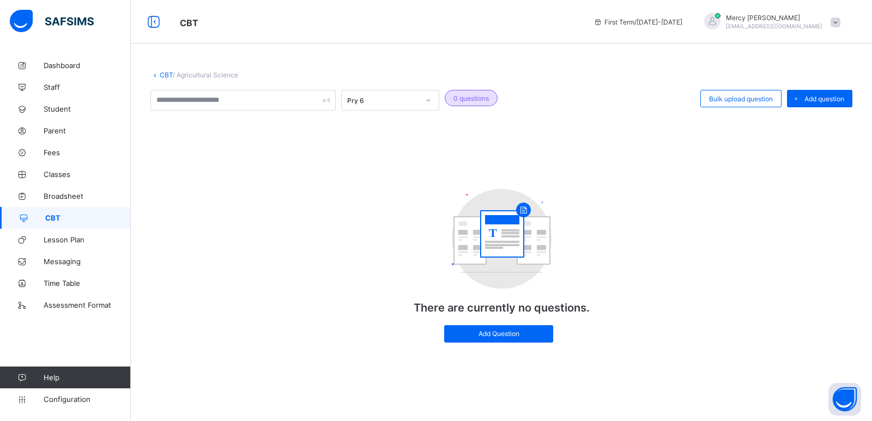
click at [155, 77] on icon at bounding box center [154, 75] width 9 height 8
click at [70, 403] on span "Configuration" at bounding box center [87, 399] width 87 height 9
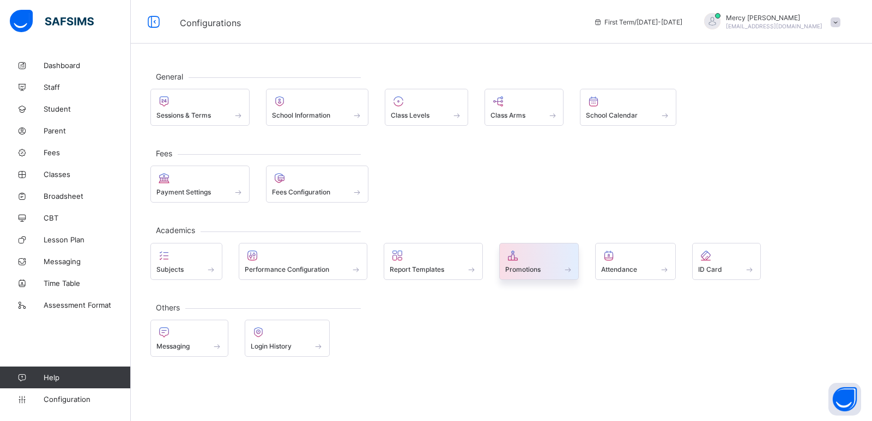
click at [521, 273] on span "Promotions" at bounding box center [522, 270] width 35 height 8
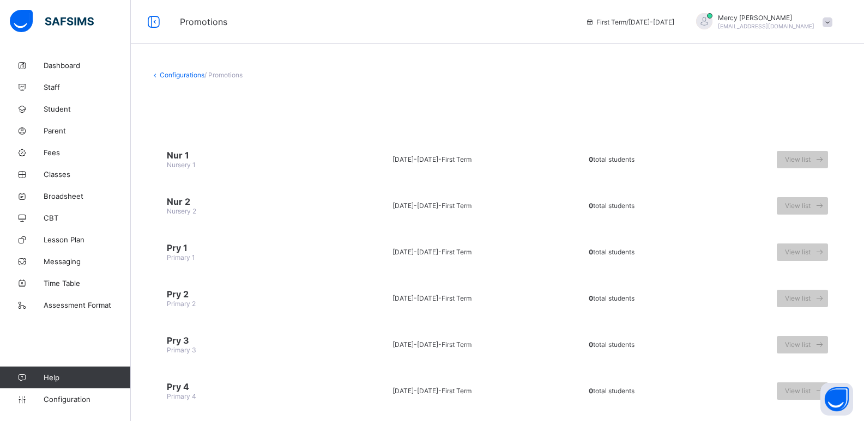
click at [618, 161] on span "0 total students" at bounding box center [612, 159] width 46 height 8
click at [195, 164] on span "Nursery 1" at bounding box center [181, 165] width 29 height 8
click at [180, 155] on span "Nur 1" at bounding box center [238, 155] width 143 height 11
click at [799, 161] on span "View list" at bounding box center [798, 159] width 26 height 8
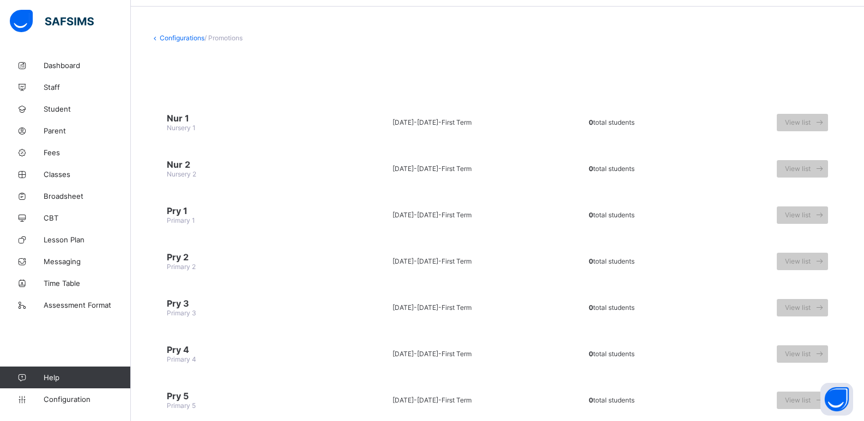
scroll to position [47, 0]
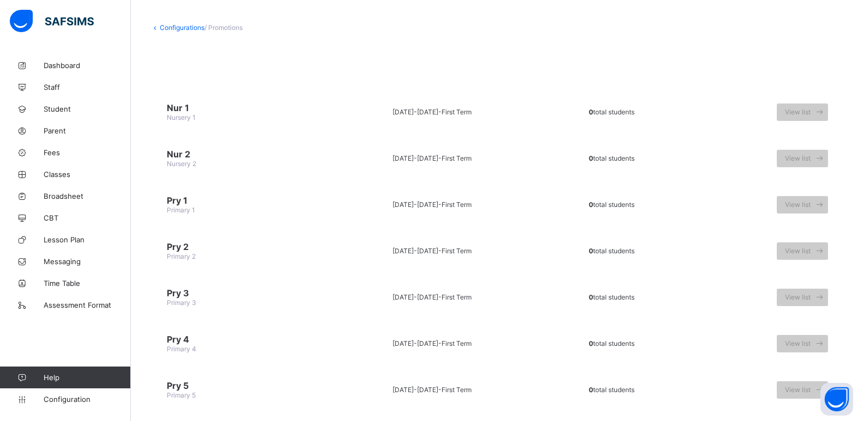
click at [236, 29] on span "/ Promotions" at bounding box center [223, 27] width 38 height 8
click at [168, 28] on link "Configurations" at bounding box center [182, 27] width 45 height 8
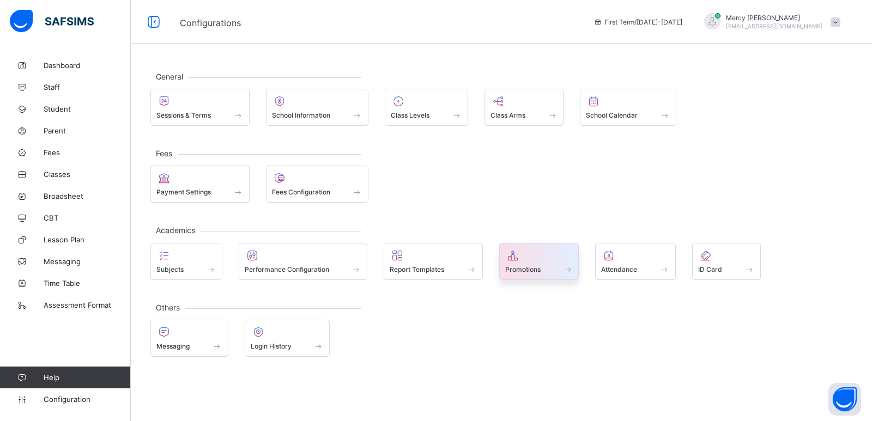
click at [533, 264] on span at bounding box center [539, 263] width 68 height 3
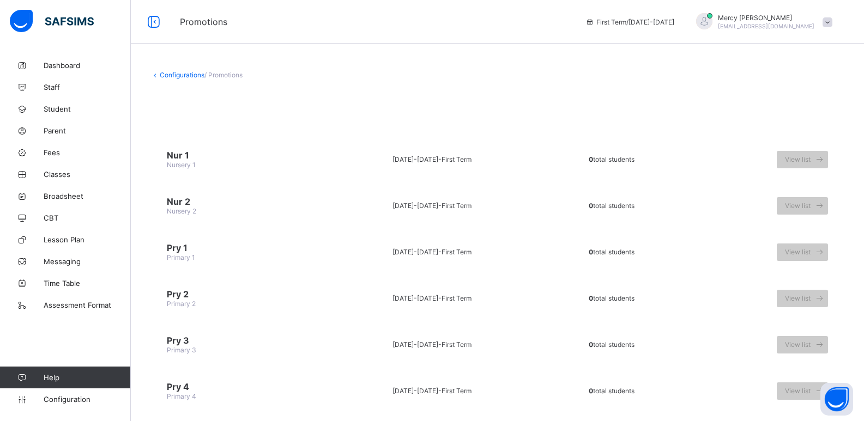
click at [226, 73] on span "/ Promotions" at bounding box center [223, 75] width 38 height 8
click at [157, 73] on icon at bounding box center [154, 75] width 9 height 8
click at [176, 165] on span "Nursery 1" at bounding box center [181, 165] width 29 height 8
click at [178, 167] on span "Nursery 1" at bounding box center [181, 165] width 29 height 8
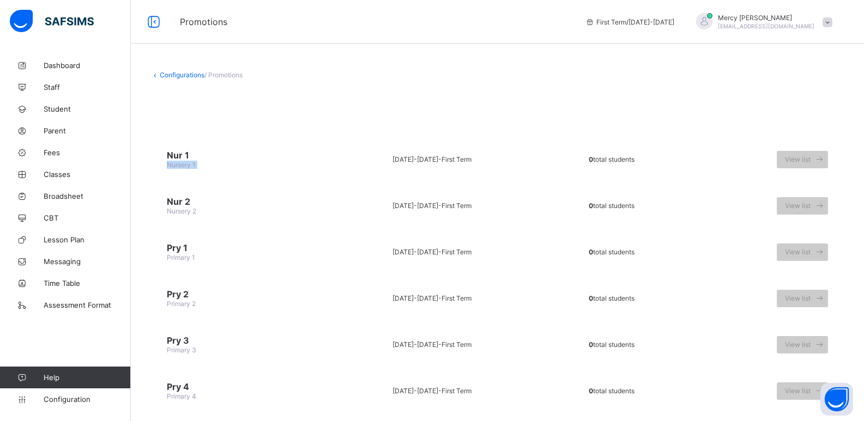
click at [178, 167] on span "Nursery 1" at bounding box center [181, 165] width 29 height 8
click at [190, 149] on td "Nur 1 Nursery 1" at bounding box center [238, 159] width 176 height 41
click at [181, 202] on span "Nur 2" at bounding box center [238, 201] width 143 height 11
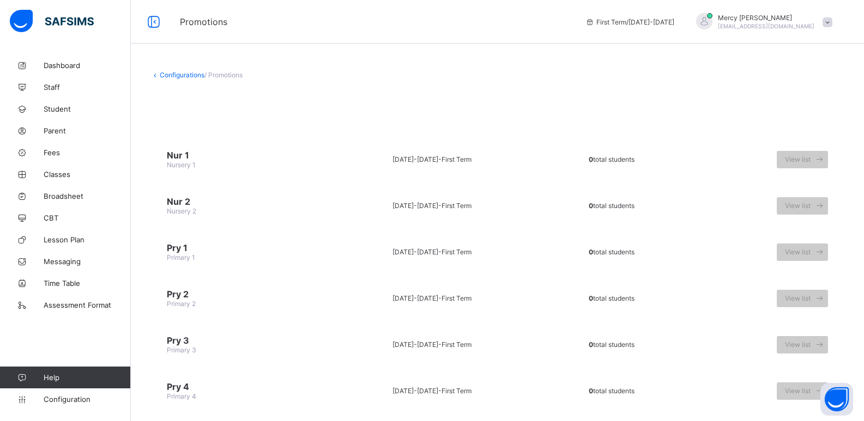
click at [442, 209] on span "First Term" at bounding box center [457, 206] width 30 height 8
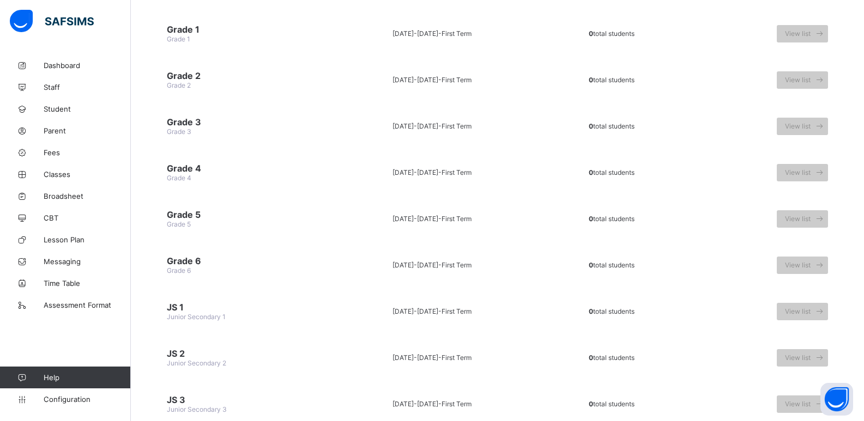
scroll to position [677, 0]
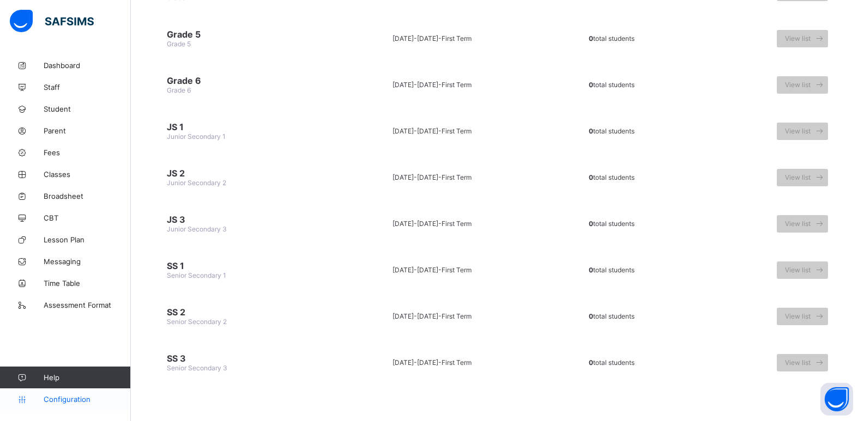
click at [54, 392] on link "Configuration" at bounding box center [65, 400] width 130 height 22
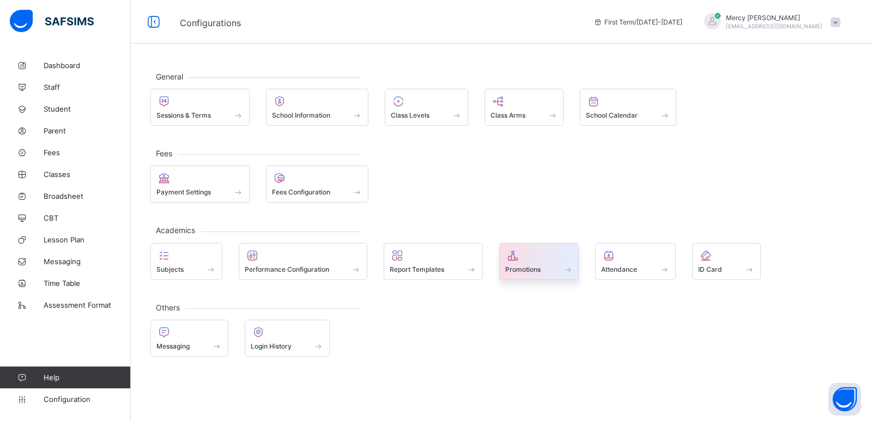
click at [513, 259] on icon at bounding box center [512, 255] width 15 height 13
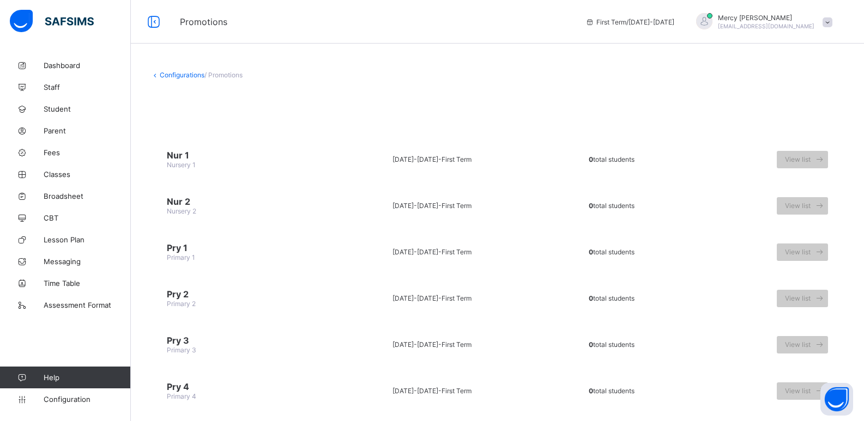
click at [195, 75] on link "Configurations" at bounding box center [182, 75] width 45 height 8
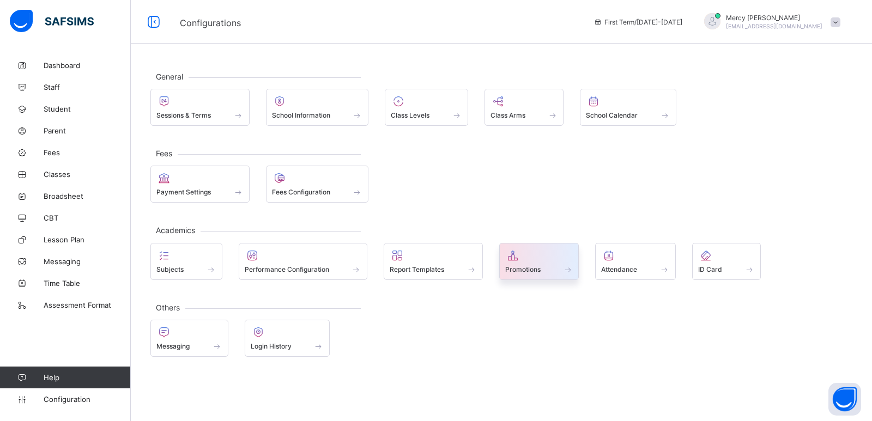
click at [540, 262] on span at bounding box center [539, 263] width 68 height 3
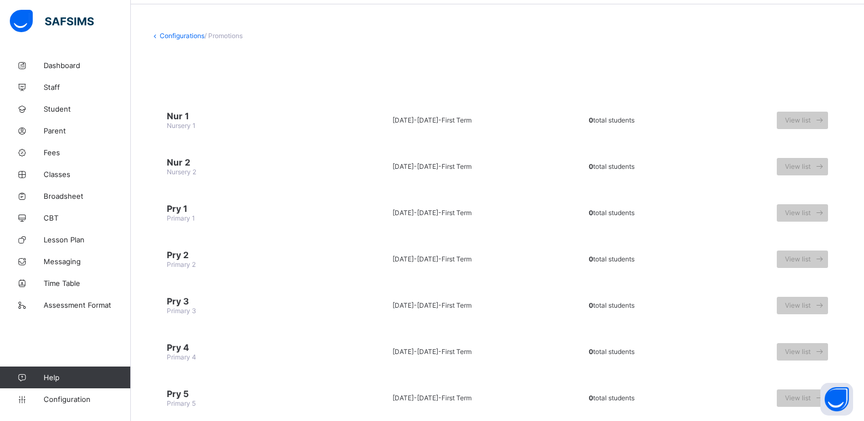
scroll to position [40, 0]
click at [44, 395] on link "Configuration" at bounding box center [65, 400] width 130 height 22
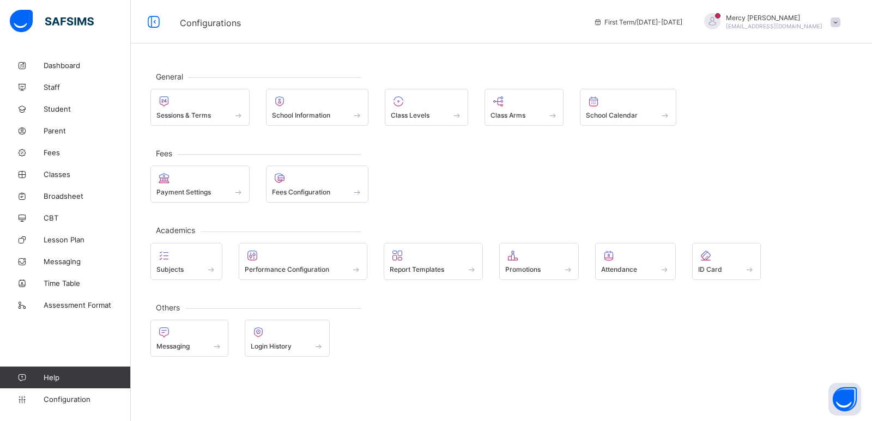
click at [802, 134] on div "General Sessions & Terms School Information Class Levels Class Arms School Cale…" at bounding box center [502, 214] width 742 height 319
click at [605, 276] on div "Attendance" at bounding box center [635, 261] width 81 height 37
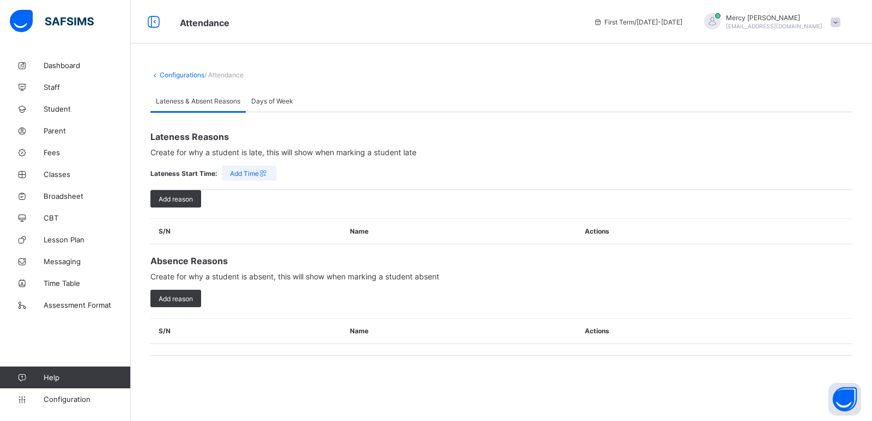
click at [272, 105] on div "Days of Week" at bounding box center [272, 101] width 53 height 22
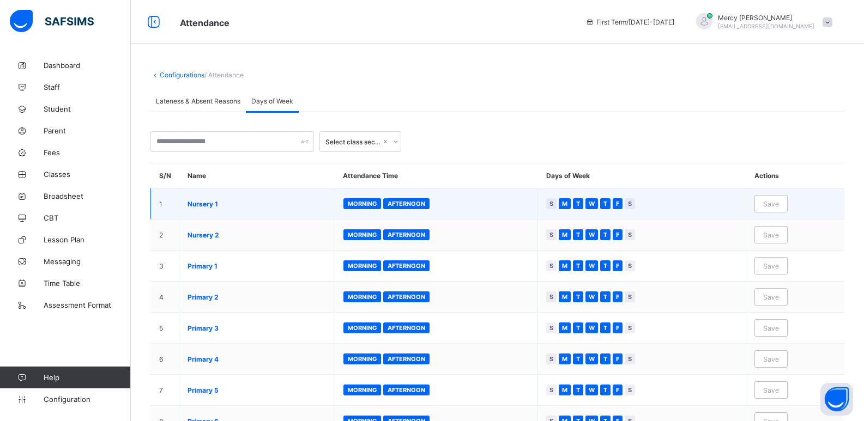
click at [409, 201] on span "Afternoon" at bounding box center [407, 204] width 38 height 8
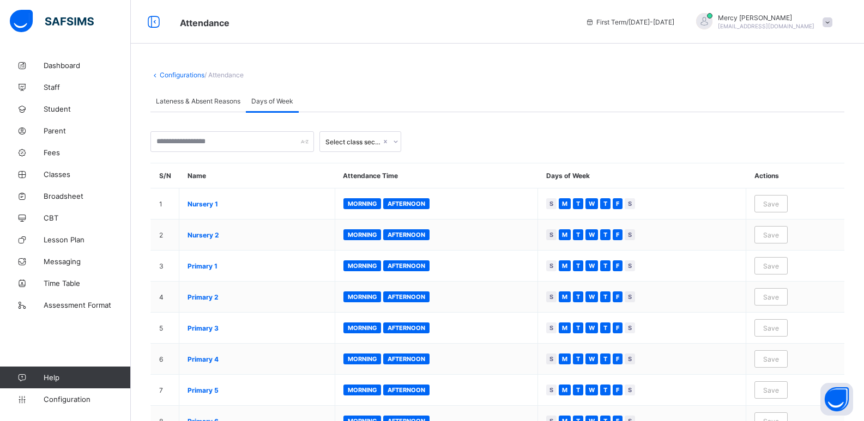
click at [201, 99] on span "Lateness & Absent Reasons" at bounding box center [198, 101] width 85 height 8
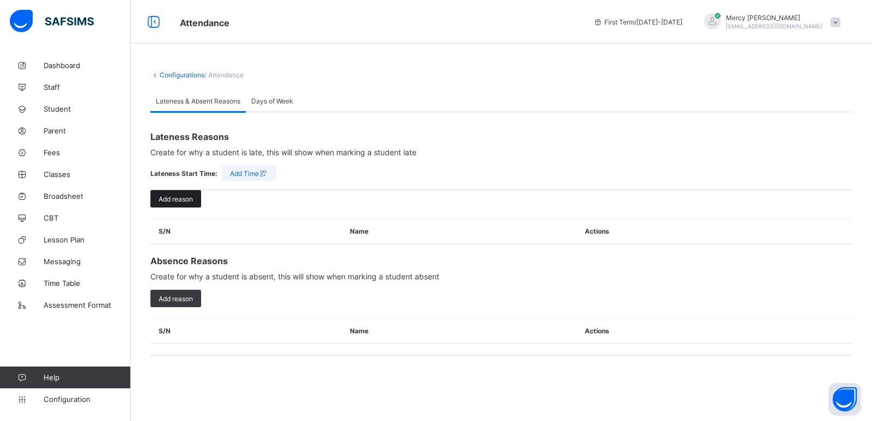
click at [179, 204] on div "Add reason" at bounding box center [175, 198] width 51 height 17
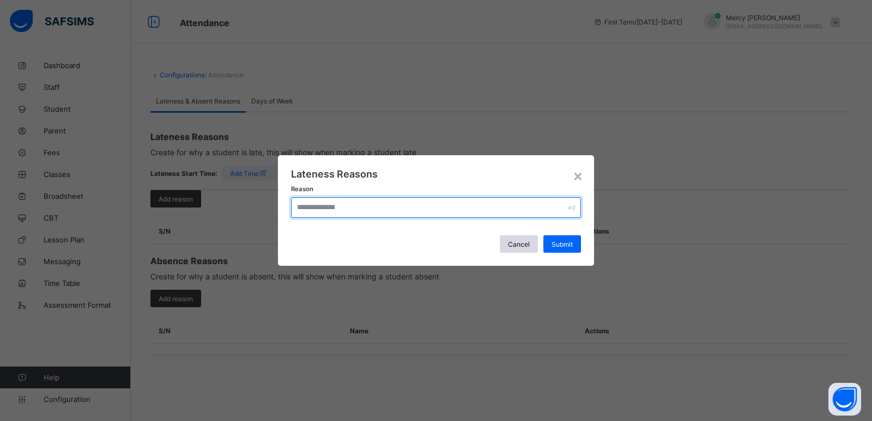
click at [343, 210] on input "text" at bounding box center [436, 207] width 290 height 21
type input "********"
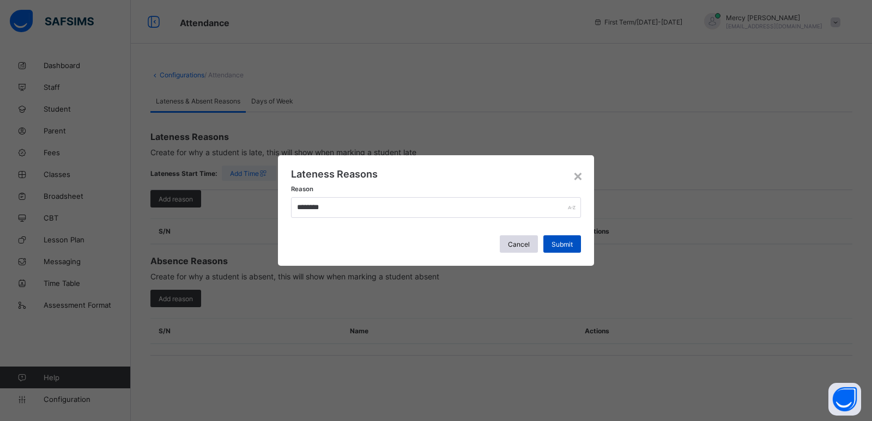
click at [560, 251] on div "Submit" at bounding box center [563, 244] width 38 height 17
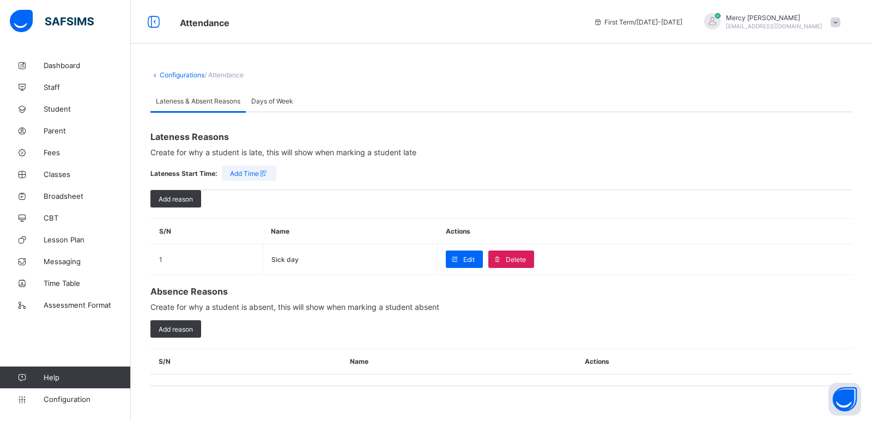
click at [237, 77] on span "/ Attendance" at bounding box center [223, 75] width 39 height 8
click at [56, 400] on span "Configuration" at bounding box center [87, 399] width 87 height 9
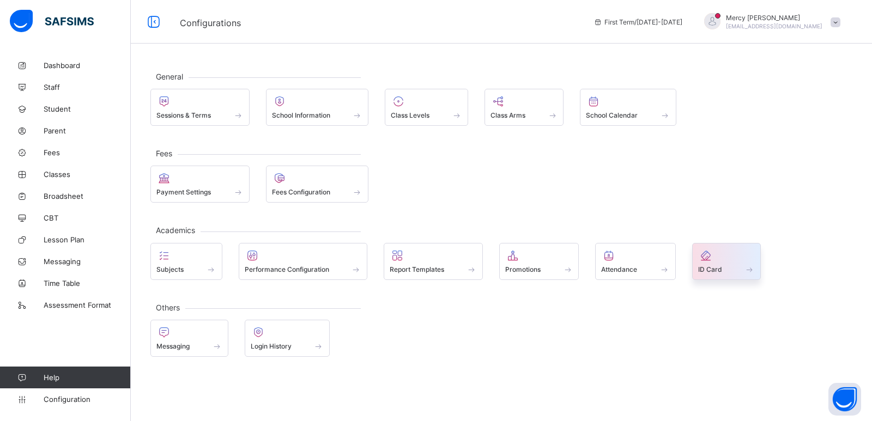
click at [726, 265] on div "ID Card" at bounding box center [726, 269] width 57 height 9
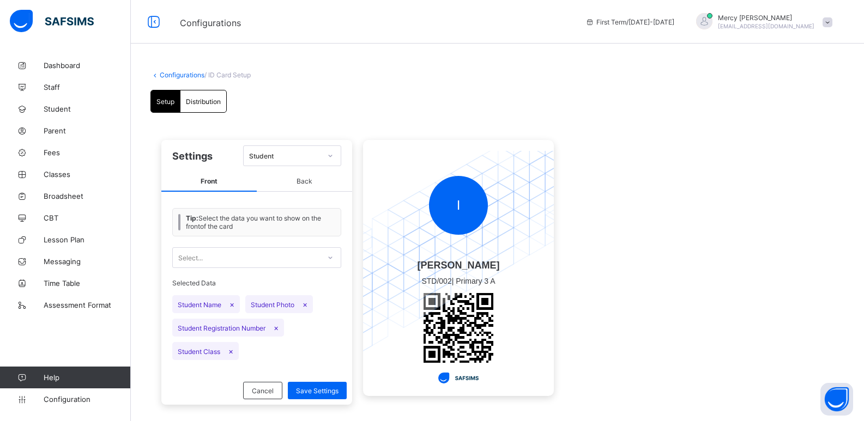
click at [306, 218] on span "Tip: Select the data you want to show on the front of the card" at bounding box center [260, 222] width 149 height 16
click at [242, 258] on div "Select..." at bounding box center [246, 257] width 147 height 15
click at [329, 263] on div at bounding box center [330, 257] width 19 height 17
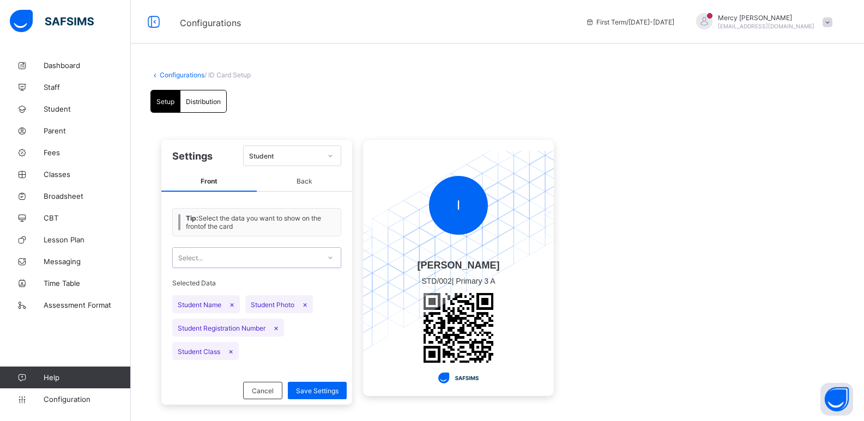
click at [297, 176] on span "Back" at bounding box center [304, 182] width 95 height 20
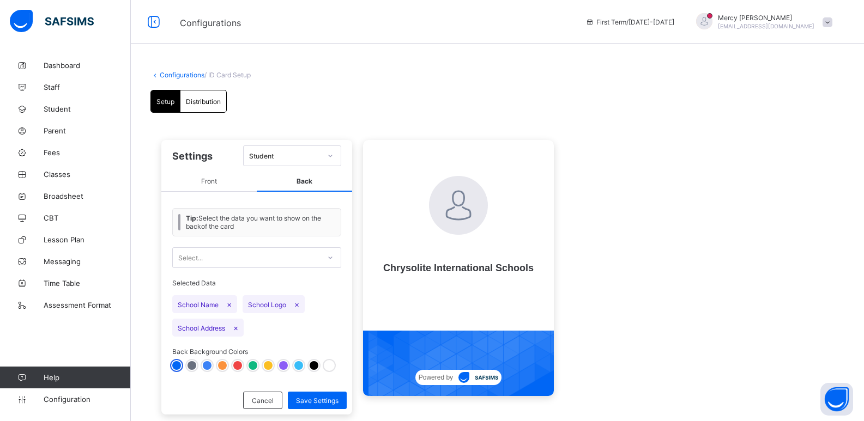
click at [310, 185] on span "Back" at bounding box center [304, 182] width 95 height 20
click at [263, 257] on div "Select..." at bounding box center [246, 257] width 147 height 15
click at [193, 366] on div at bounding box center [192, 365] width 9 height 9
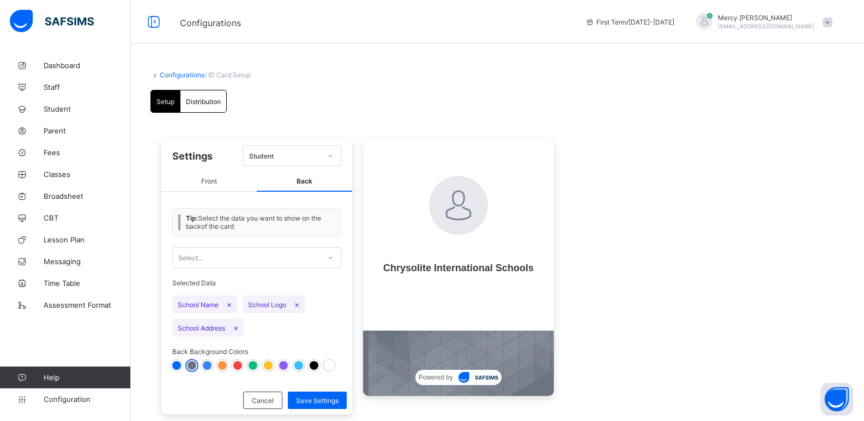
click at [219, 369] on div at bounding box center [222, 365] width 9 height 9
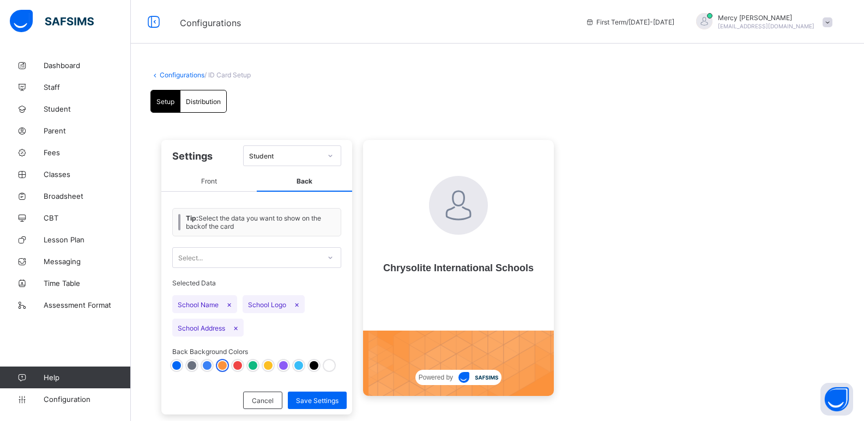
click at [210, 367] on div at bounding box center [207, 365] width 9 height 9
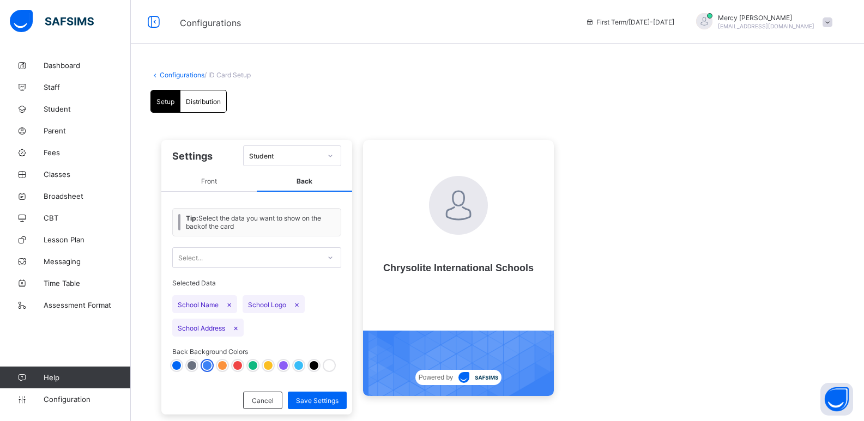
click at [236, 361] on div at bounding box center [237, 365] width 9 height 9
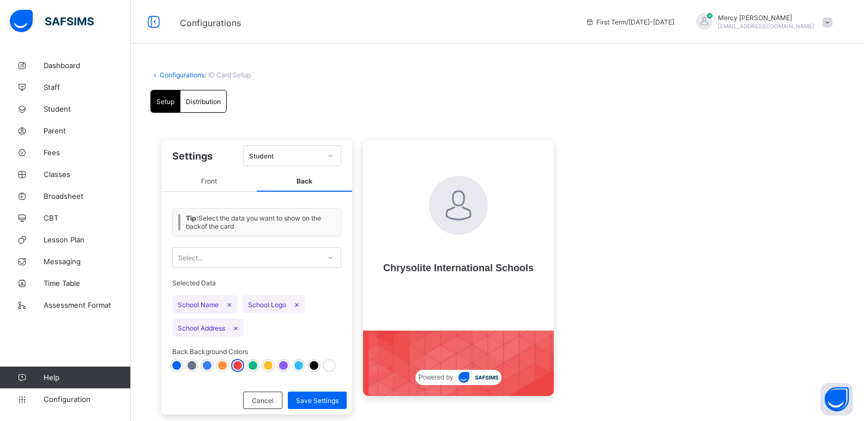
click at [236, 361] on div at bounding box center [237, 365] width 9 height 9
click at [210, 112] on div "Distribution" at bounding box center [203, 102] width 46 height 22
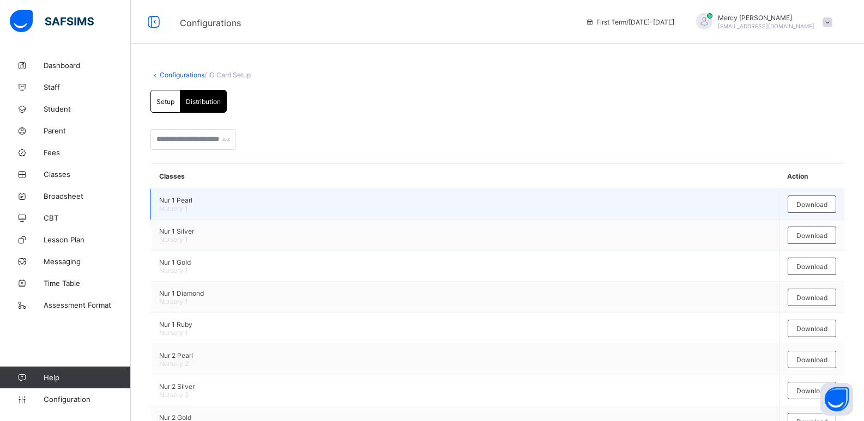
click at [346, 205] on span "Nursery 1" at bounding box center [465, 208] width 612 height 8
click at [810, 208] on span "Download" at bounding box center [812, 205] width 31 height 8
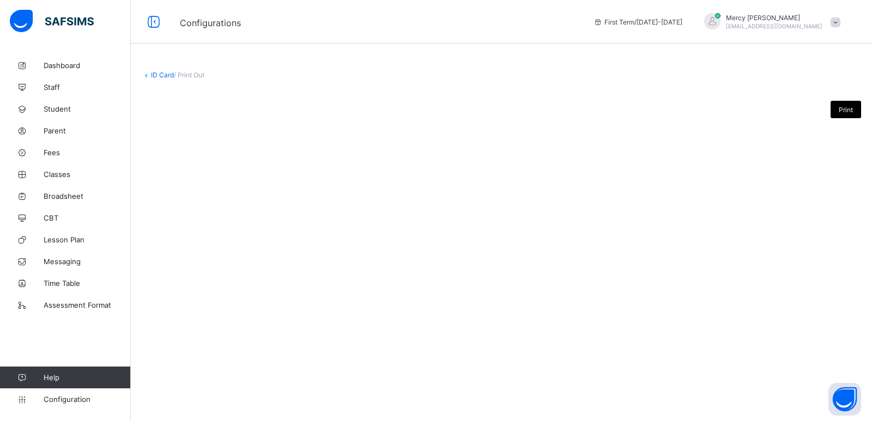
click at [149, 74] on icon at bounding box center [146, 75] width 9 height 8
click at [145, 76] on icon at bounding box center [146, 75] width 9 height 8
click at [152, 77] on link "ID Card" at bounding box center [162, 75] width 23 height 8
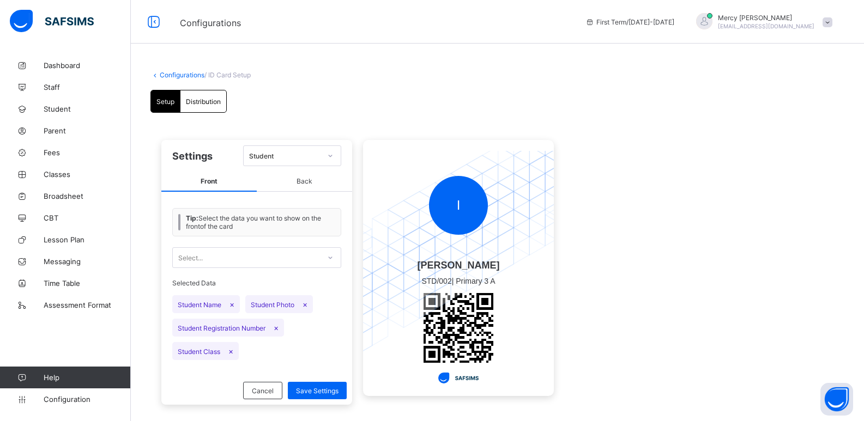
click at [208, 98] on span "Distribution" at bounding box center [203, 102] width 35 height 8
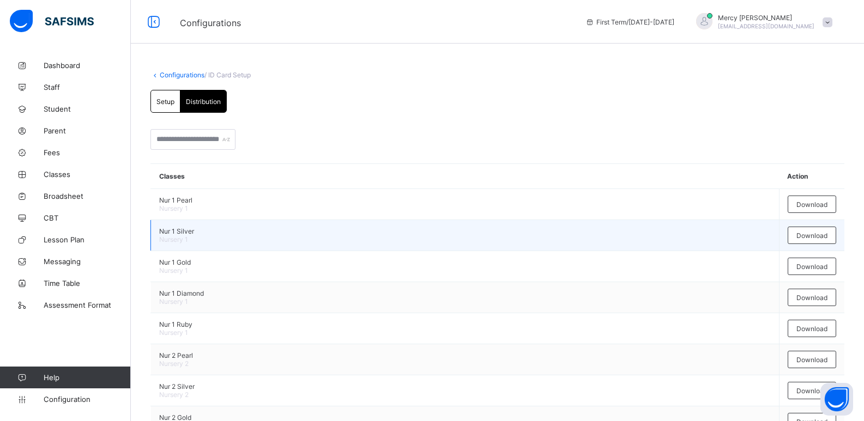
click at [226, 237] on span "Nursery 1" at bounding box center [465, 240] width 612 height 8
click at [814, 240] on div "Download" at bounding box center [812, 235] width 49 height 17
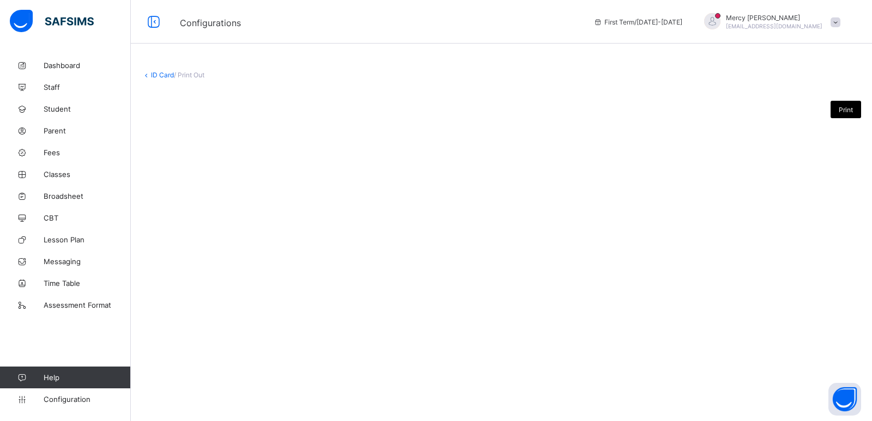
click at [148, 75] on icon at bounding box center [146, 75] width 9 height 8
click at [195, 81] on div "ID Card / Print Out" at bounding box center [502, 80] width 720 height 30
click at [195, 75] on span "/ Print Out" at bounding box center [189, 75] width 31 height 8
click at [42, 400] on icon at bounding box center [22, 400] width 44 height 8
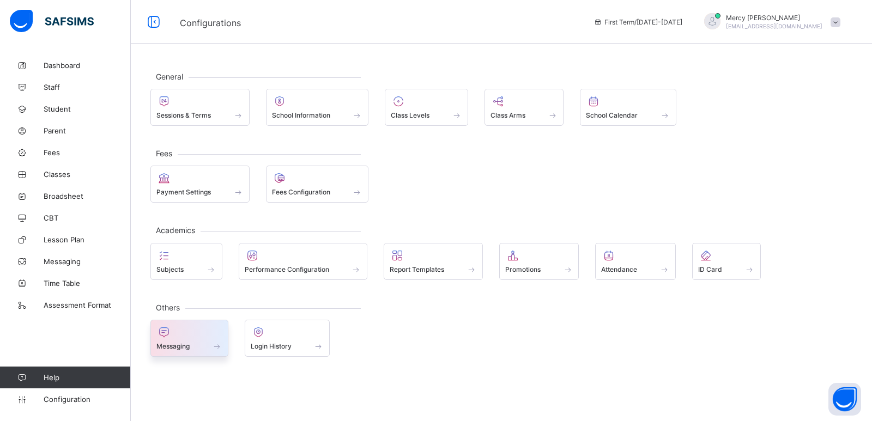
click at [206, 342] on div "Messaging" at bounding box center [189, 346] width 66 height 9
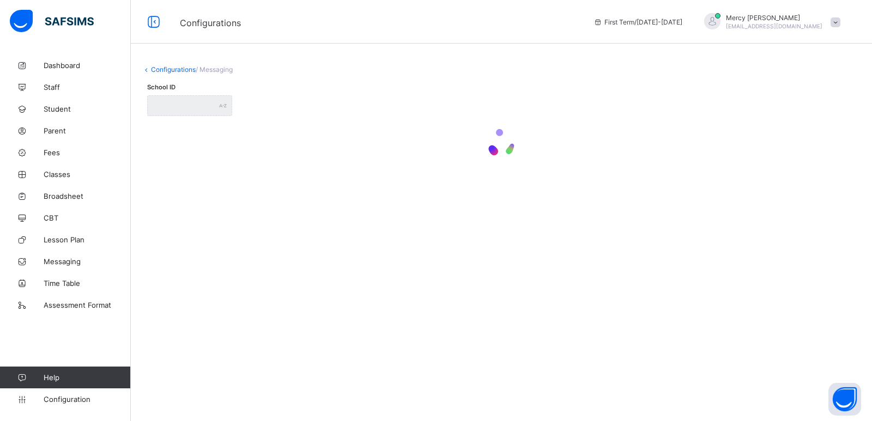
type input "**********"
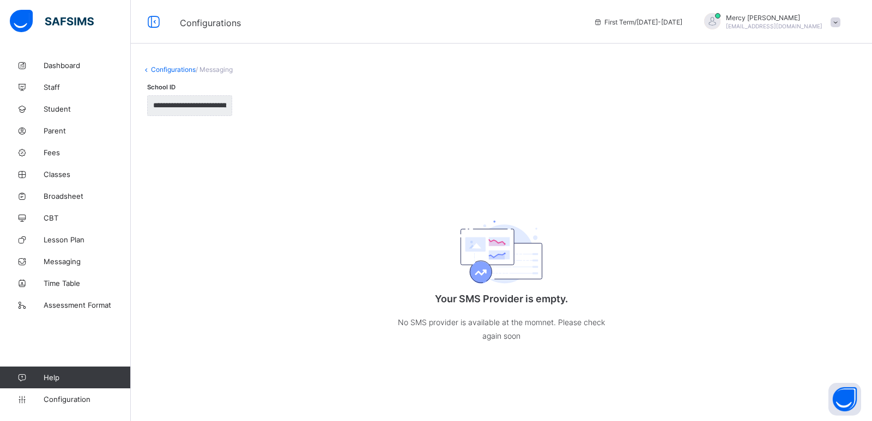
click at [219, 76] on div "**********" at bounding box center [502, 218] width 742 height 327
click at [80, 397] on span "Configuration" at bounding box center [87, 399] width 87 height 9
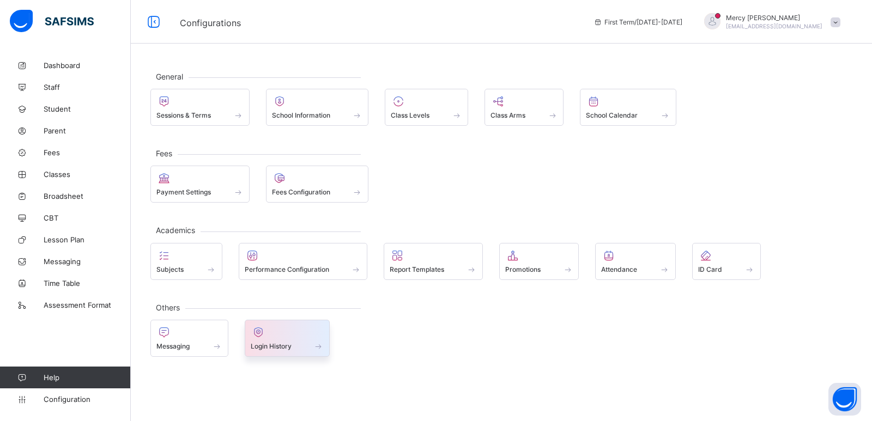
click at [263, 343] on span "Login History" at bounding box center [271, 346] width 41 height 8
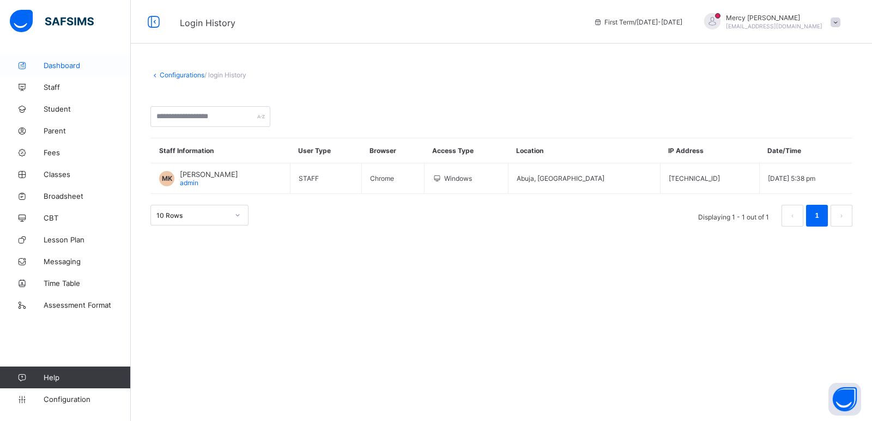
click at [94, 65] on span "Dashboard" at bounding box center [87, 65] width 87 height 9
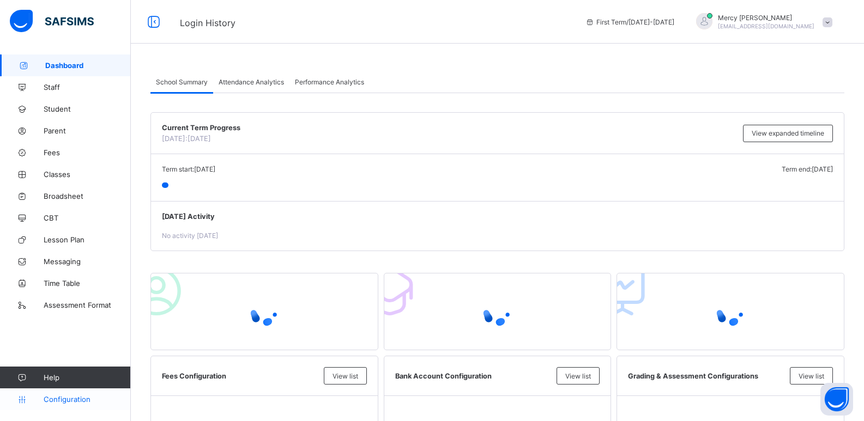
click at [64, 397] on span "Configuration" at bounding box center [87, 399] width 87 height 9
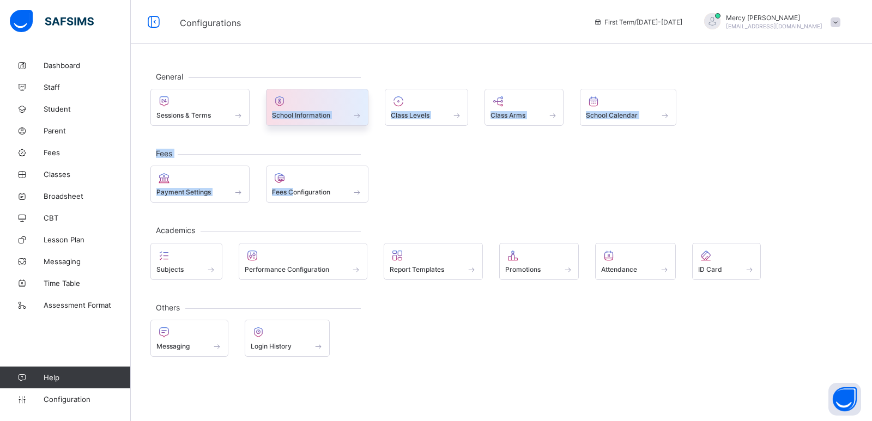
drag, startPoint x: 296, startPoint y: 194, endPoint x: 289, endPoint y: 89, distance: 104.9
click at [289, 89] on div "General Sessions & Terms School Information Class Levels Class Arms School Cale…" at bounding box center [502, 214] width 742 height 319
click at [398, 188] on div "Payment Settings Fees Configuration" at bounding box center [501, 184] width 702 height 37
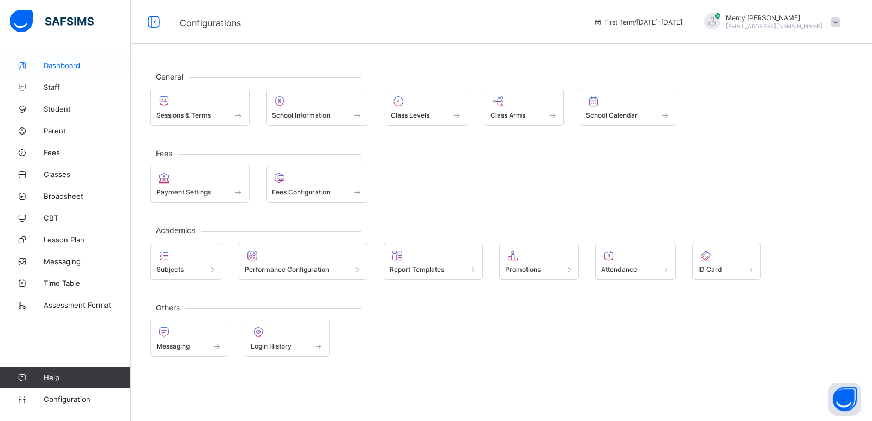
click at [80, 63] on span "Dashboard" at bounding box center [87, 65] width 87 height 9
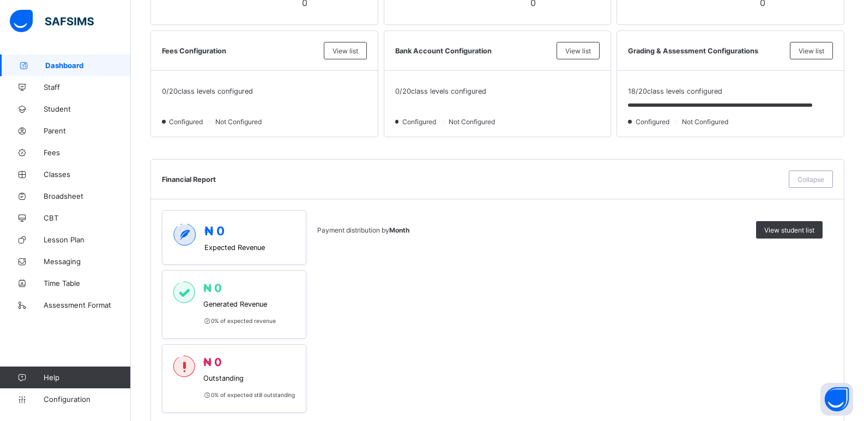
scroll to position [329, 0]
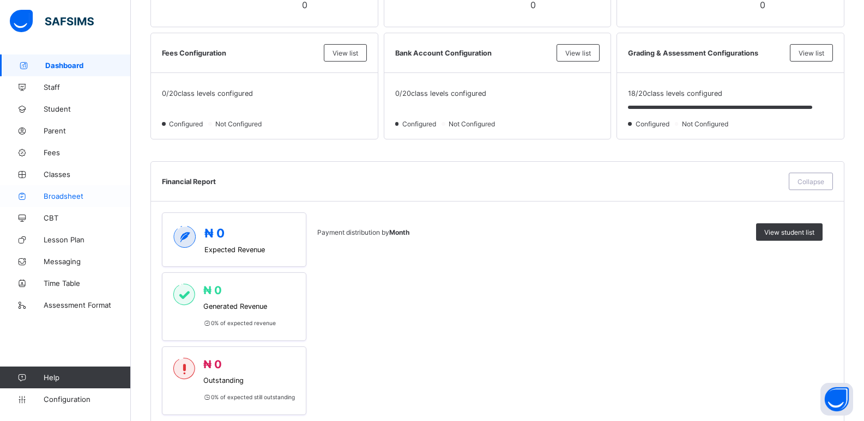
click at [67, 190] on link "Broadsheet" at bounding box center [65, 196] width 131 height 22
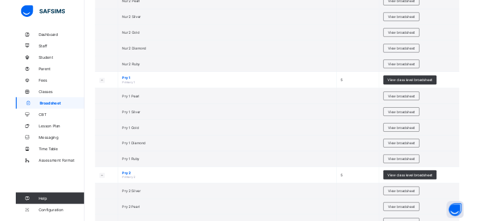
scroll to position [353, 0]
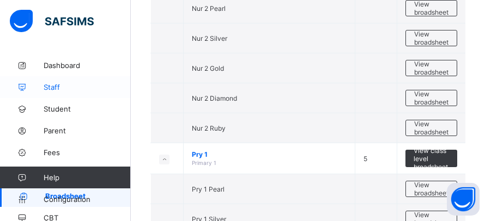
click at [68, 81] on link "Staff" at bounding box center [65, 87] width 131 height 22
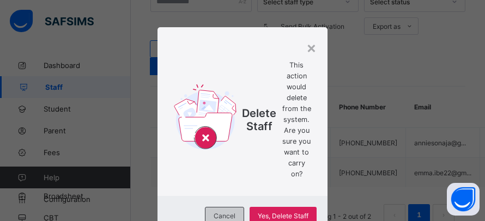
click at [218, 207] on div "Cancel" at bounding box center [224, 215] width 39 height 17
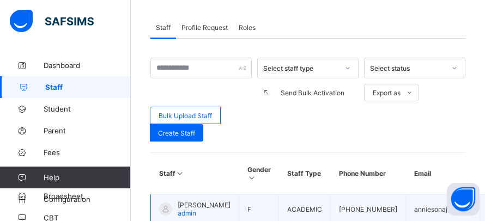
scroll to position [286, 0]
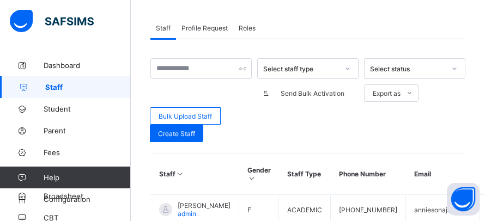
click at [304, 74] on div "Select staff type" at bounding box center [298, 68] width 80 height 15
click at [203, 27] on span "Profile Request" at bounding box center [205, 28] width 46 height 8
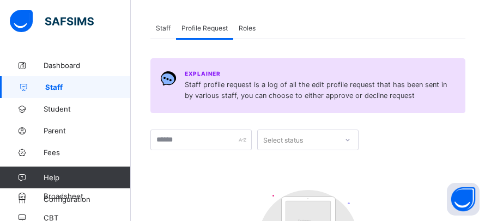
click at [203, 28] on span "Profile Request" at bounding box center [205, 28] width 46 height 8
click at [245, 28] on span "Roles" at bounding box center [247, 28] width 17 height 8
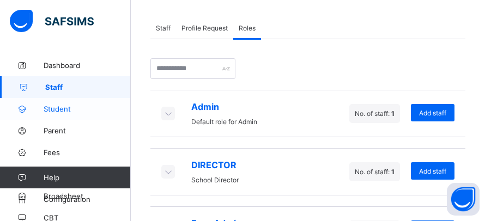
click at [67, 110] on span "Student" at bounding box center [87, 109] width 87 height 9
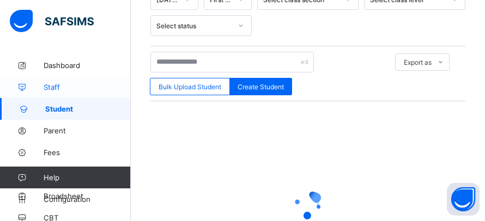
click at [67, 88] on span "Staff" at bounding box center [87, 87] width 87 height 9
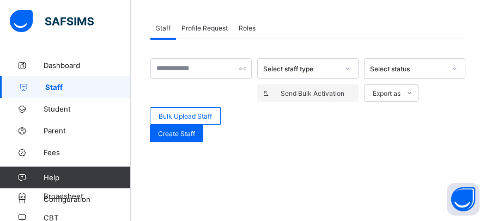
click at [329, 95] on span "Send Bulk Activation" at bounding box center [313, 93] width 76 height 8
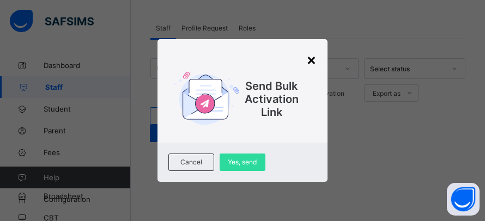
click at [317, 59] on div "×" at bounding box center [311, 59] width 10 height 19
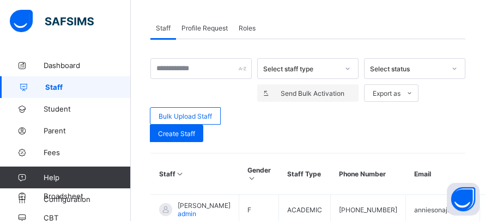
click at [300, 95] on span "Send Bulk Activation" at bounding box center [313, 93] width 76 height 8
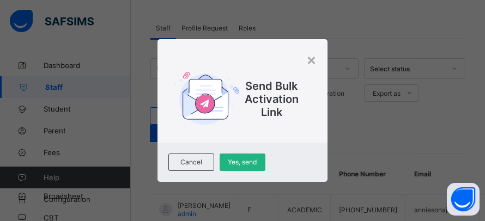
click at [234, 167] on div "Yes, send" at bounding box center [243, 162] width 46 height 17
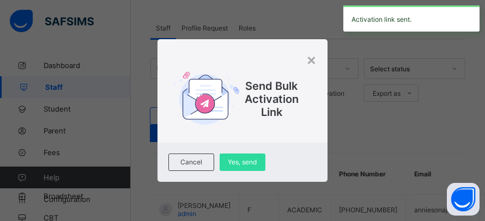
click at [422, 18] on div "Activation link sent." at bounding box center [412, 18] width 136 height 26
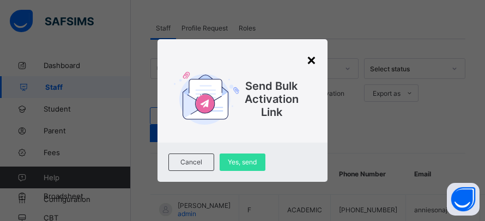
click at [312, 63] on div "×" at bounding box center [311, 59] width 10 height 19
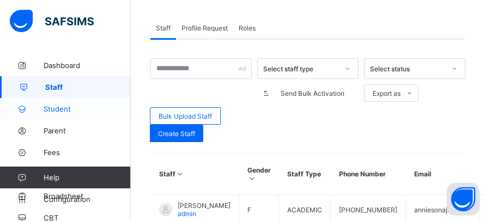
click at [98, 113] on span "Student" at bounding box center [87, 109] width 87 height 9
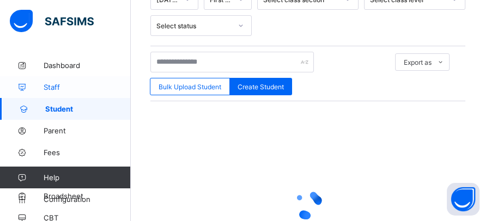
click at [82, 91] on span "Staff" at bounding box center [87, 87] width 87 height 9
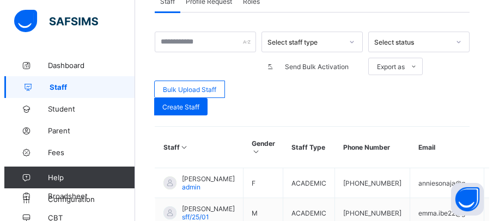
scroll to position [409, 0]
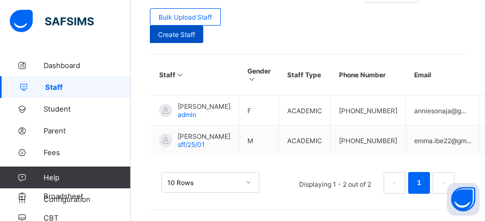
click at [178, 26] on div "Create Staff" at bounding box center [176, 34] width 53 height 17
select select "**"
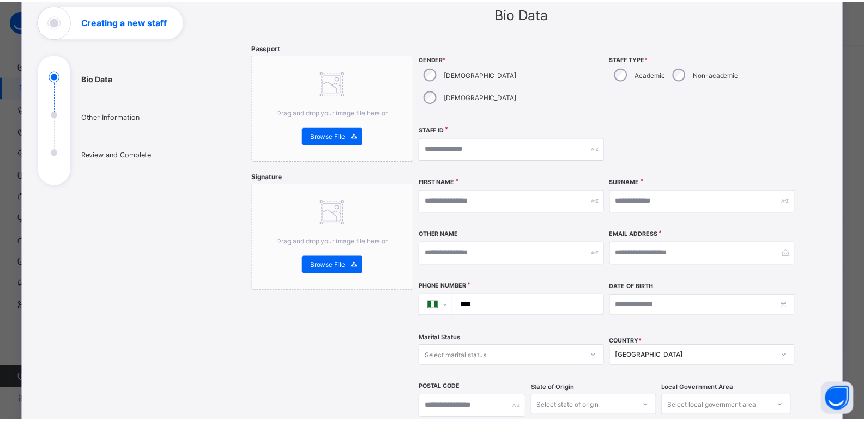
scroll to position [0, 0]
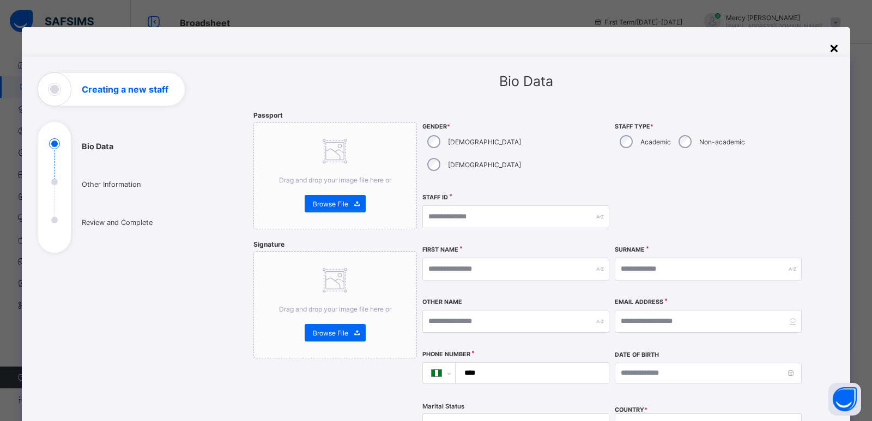
click at [829, 52] on div "×" at bounding box center [834, 47] width 10 height 19
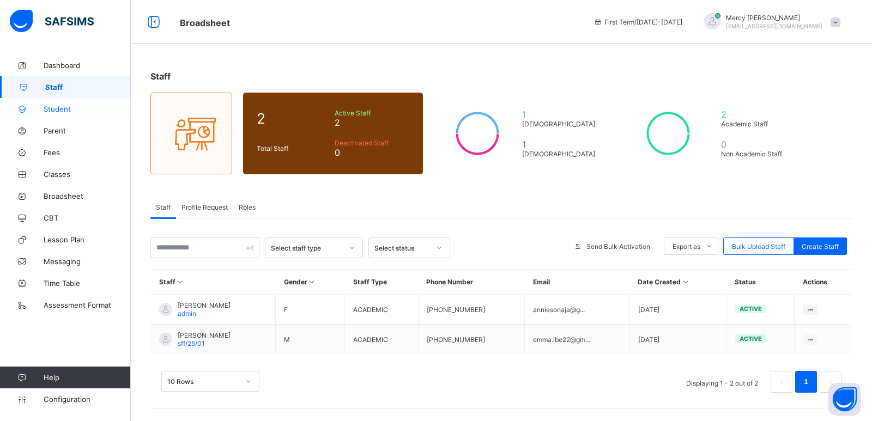
click at [57, 106] on span "Student" at bounding box center [87, 109] width 87 height 9
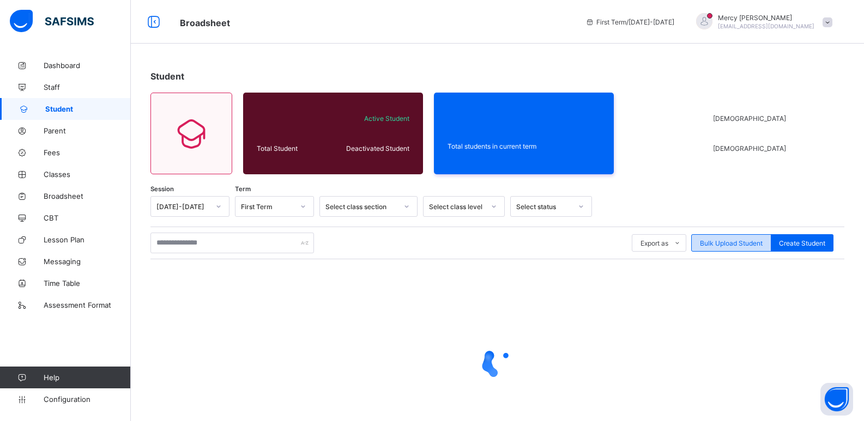
click at [734, 241] on span "Bulk Upload Student" at bounding box center [731, 243] width 63 height 8
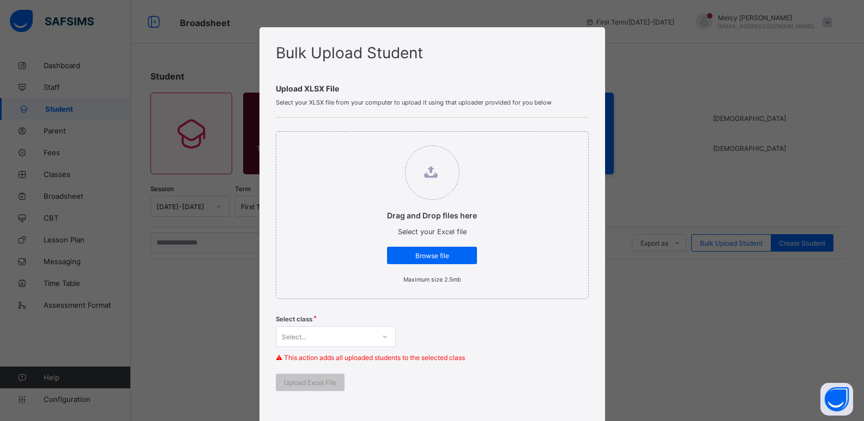
click at [667, 246] on div "Bulk Upload Student Upload XLSX File Select your XLSX file from your computer t…" at bounding box center [432, 210] width 864 height 421
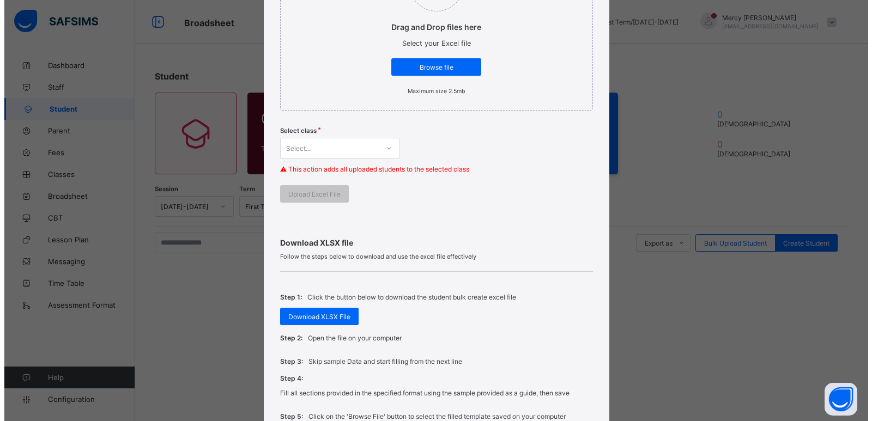
scroll to position [347, 0]
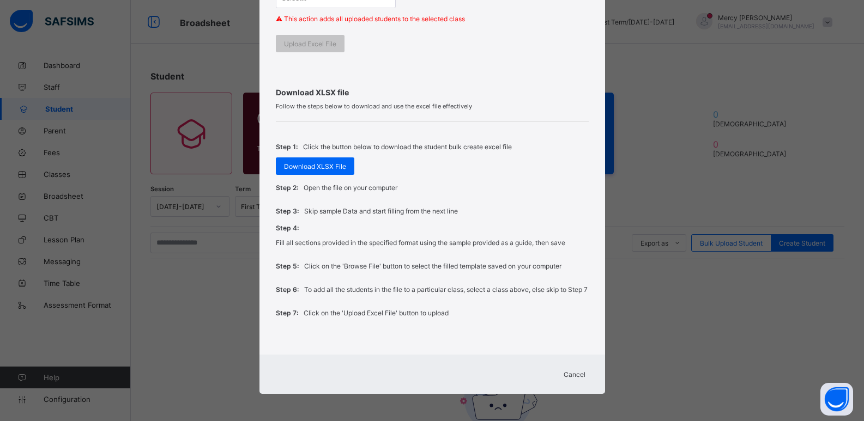
click at [570, 374] on span "Cancel" at bounding box center [575, 375] width 22 height 8
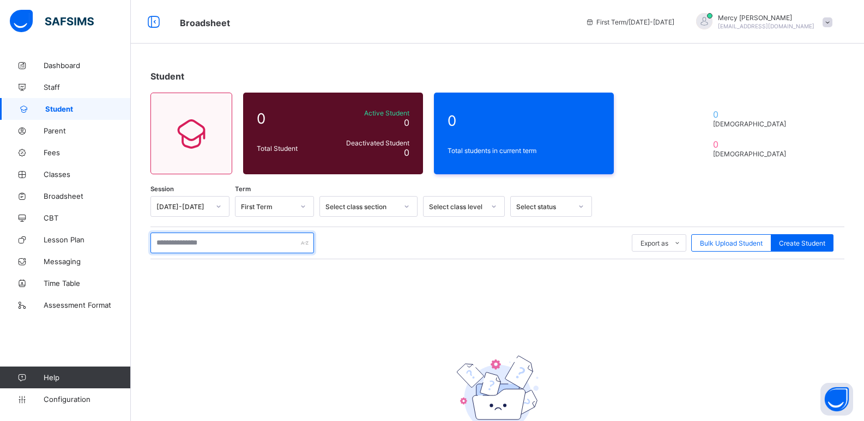
click at [286, 250] on input "text" at bounding box center [232, 243] width 164 height 21
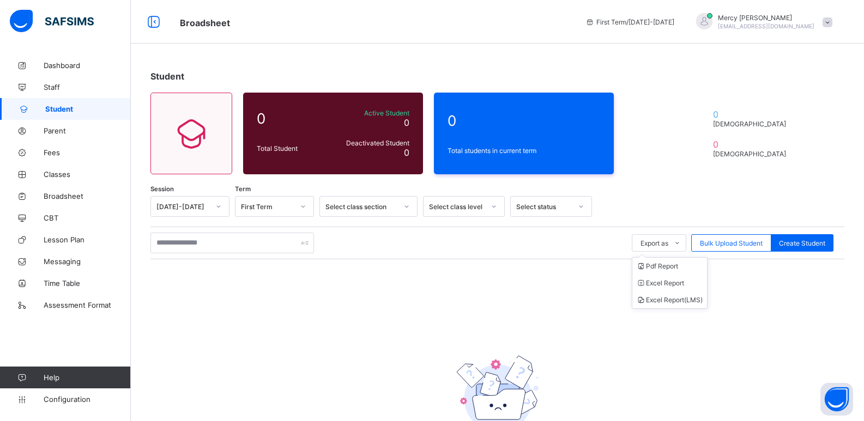
click at [667, 257] on ul "Pdf Report Excel Report Excel Report (LMS)" at bounding box center [670, 283] width 76 height 52
click at [660, 280] on li "Excel Report" at bounding box center [669, 283] width 75 height 17
click at [714, 242] on span "Bulk Upload Student" at bounding box center [731, 243] width 63 height 8
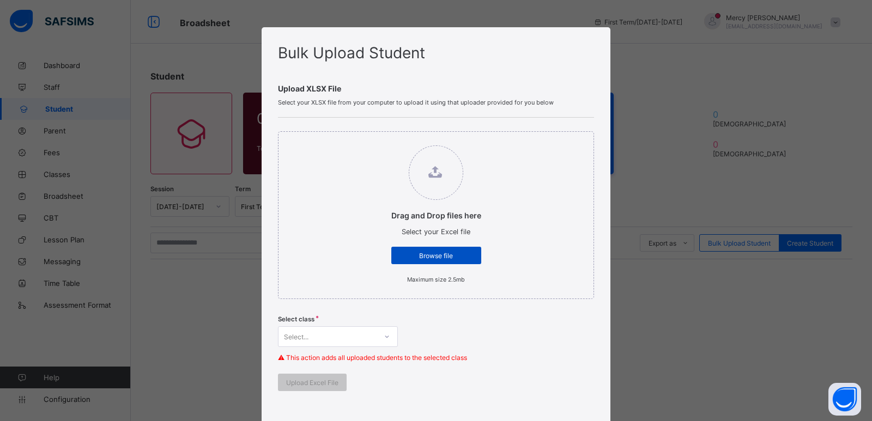
click at [443, 263] on div "Browse file" at bounding box center [436, 255] width 90 height 17
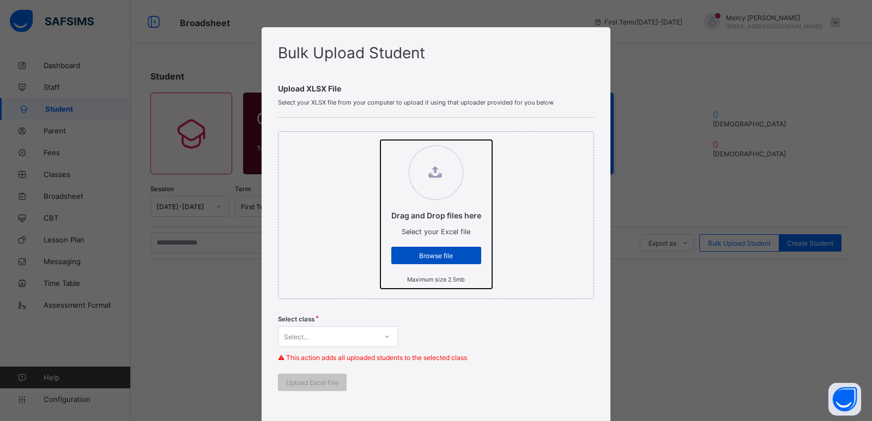
click at [381, 140] on input "Drag and Drop files here Select your Excel file Browse file Maximum size 2.5mb" at bounding box center [381, 140] width 0 height 0
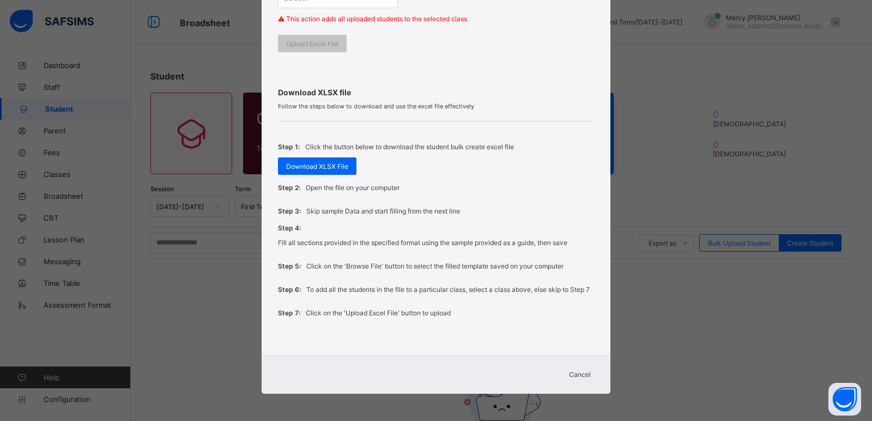
type input "**********"
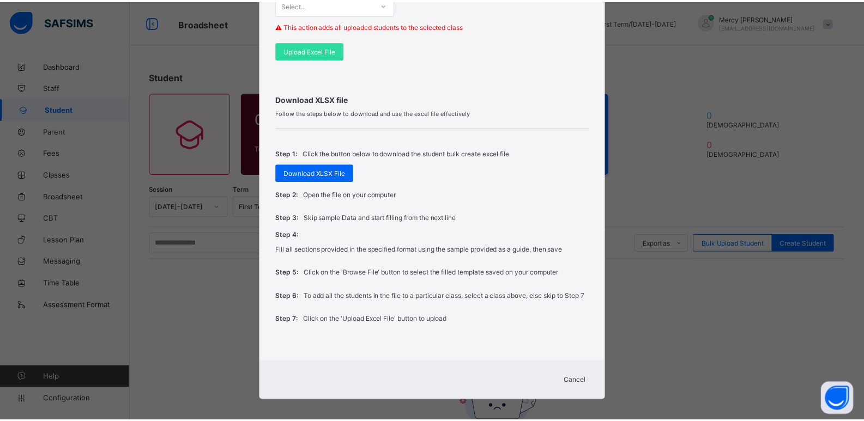
scroll to position [362, 0]
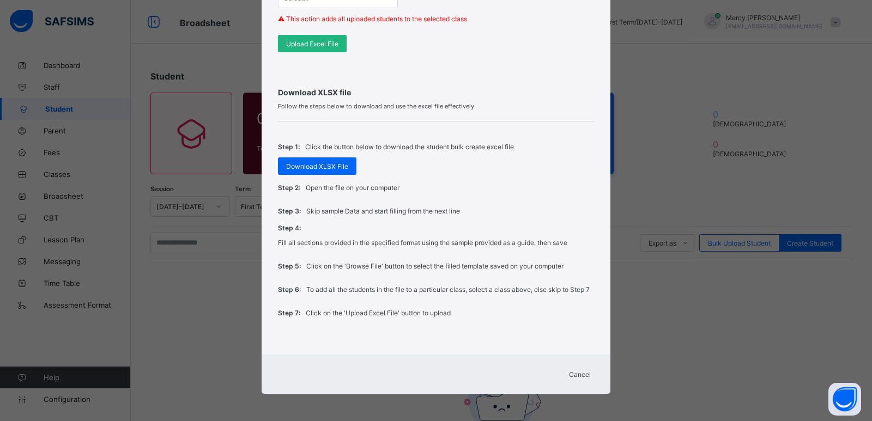
click at [329, 40] on span "Upload Excel File" at bounding box center [312, 44] width 52 height 8
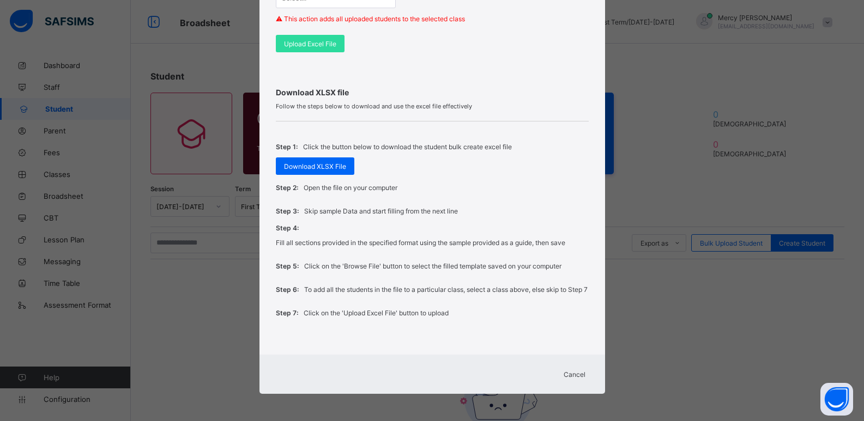
click at [576, 377] on span "Cancel" at bounding box center [575, 375] width 22 height 8
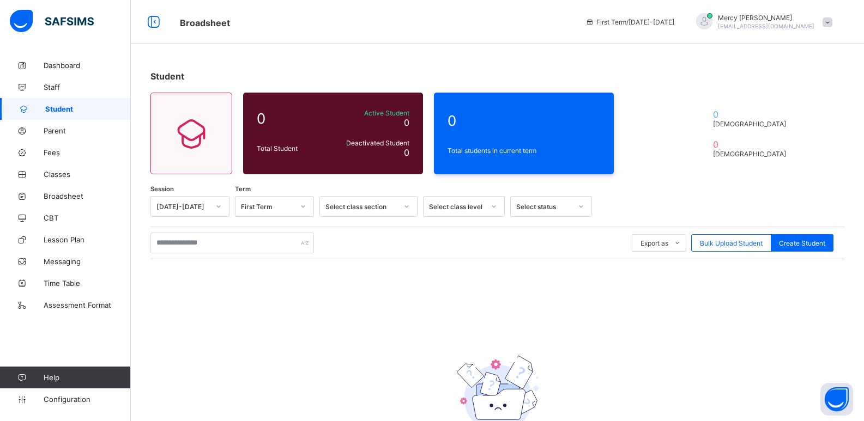
click at [86, 111] on span "Student" at bounding box center [88, 109] width 86 height 9
click at [53, 201] on link "Broadsheet" at bounding box center [65, 196] width 131 height 22
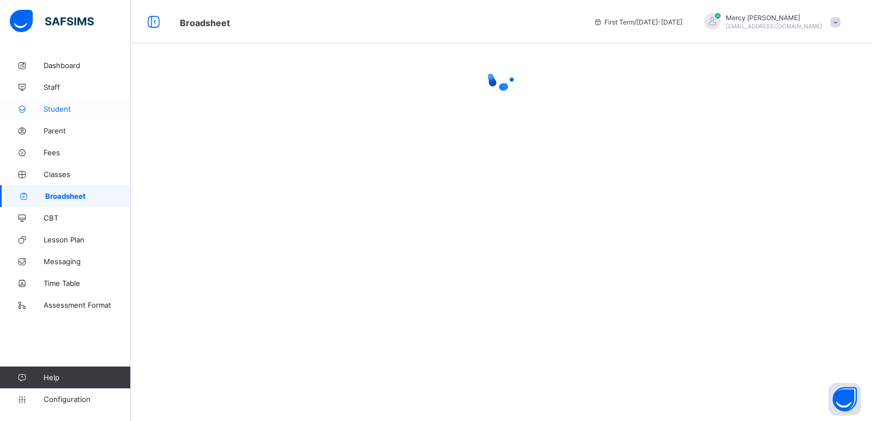
click at [82, 111] on span "Student" at bounding box center [87, 109] width 87 height 9
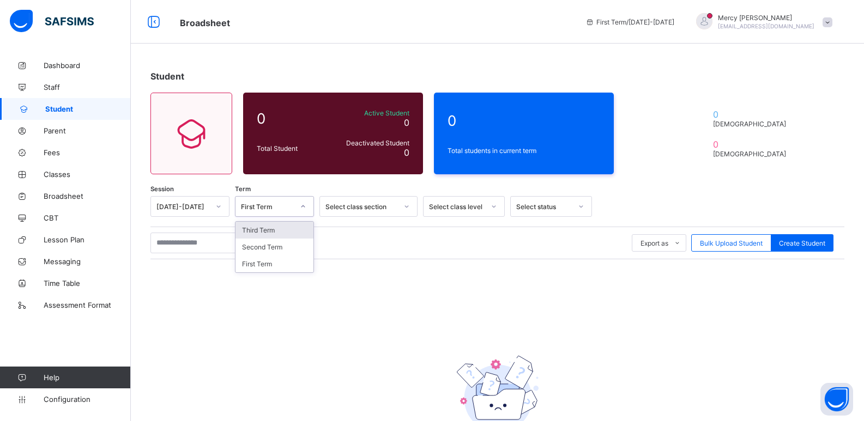
click at [298, 212] on div at bounding box center [303, 206] width 19 height 17
click at [390, 212] on div "Select class section" at bounding box center [358, 206] width 76 height 15
click at [192, 148] on icon at bounding box center [191, 133] width 46 height 39
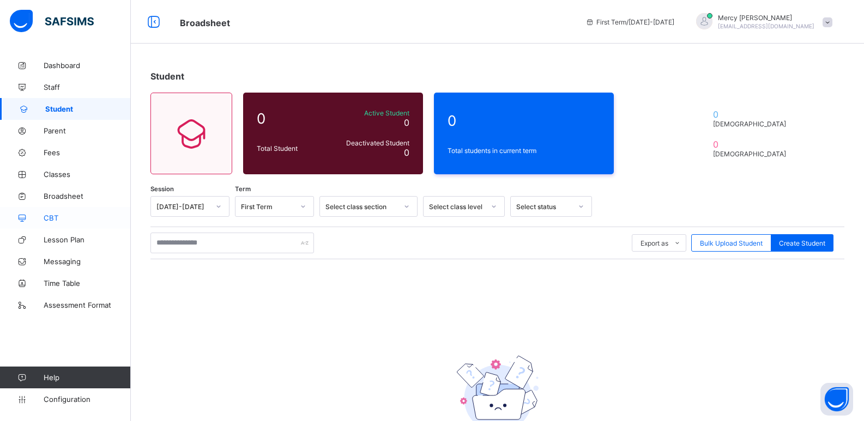
click at [62, 219] on span "CBT" at bounding box center [87, 218] width 87 height 9
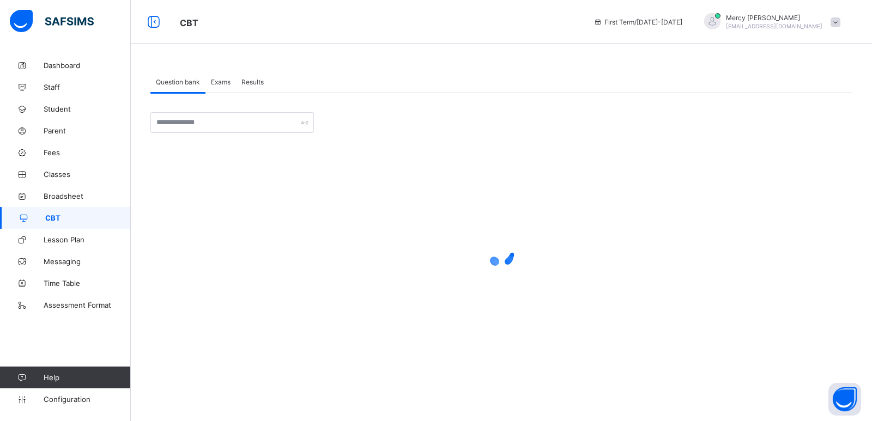
click at [221, 88] on div "Exams" at bounding box center [221, 82] width 31 height 22
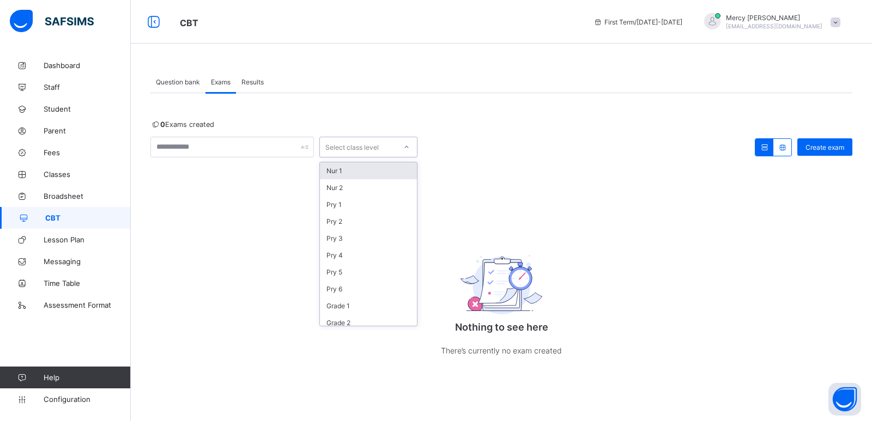
click at [375, 145] on div "Select class level" at bounding box center [352, 147] width 53 height 21
click at [353, 257] on div "Pry 4" at bounding box center [368, 255] width 97 height 17
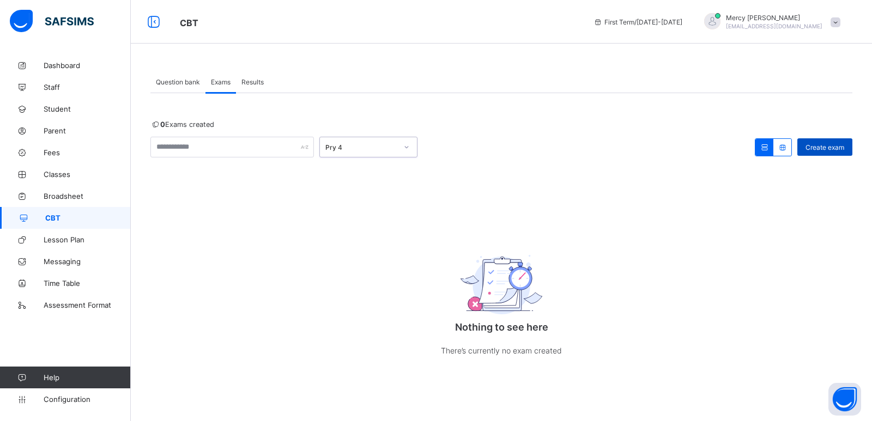
click at [824, 149] on span "Create exam" at bounding box center [825, 147] width 39 height 8
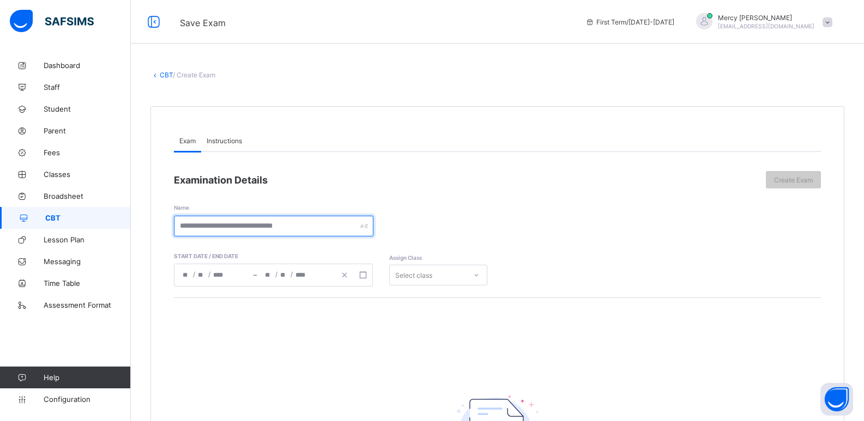
click at [318, 227] on input "text" at bounding box center [274, 226] width 200 height 21
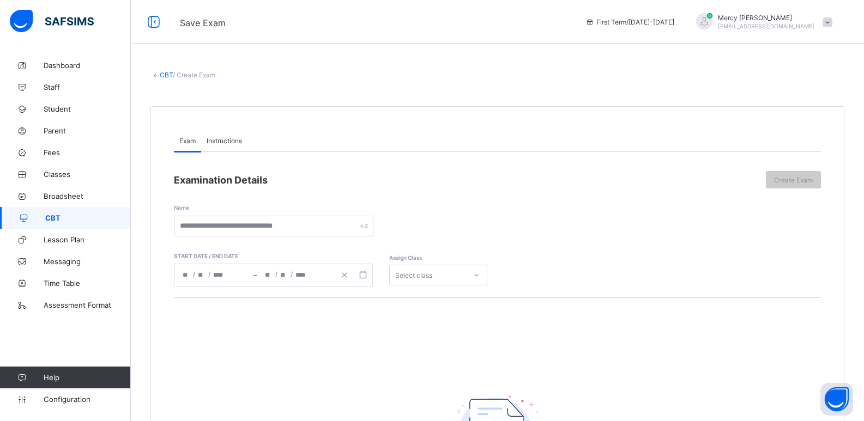
click at [306, 276] on input "number" at bounding box center [301, 275] width 13 height 22
click at [432, 189] on div "Name" at bounding box center [497, 213] width 647 height 48
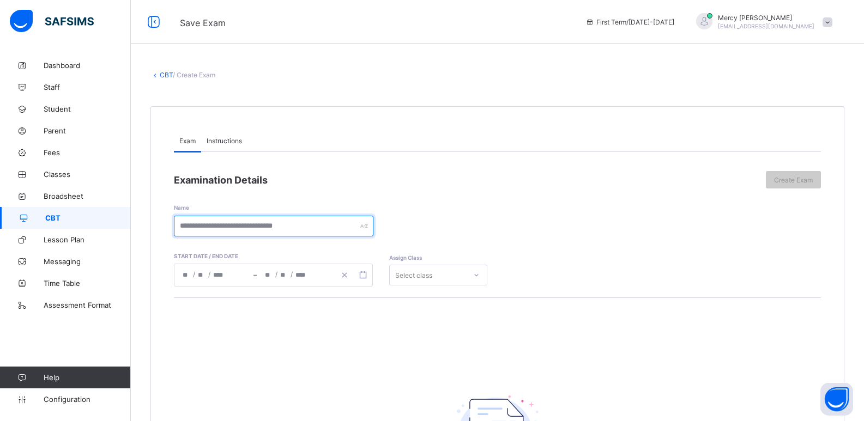
click at [303, 232] on input "text" at bounding box center [274, 226] width 200 height 21
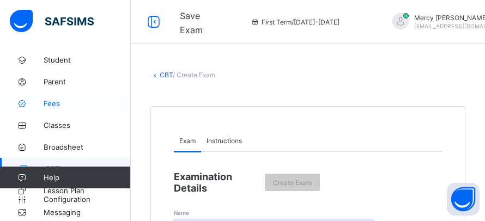
scroll to position [95, 0]
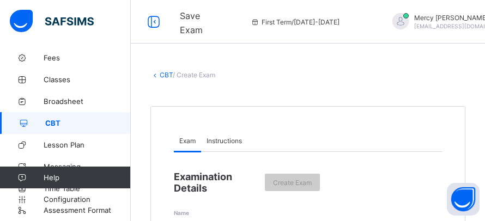
click at [105, 128] on link "CBT" at bounding box center [65, 123] width 131 height 22
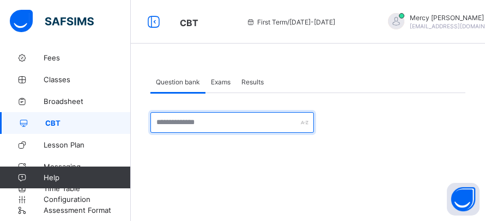
click at [191, 122] on input "text" at bounding box center [232, 122] width 164 height 21
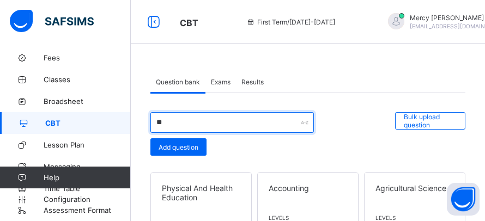
type input "*"
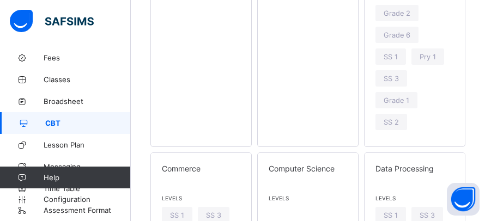
scroll to position [1316, 0]
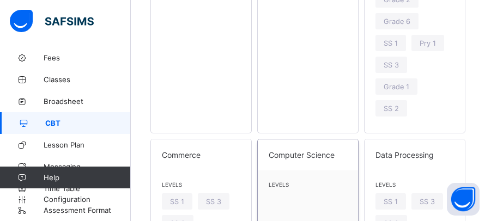
type input "********"
click at [297, 159] on span "Computer Science" at bounding box center [308, 154] width 79 height 9
click at [82, 80] on span "Classes" at bounding box center [87, 79] width 87 height 9
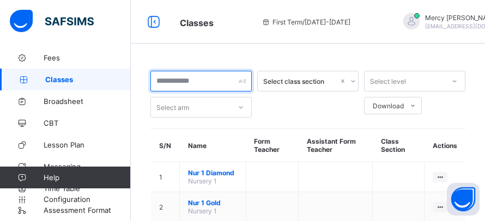
click at [226, 83] on input "text" at bounding box center [200, 81] width 101 height 21
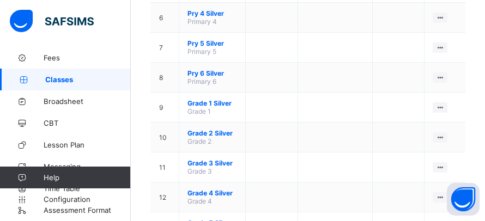
scroll to position [316, 0]
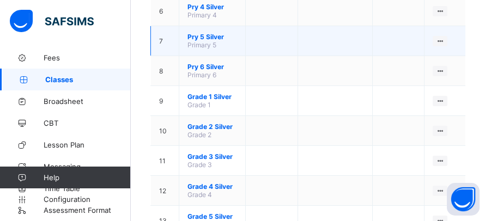
type input "******"
click at [203, 50] on td "Pry 5 Silver Primary 5" at bounding box center [212, 41] width 67 height 30
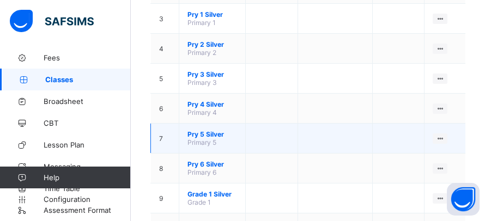
scroll to position [218, 0]
click at [215, 138] on span "Pry 5 Silver" at bounding box center [213, 135] width 50 height 8
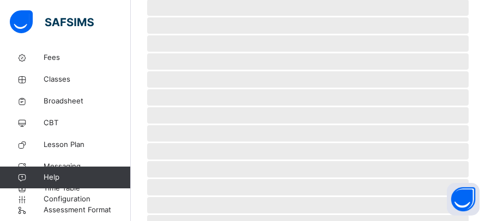
click at [215, 143] on span "‌" at bounding box center [308, 151] width 322 height 16
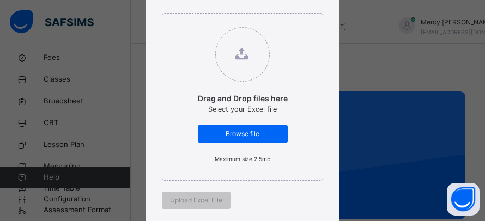
scroll to position [138, 0]
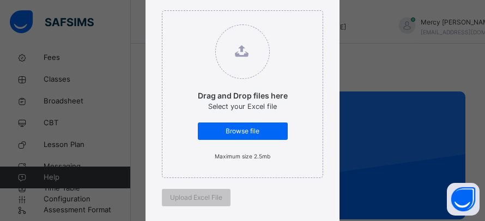
click at [350, 128] on div "Bulk Upload Student Upload XLSX File Select your XLSX file from your computer t…" at bounding box center [242, 110] width 485 height 221
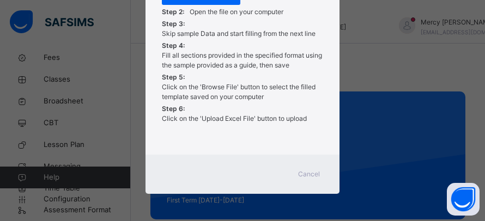
click at [305, 176] on span "Cancel" at bounding box center [309, 175] width 22 height 10
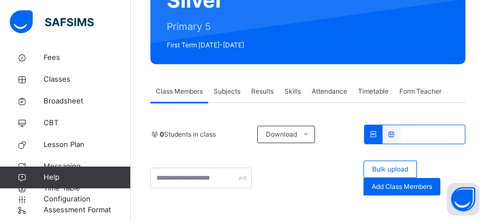
scroll to position [0, 0]
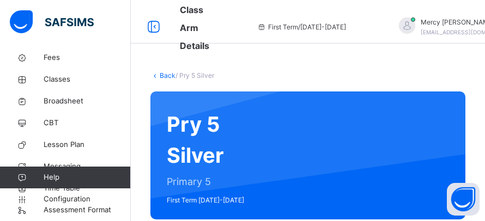
click at [158, 78] on icon at bounding box center [154, 75] width 9 height 8
click at [152, 75] on icon at bounding box center [154, 75] width 9 height 8
click at [157, 77] on icon at bounding box center [154, 75] width 9 height 8
click at [155, 75] on icon at bounding box center [154, 75] width 9 height 8
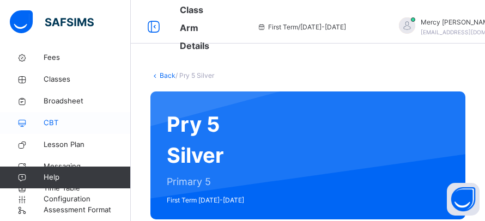
click at [50, 132] on link "CBT" at bounding box center [65, 123] width 131 height 22
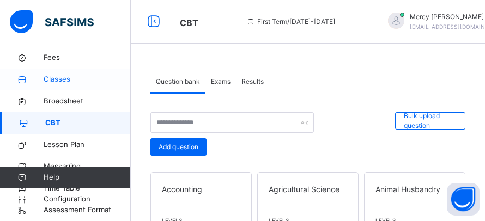
click at [74, 79] on span "Classes" at bounding box center [87, 79] width 87 height 11
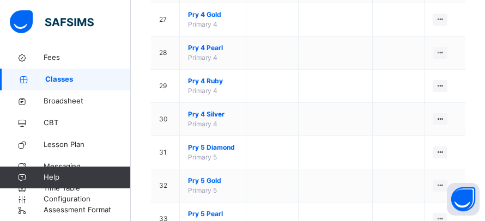
scroll to position [1043, 0]
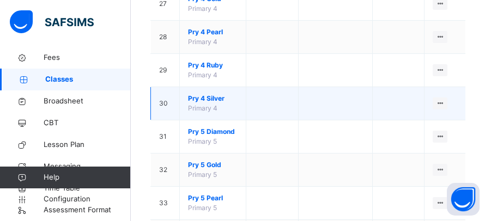
click at [223, 111] on td "Pry 4 Silver Primary 4" at bounding box center [213, 103] width 67 height 33
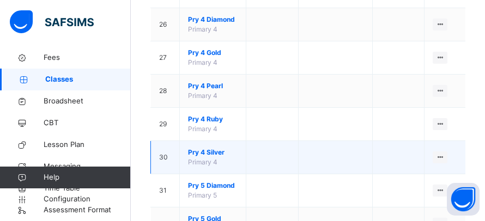
scroll to position [989, 0]
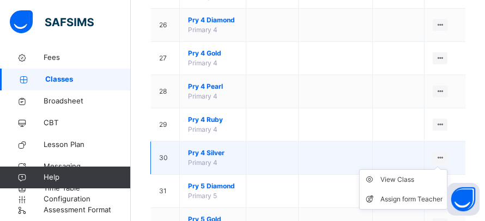
click at [445, 170] on ul "View Class Assign form Teacher" at bounding box center [403, 190] width 88 height 40
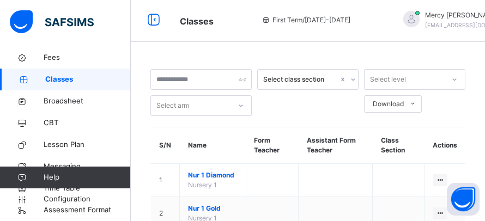
scroll to position [0, 0]
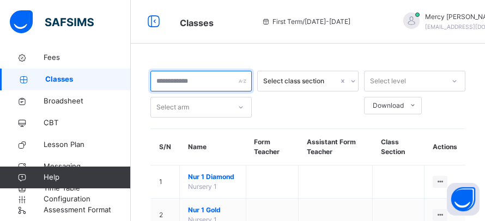
click at [220, 86] on input "text" at bounding box center [200, 81] width 101 height 21
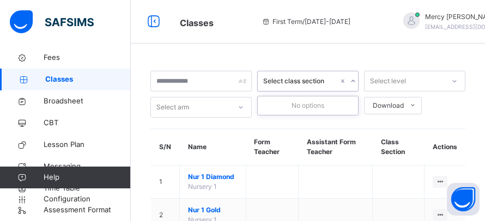
click at [275, 87] on div "Select class section" at bounding box center [298, 81] width 80 height 17
click at [61, 123] on span "CBT" at bounding box center [87, 123] width 87 height 11
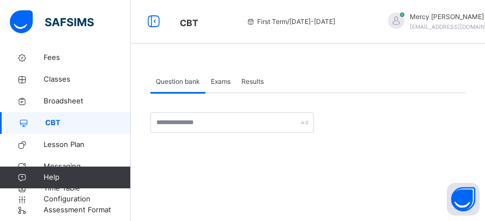
click at [195, 85] on span "Question bank" at bounding box center [178, 82] width 44 height 10
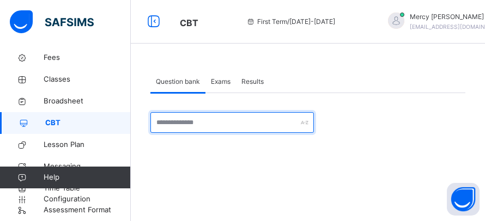
click at [210, 120] on input "text" at bounding box center [232, 122] width 164 height 21
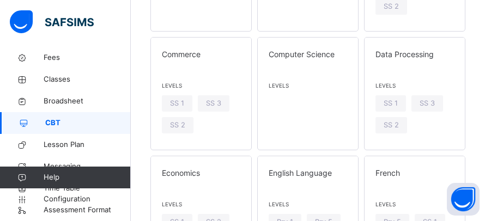
scroll to position [1454, 0]
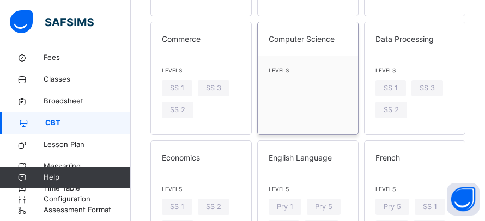
type input "********"
click at [291, 112] on div "Computer Science Levels" at bounding box center [307, 78] width 101 height 113
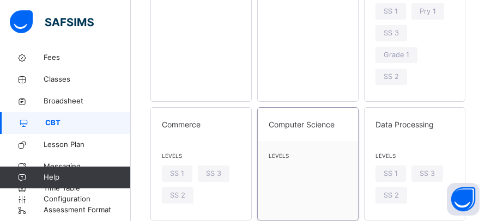
scroll to position [1367, 0]
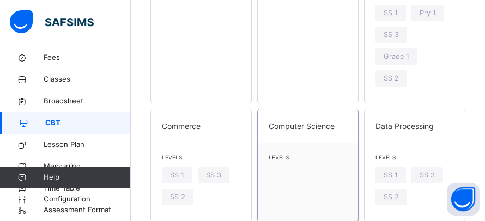
click at [318, 144] on div "Levels" at bounding box center [308, 160] width 100 height 35
click at [309, 128] on span "Computer Science" at bounding box center [308, 125] width 79 height 11
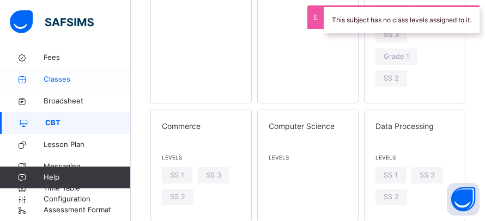
click at [64, 76] on span "Classes" at bounding box center [87, 79] width 87 height 11
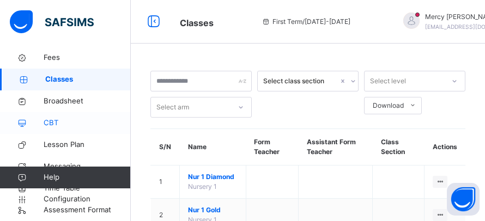
click at [58, 129] on link "CBT" at bounding box center [65, 123] width 131 height 22
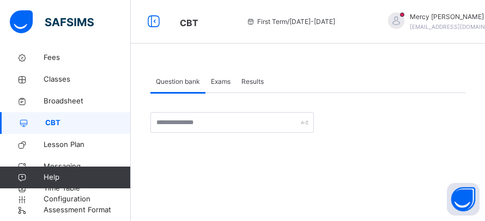
click at [179, 87] on div "Question bank" at bounding box center [177, 82] width 55 height 22
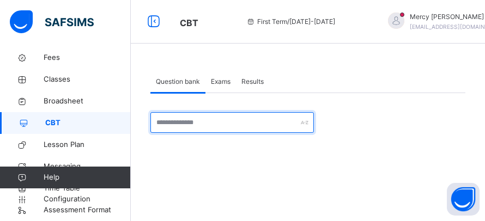
click at [180, 120] on input "text" at bounding box center [232, 122] width 164 height 21
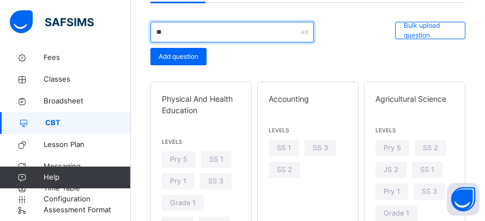
scroll to position [342, 0]
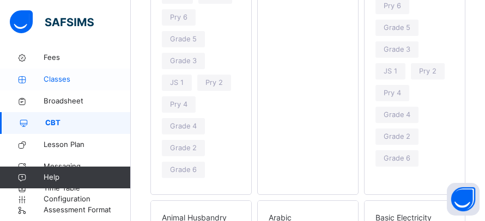
type input "**"
click at [61, 72] on link "Classes" at bounding box center [65, 80] width 131 height 22
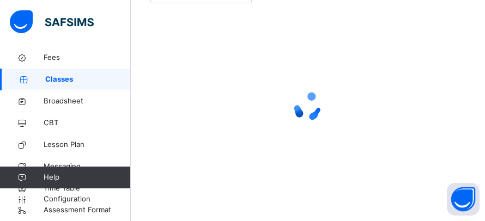
scroll to position [120, 0]
